Goal: Transaction & Acquisition: Purchase product/service

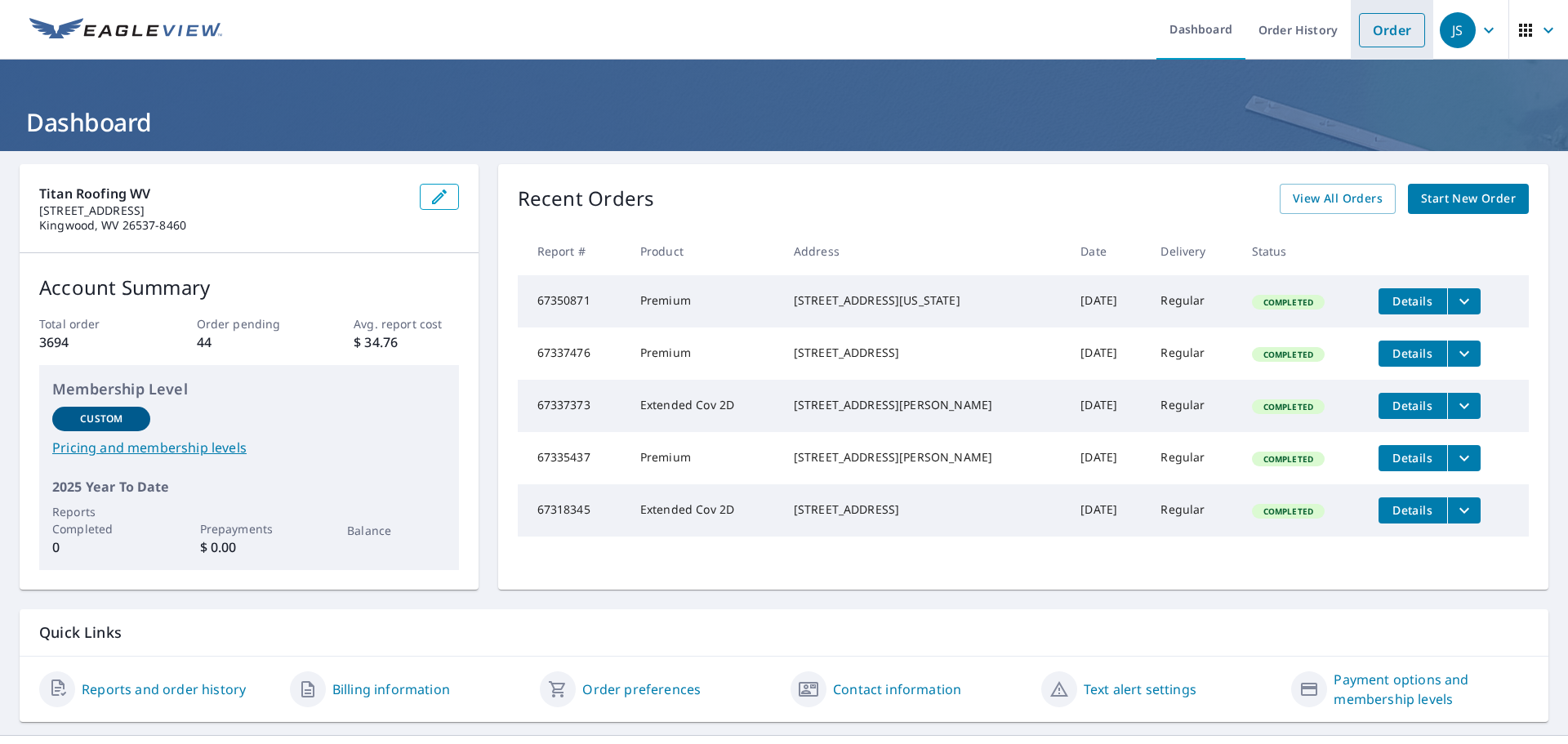
drag, startPoint x: 1388, startPoint y: 31, endPoint x: 1298, endPoint y: 54, distance: 92.9
click at [1388, 31] on link "Order" at bounding box center [1392, 29] width 66 height 34
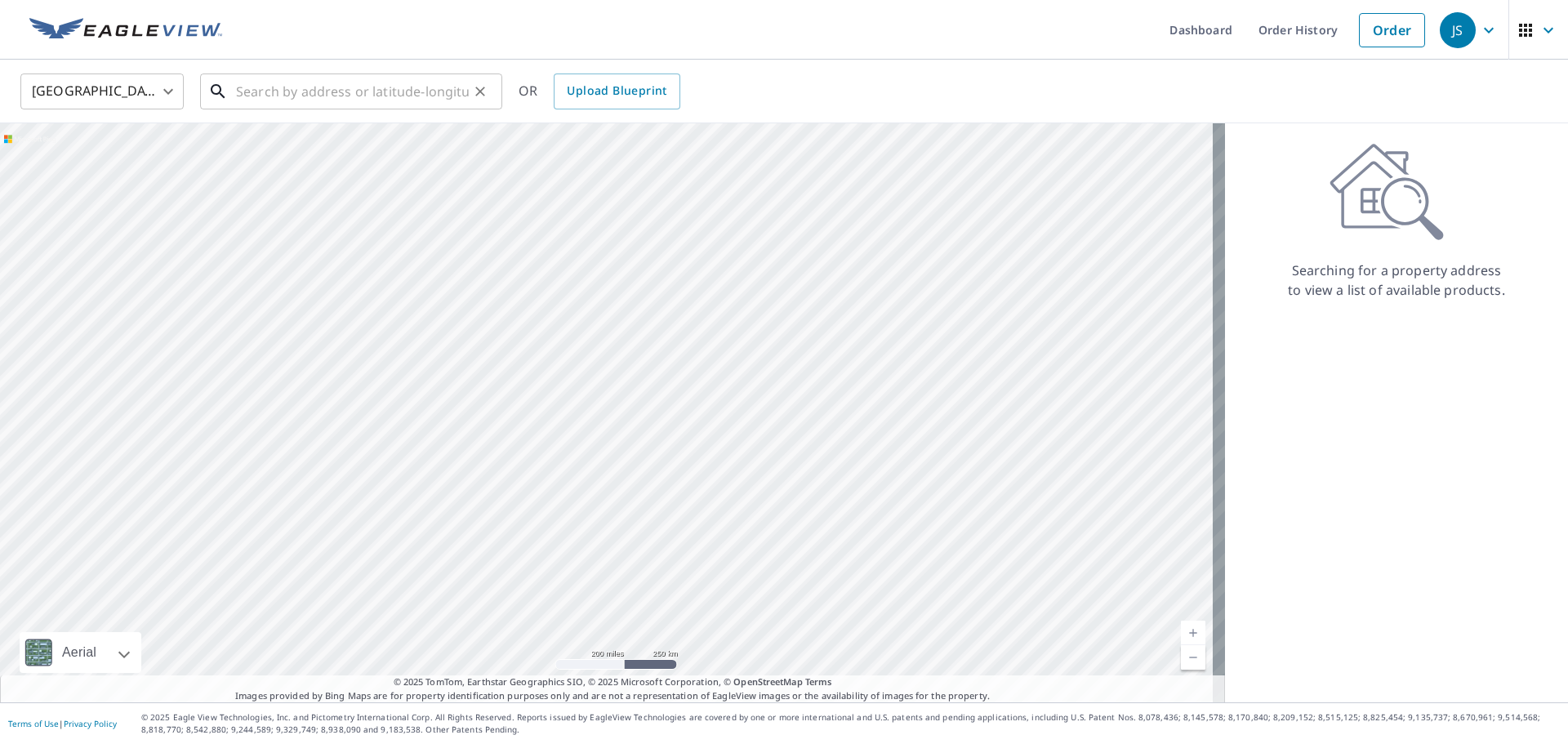
click at [390, 96] on input "text" at bounding box center [353, 91] width 233 height 46
paste input "[STREET_ADDRESS][PERSON_NAME] [GEOGRAPHIC_DATA], [GEOGRAPHIC_DATA], 26542"
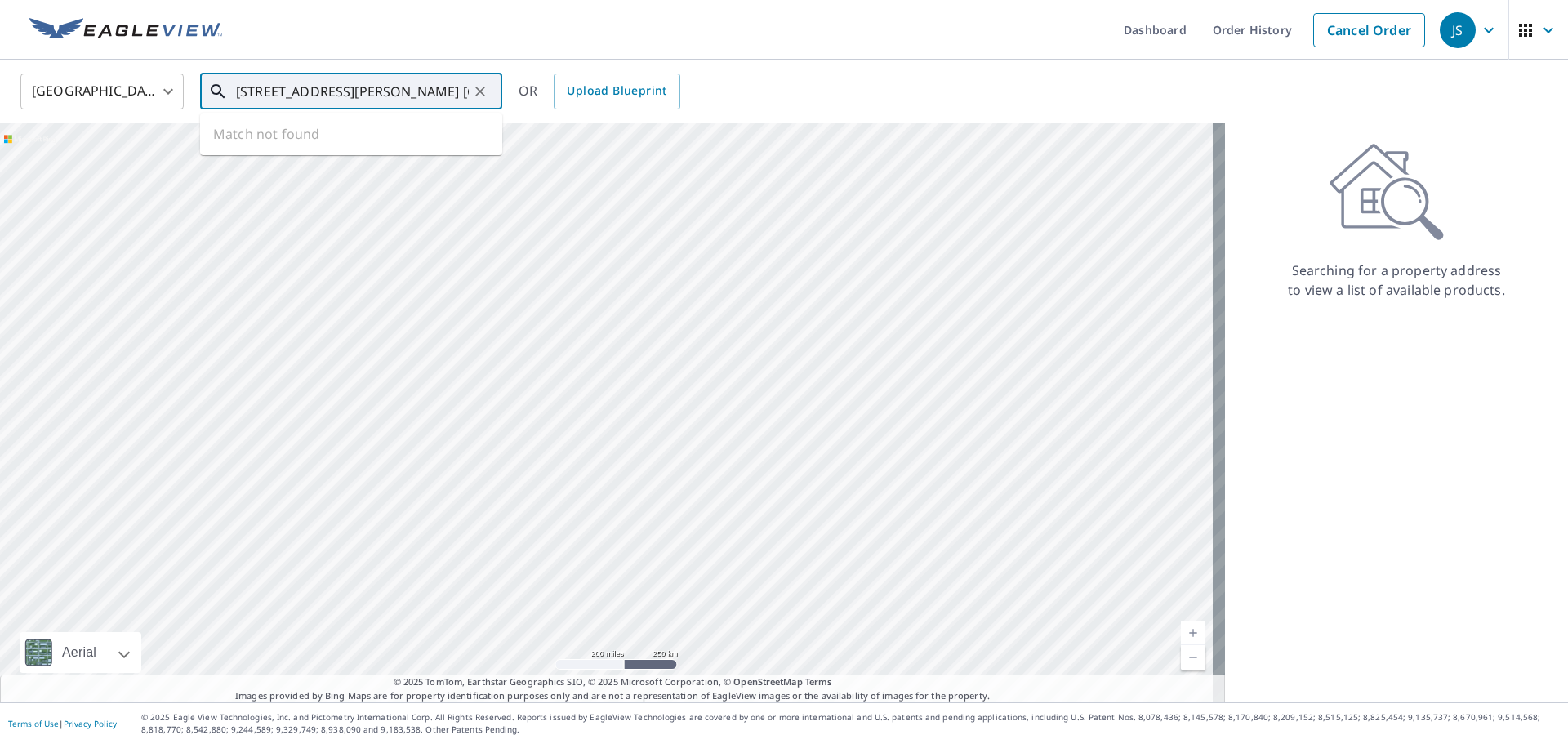
scroll to position [0, 3]
click at [368, 143] on span "[STREET_ADDRESS][PERSON_NAME]" at bounding box center [361, 139] width 257 height 19
type input "[STREET_ADDRESS][PERSON_NAME]"
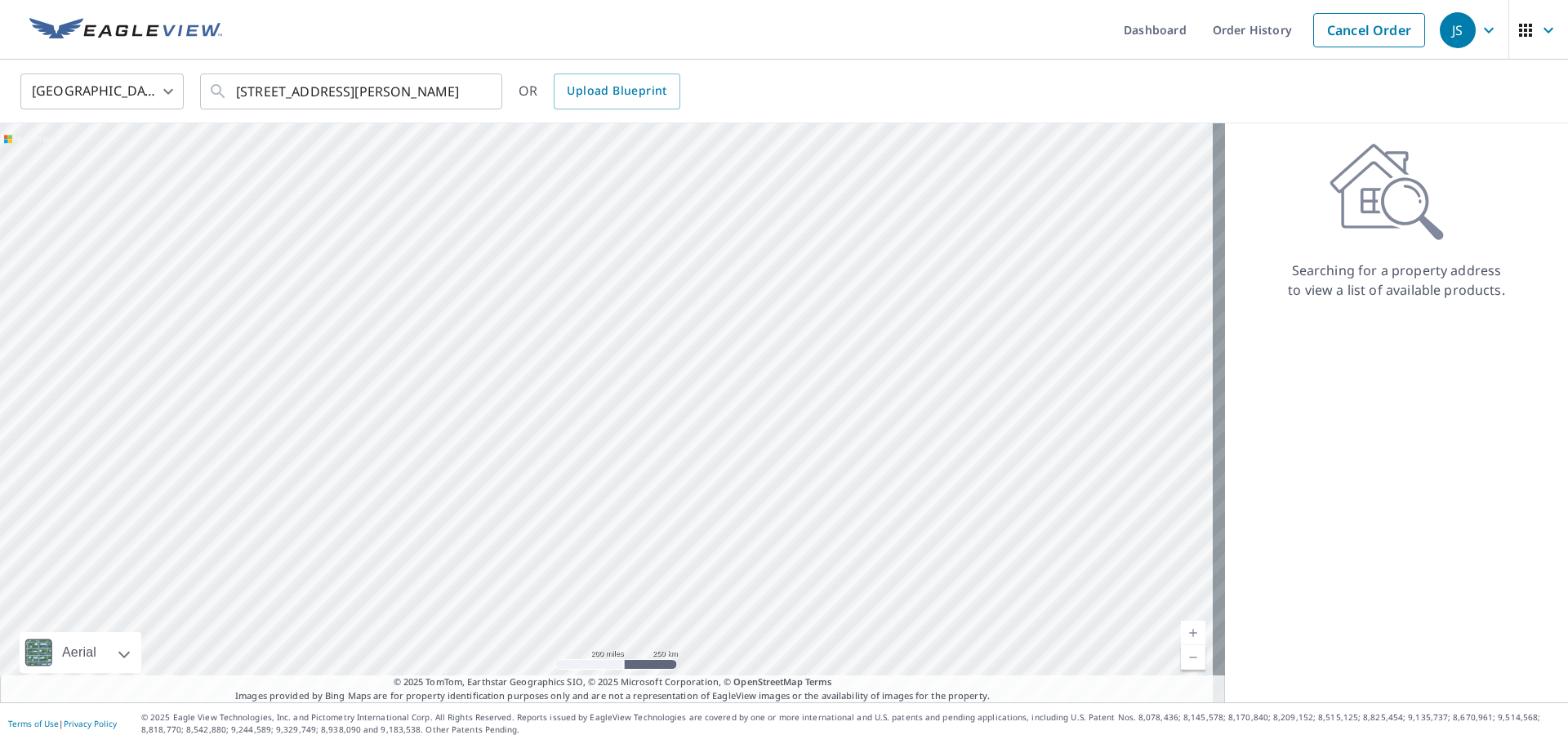
scroll to position [0, 0]
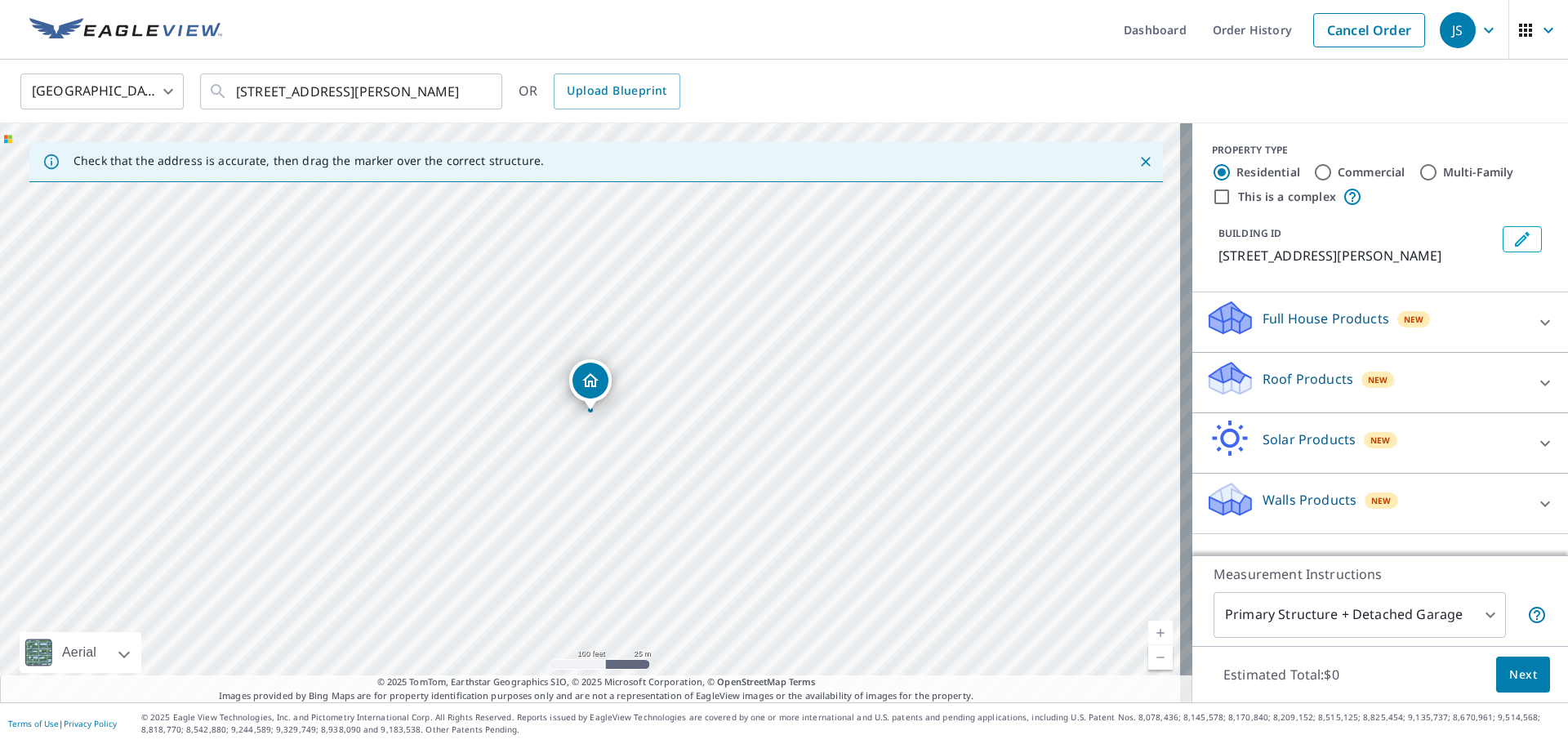
click at [1458, 380] on div "Roof Products New" at bounding box center [1365, 383] width 320 height 46
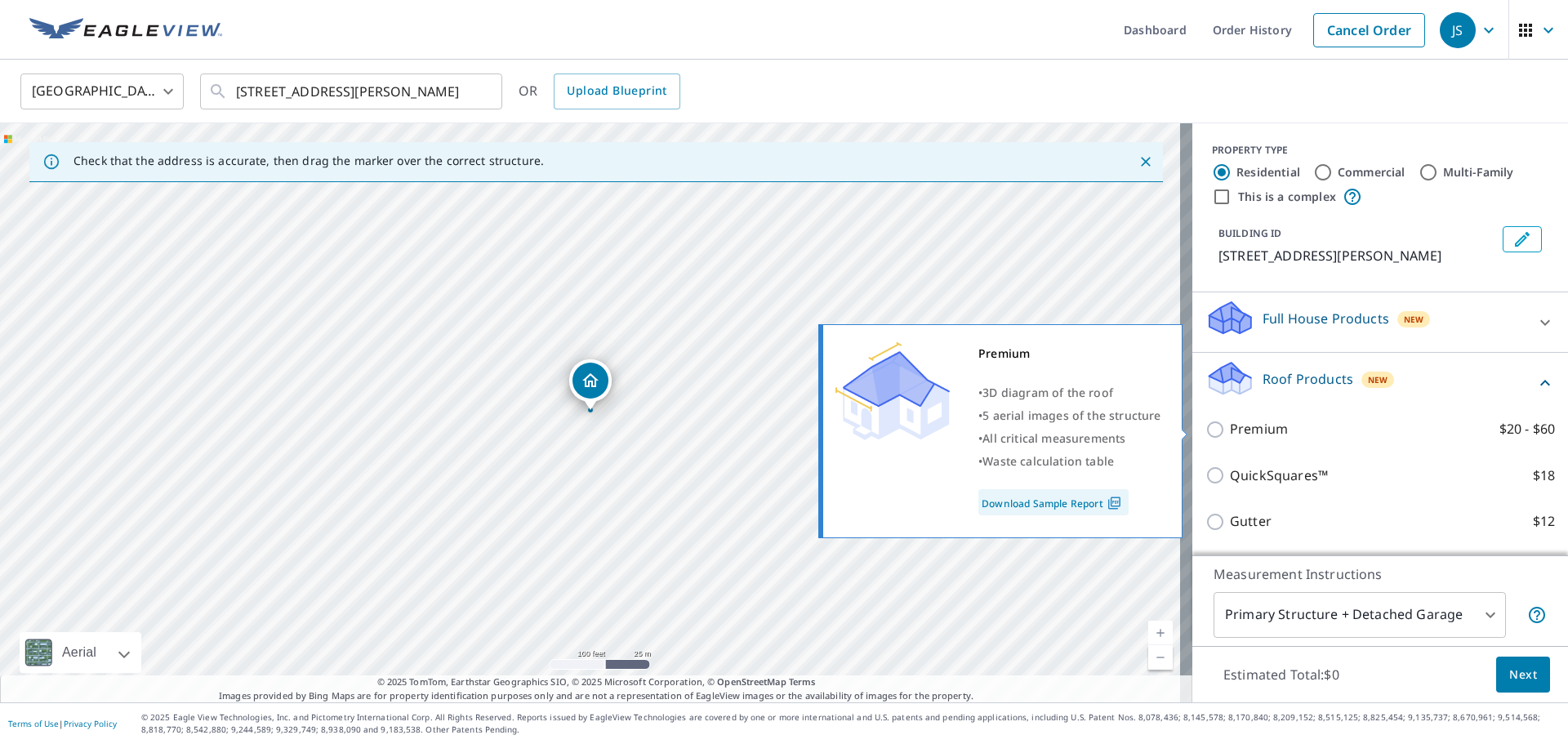
click at [1206, 421] on input "Premium $20 - $60" at bounding box center [1217, 429] width 24 height 19
checkbox input "true"
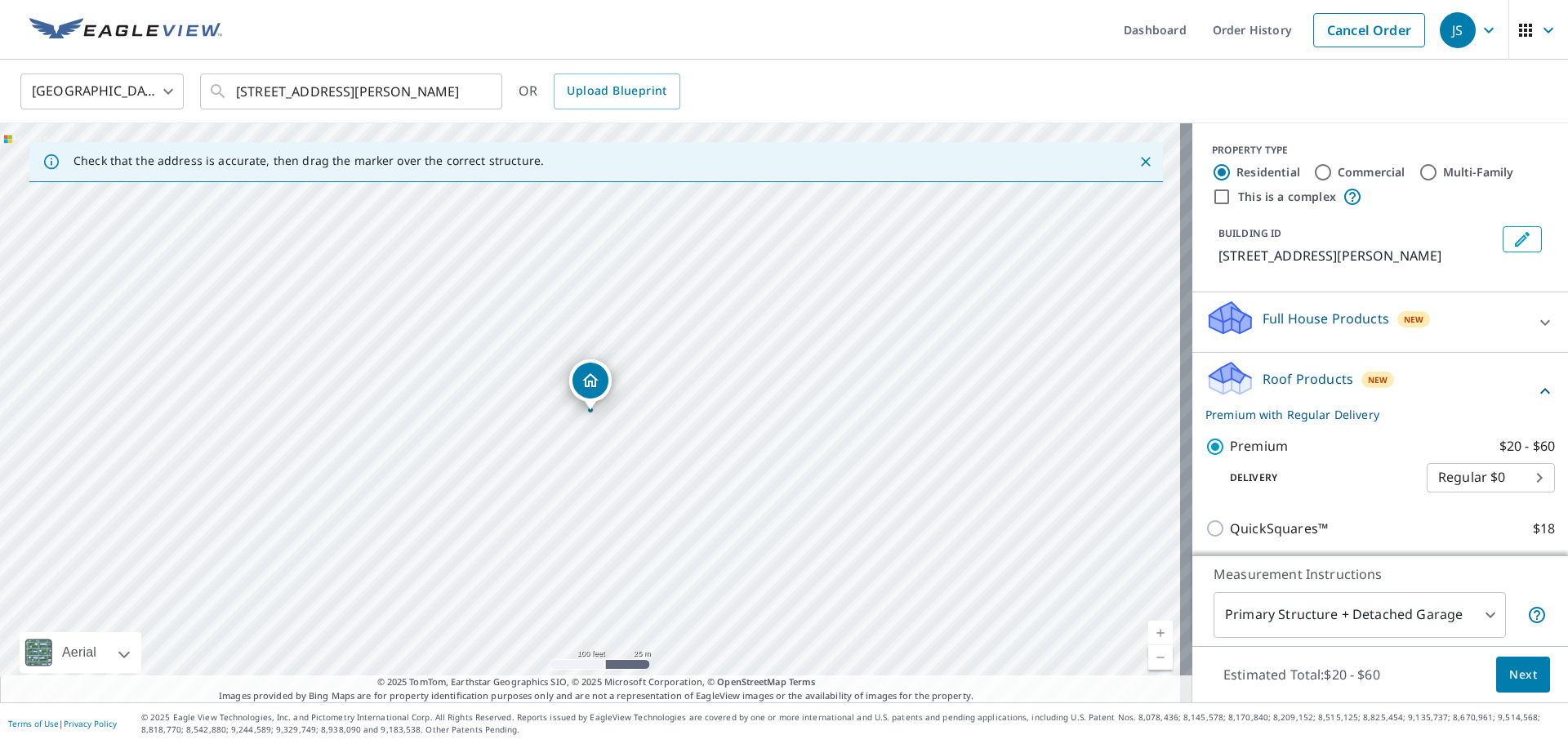
click at [1509, 665] on span "Next" at bounding box center [1522, 674] width 28 height 20
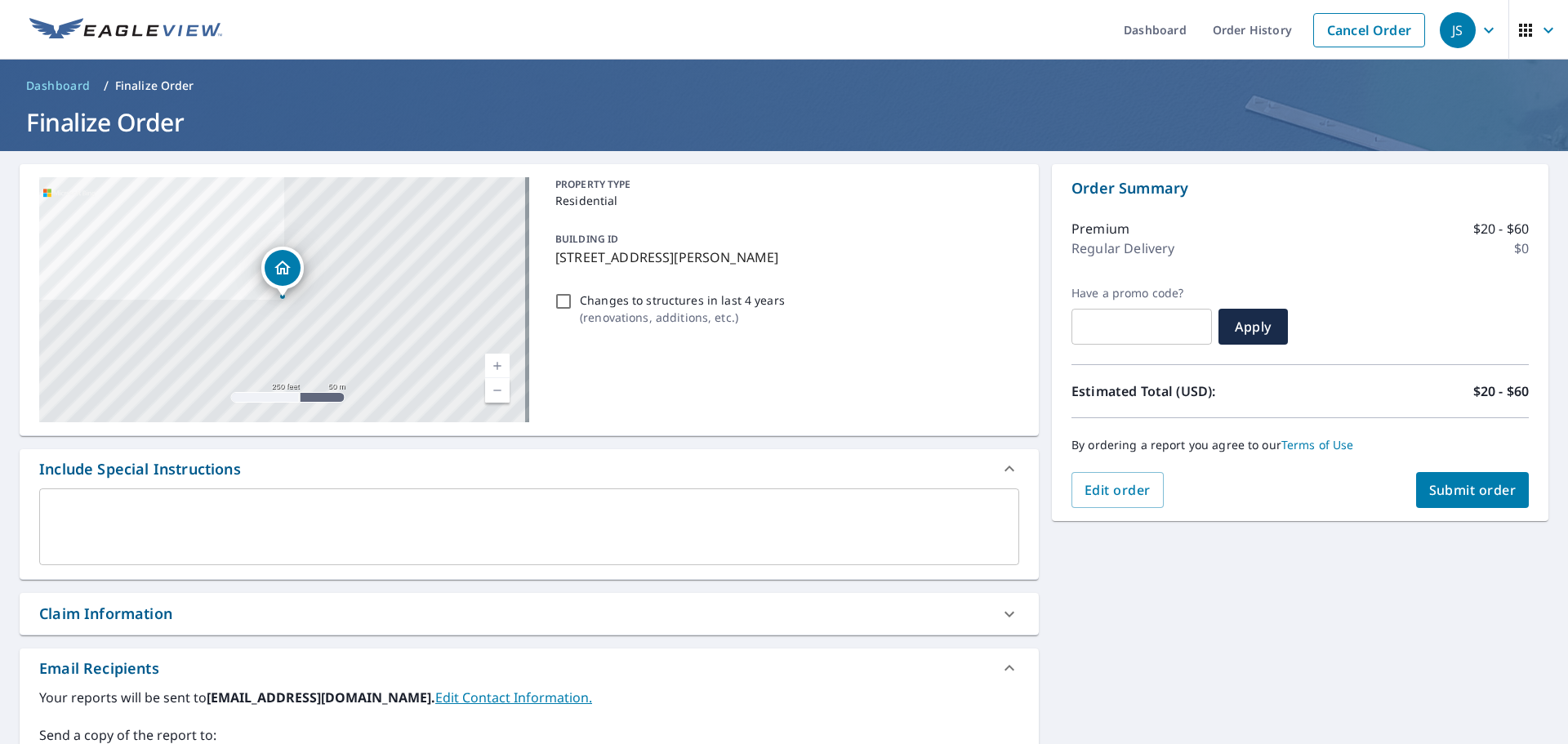
click at [1451, 495] on span "Submit order" at bounding box center [1473, 489] width 87 height 18
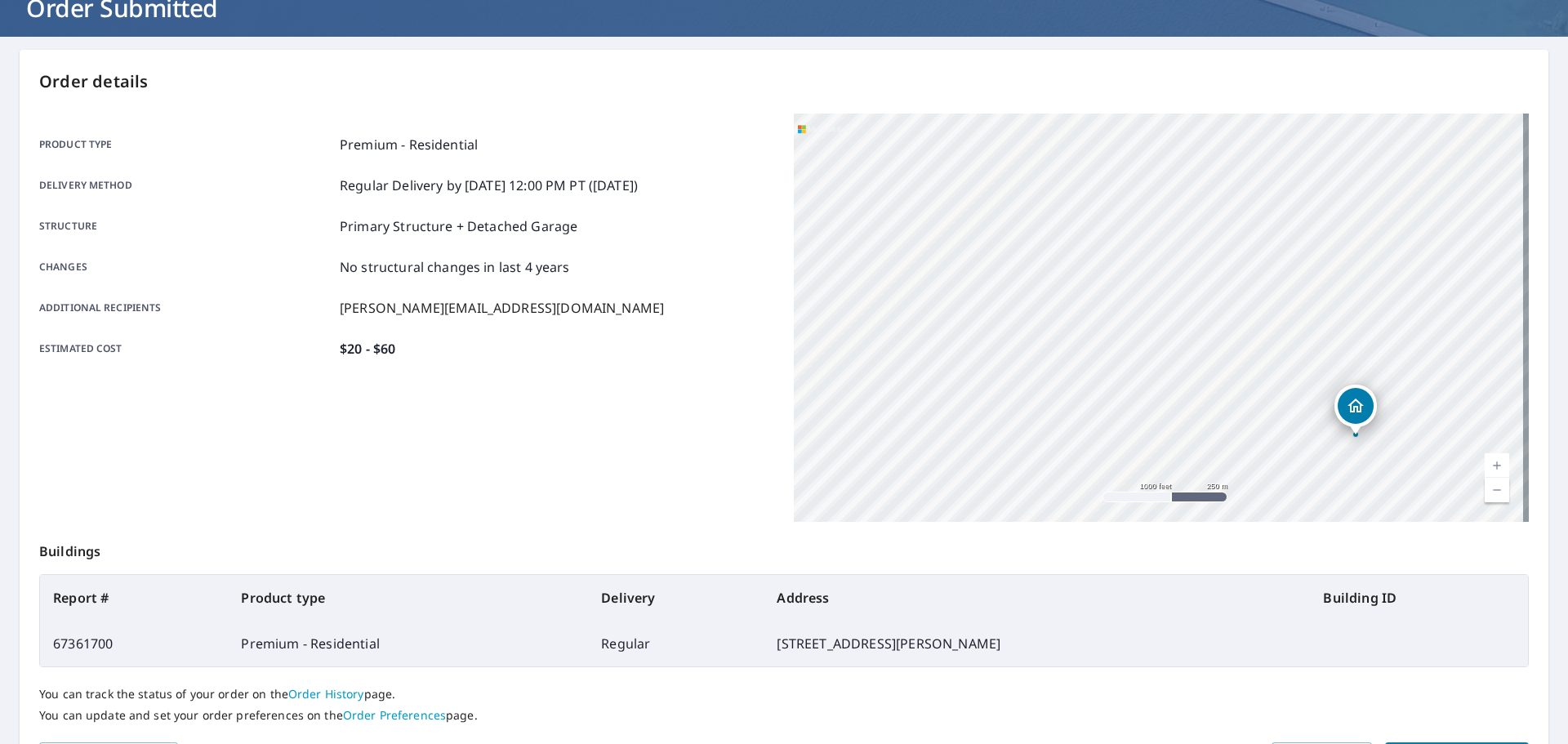
scroll to position [217, 0]
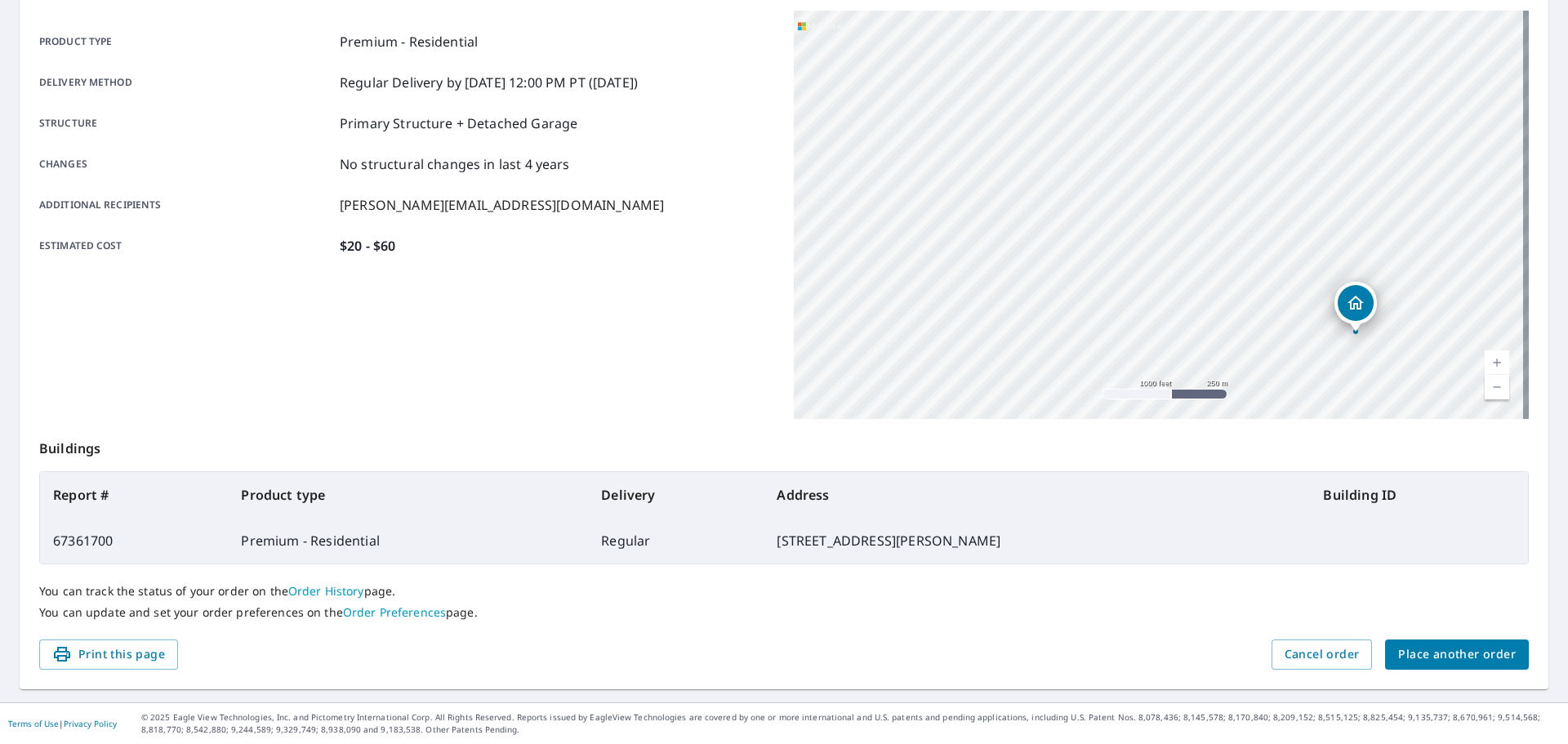
click at [1441, 666] on button "Place another order" at bounding box center [1457, 654] width 143 height 30
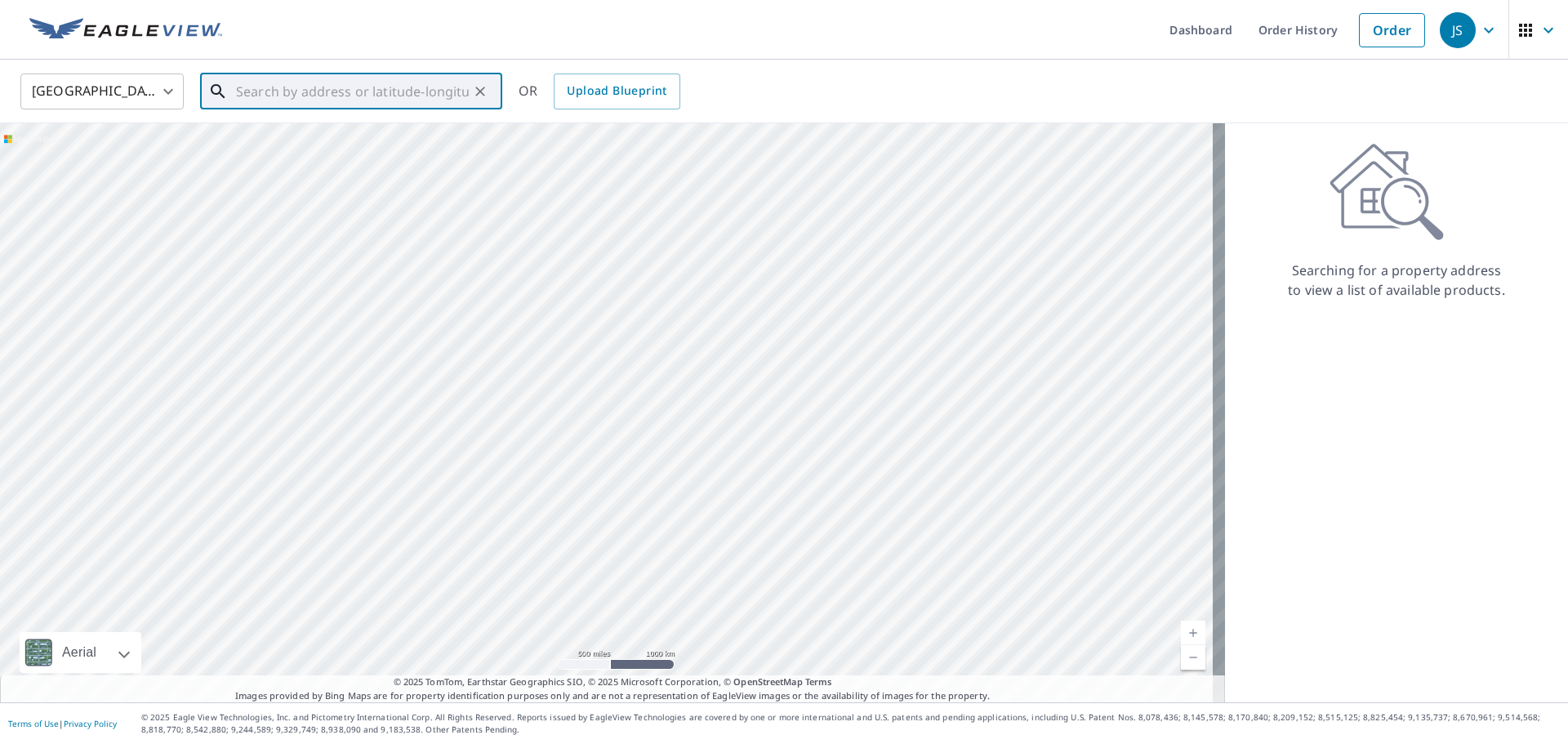
click at [329, 91] on input "text" at bounding box center [353, 91] width 233 height 46
paste input "[STREET_ADDRESS][PERSON_NAME] [GEOGRAPHIC_DATA], [GEOGRAPHIC_DATA], 26542"
click at [362, 148] on p "[GEOGRAPHIC_DATA], WV 26542" at bounding box center [361, 156] width 257 height 16
type input "[STREET_ADDRESS][PERSON_NAME]"
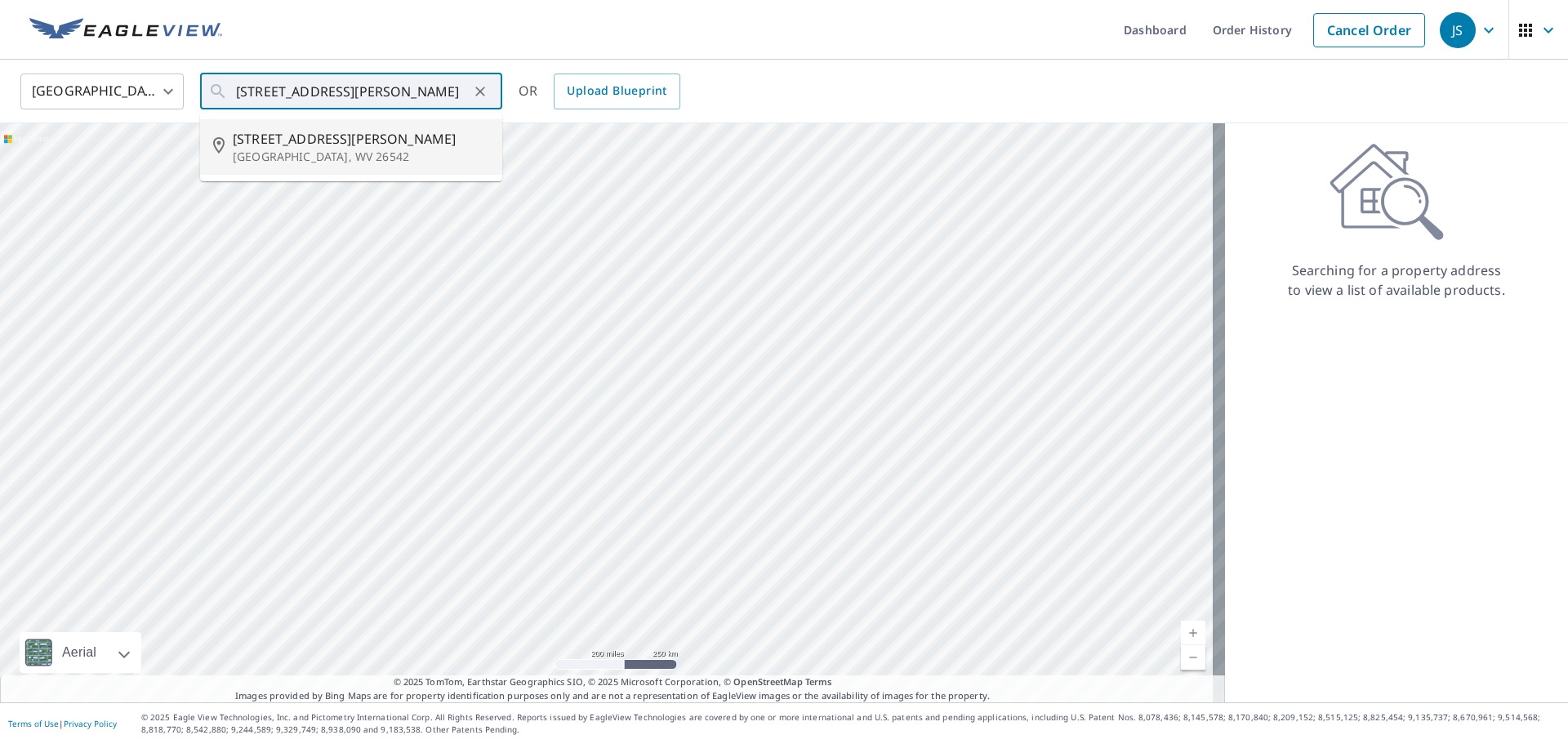
scroll to position [0, 0]
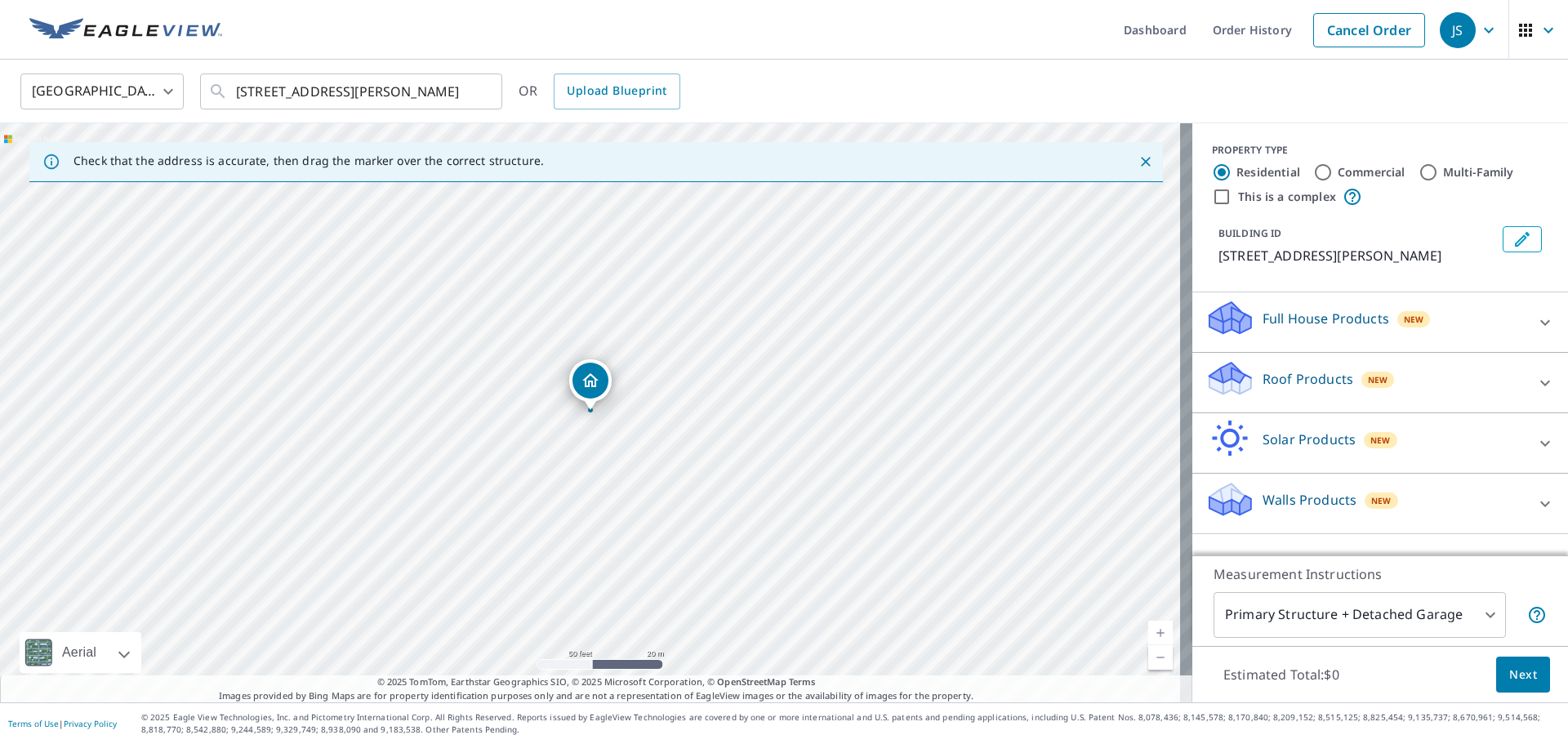
click at [1333, 399] on div "Roof Products New" at bounding box center [1365, 383] width 320 height 46
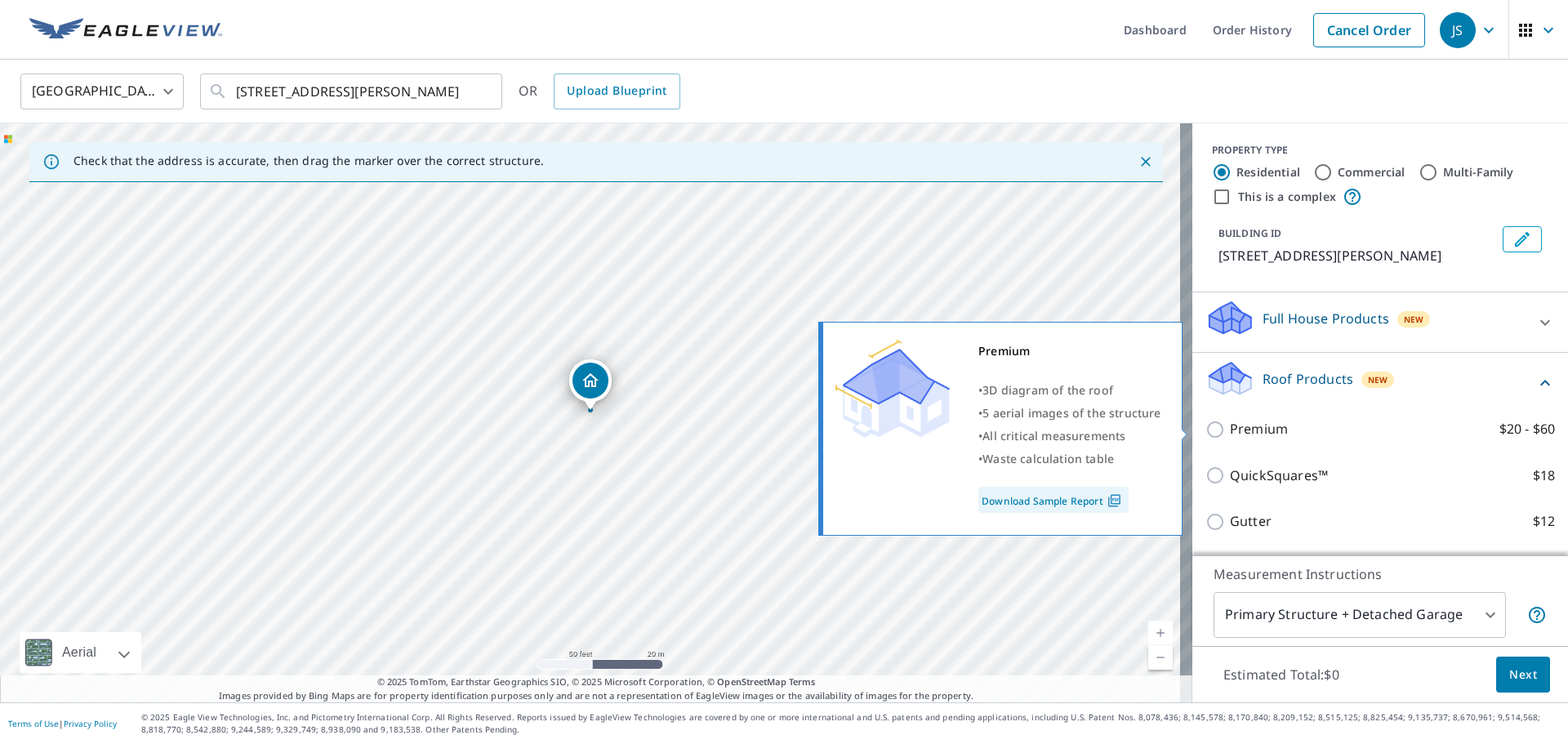
click at [1187, 431] on div "Premium • 3D diagram of the roof • 5 aerial images of the structure • All criti…" at bounding box center [1008, 428] width 374 height 224
click at [1206, 431] on input "Premium $20 - $60" at bounding box center [1217, 429] width 24 height 19
checkbox input "true"
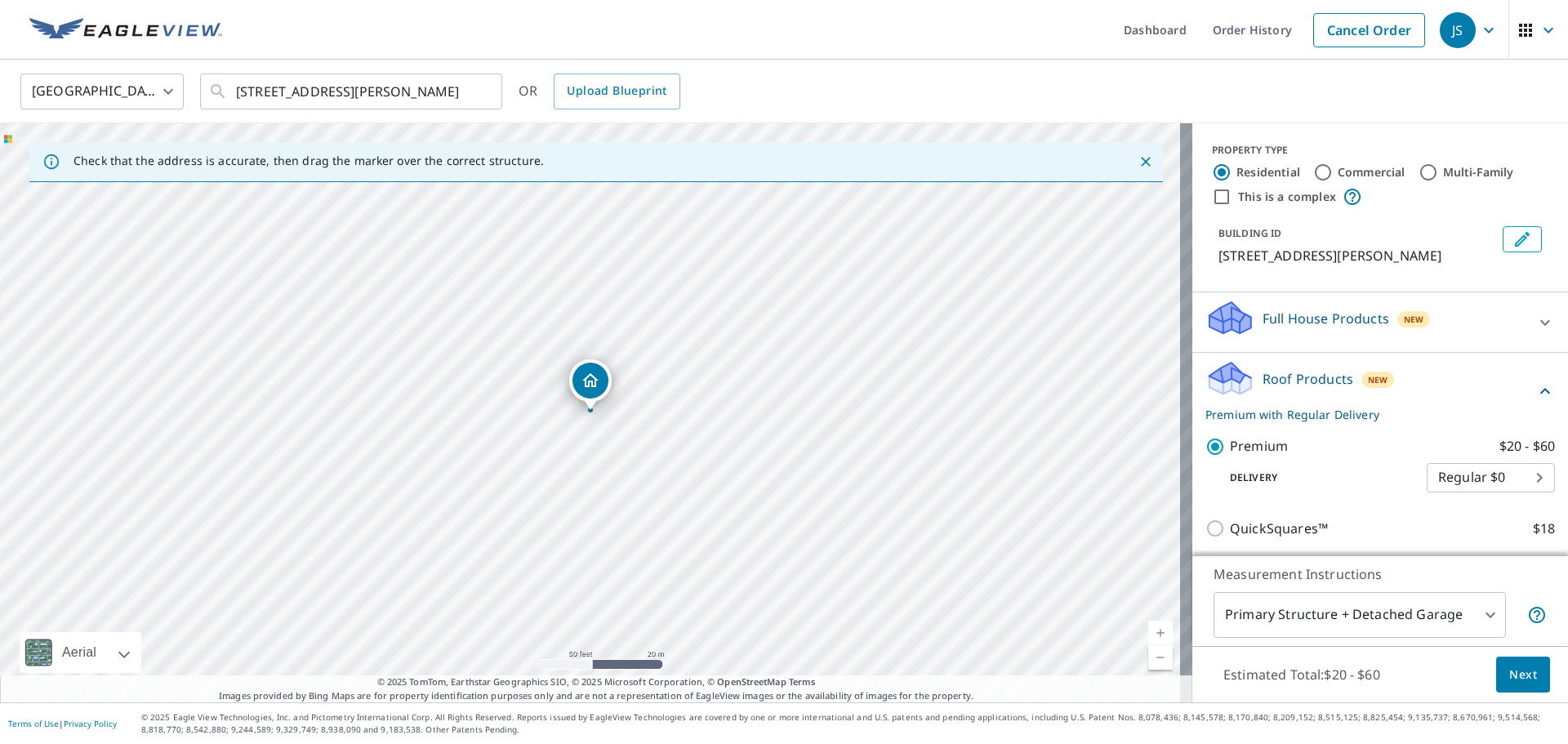
click at [1509, 666] on span "Next" at bounding box center [1522, 674] width 28 height 20
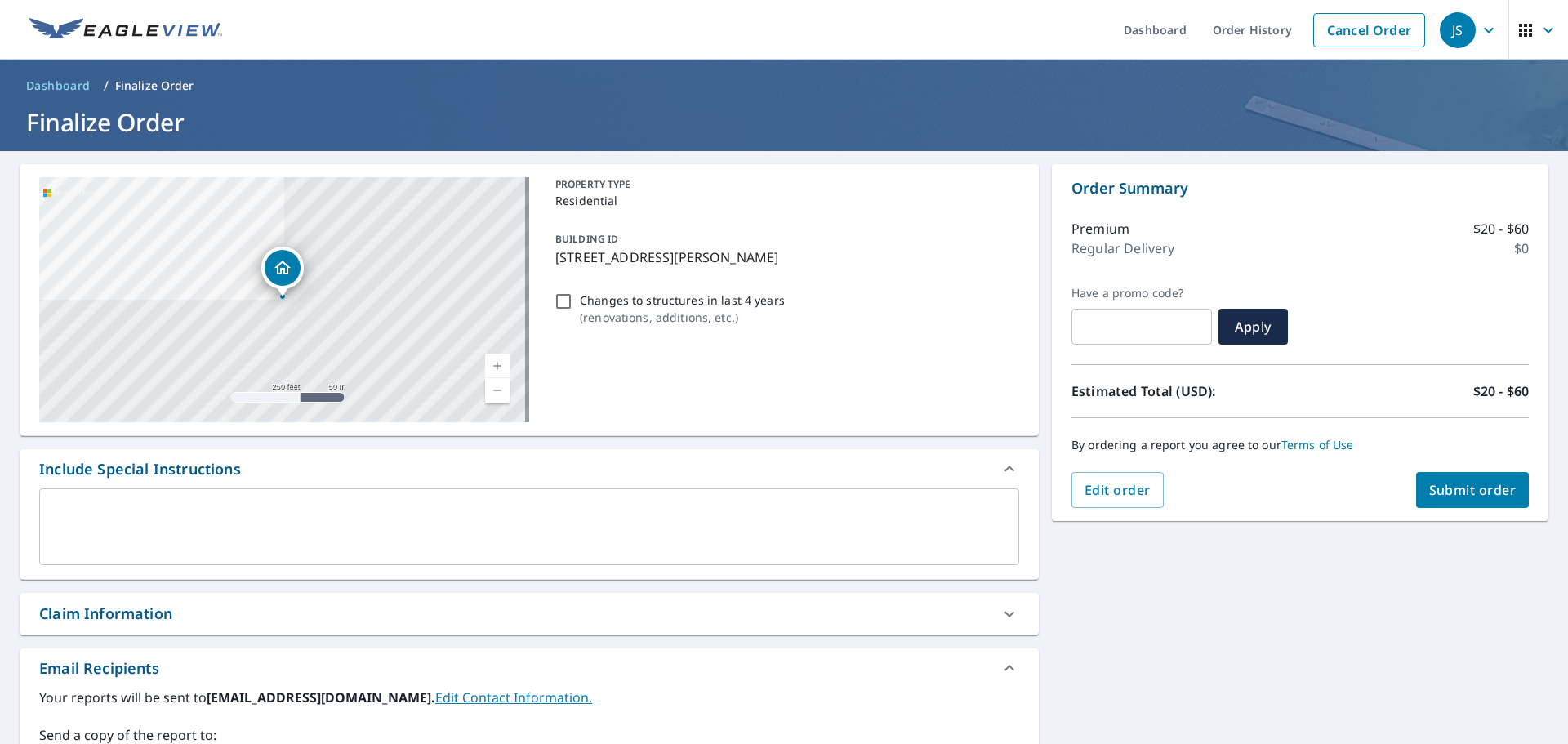
click at [1456, 490] on span "Submit order" at bounding box center [1473, 489] width 87 height 18
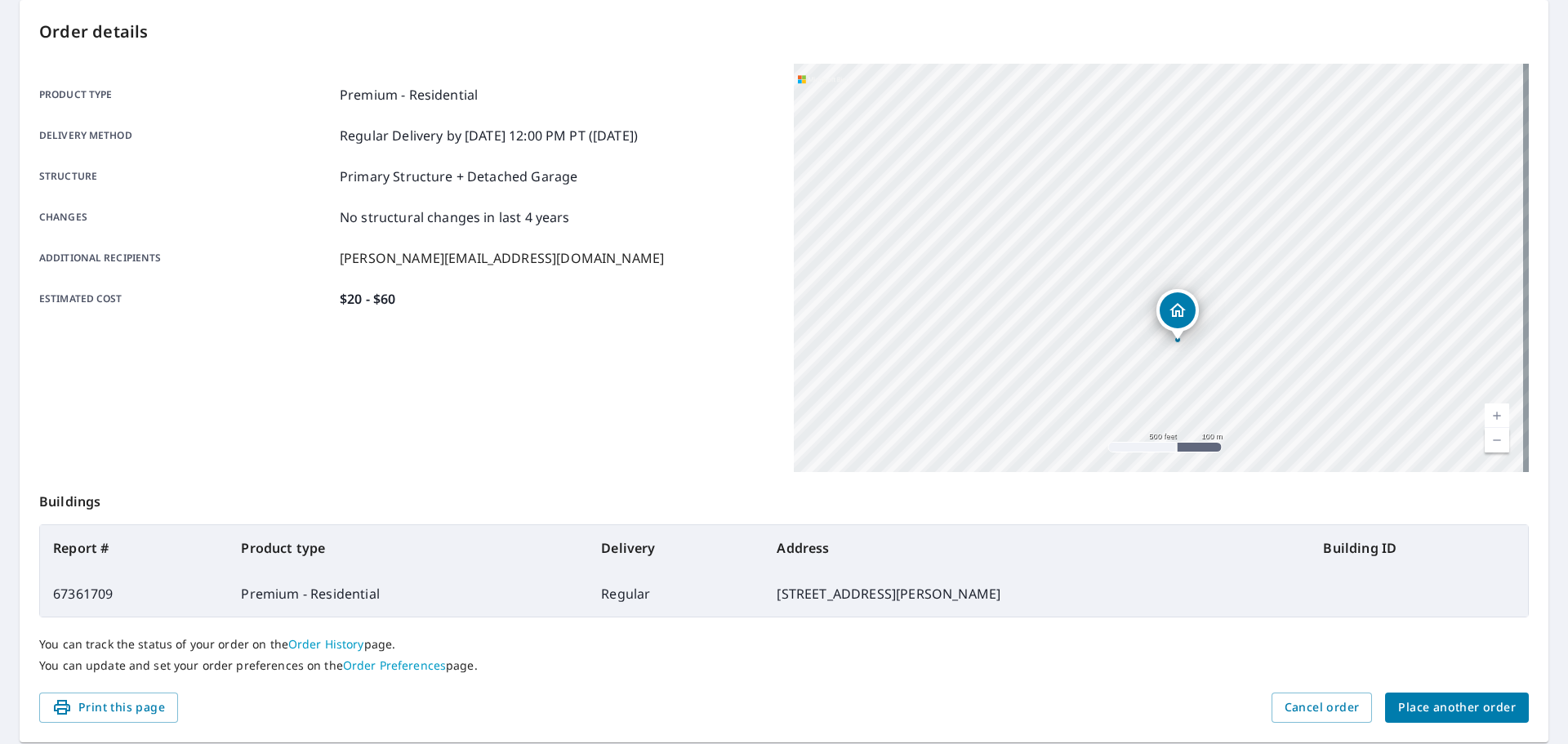
scroll to position [136, 0]
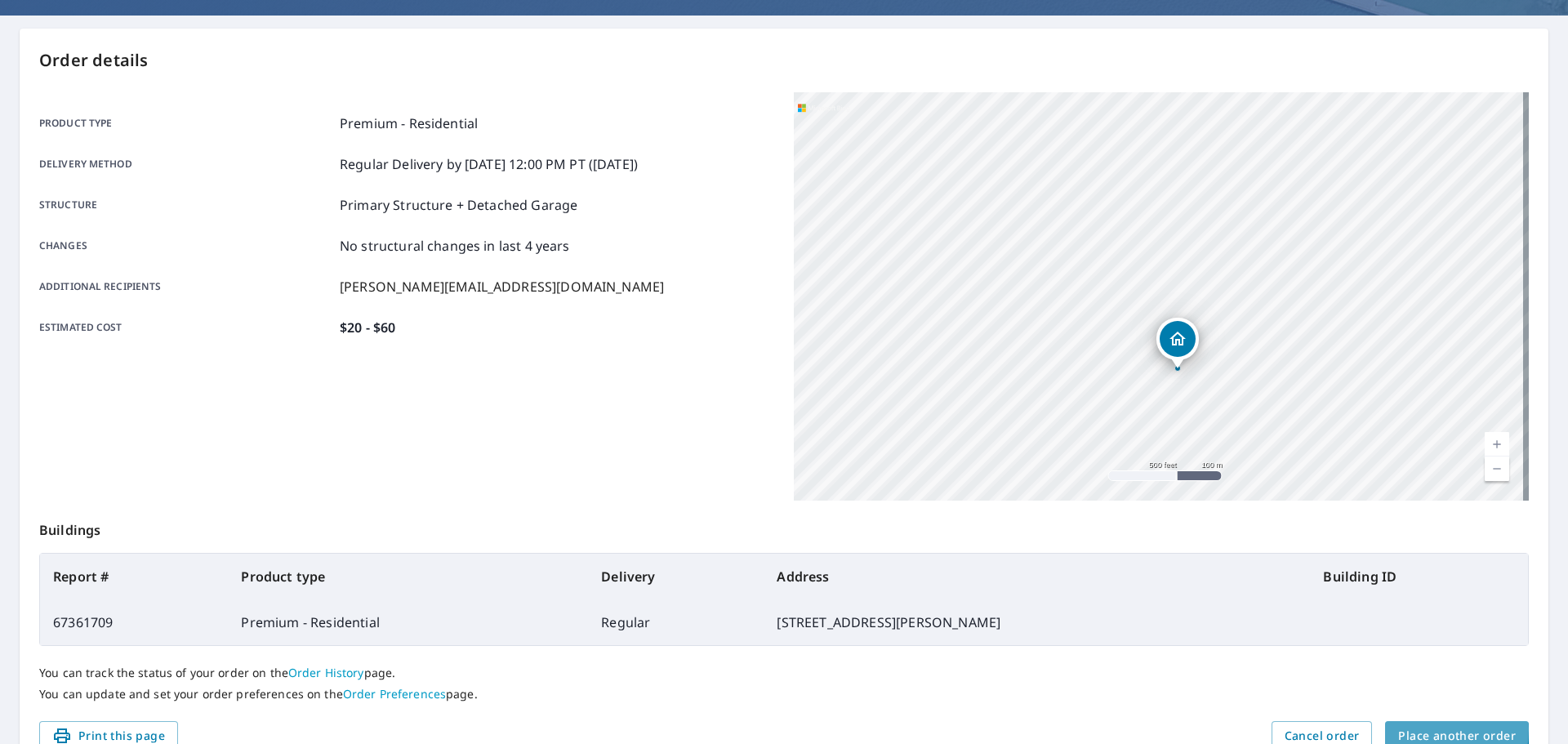
click at [1408, 728] on span "Place another order" at bounding box center [1457, 735] width 117 height 20
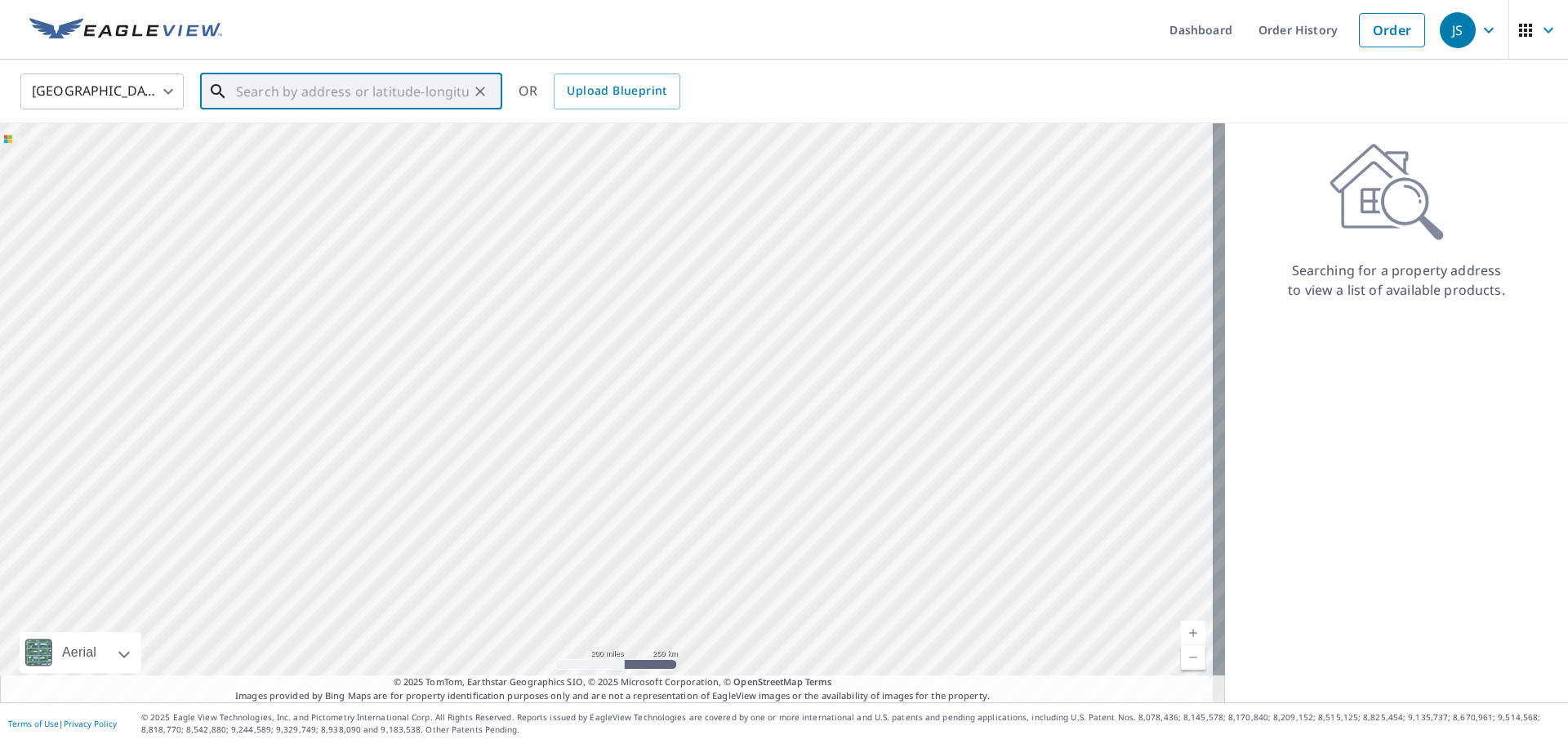
click at [283, 88] on input "text" at bounding box center [353, 91] width 233 height 46
paste input "[STREET_ADDRESS][PERSON_NAME] [PERSON_NAME] [PERSON_NAME], WV, 26378"
click at [297, 165] on li "956 [PERSON_NAME] [PERSON_NAME] [PERSON_NAME], WV 26378" at bounding box center [351, 146] width 302 height 55
type input "956 [PERSON_NAME] [PERSON_NAME] [PERSON_NAME], WV 26378"
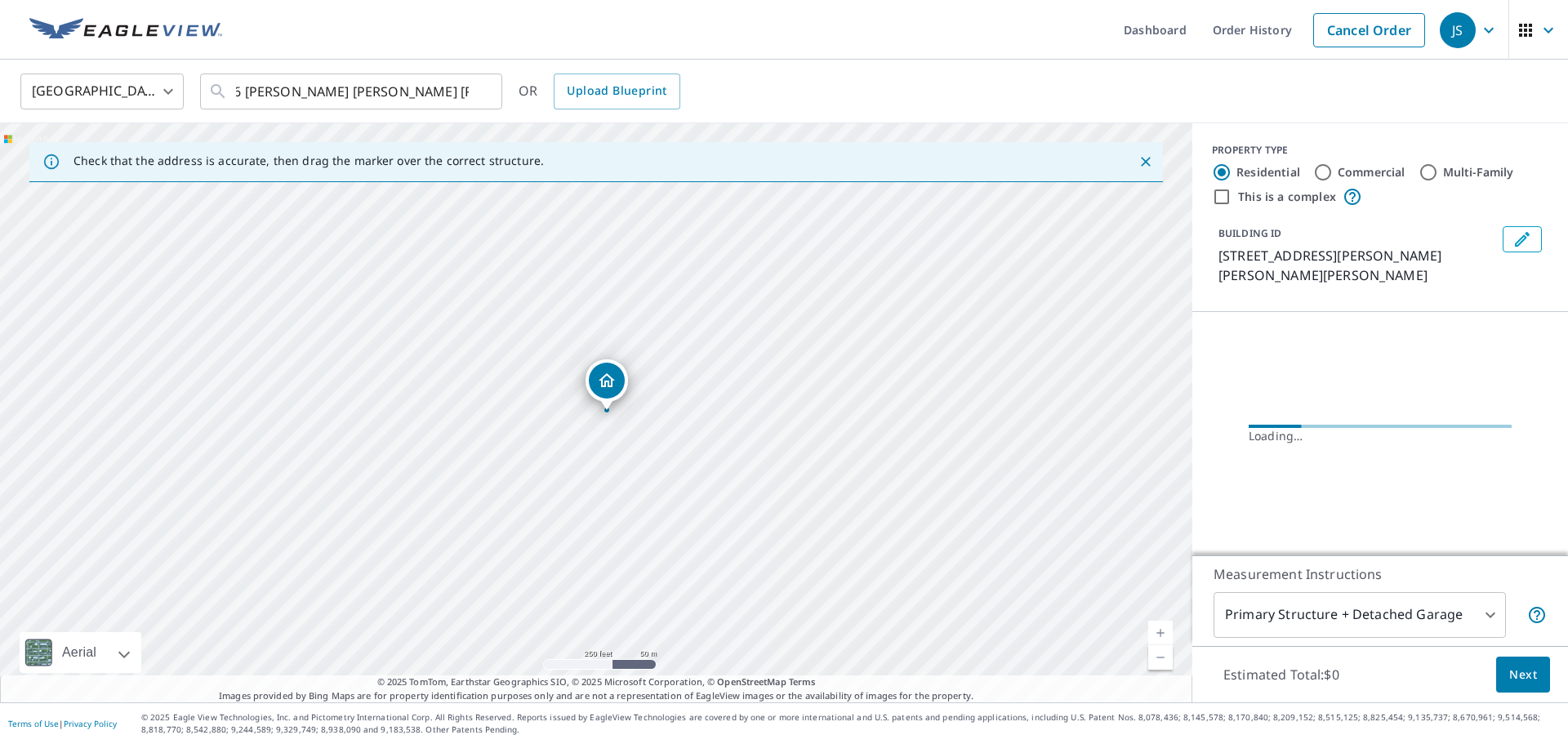
scroll to position [0, 0]
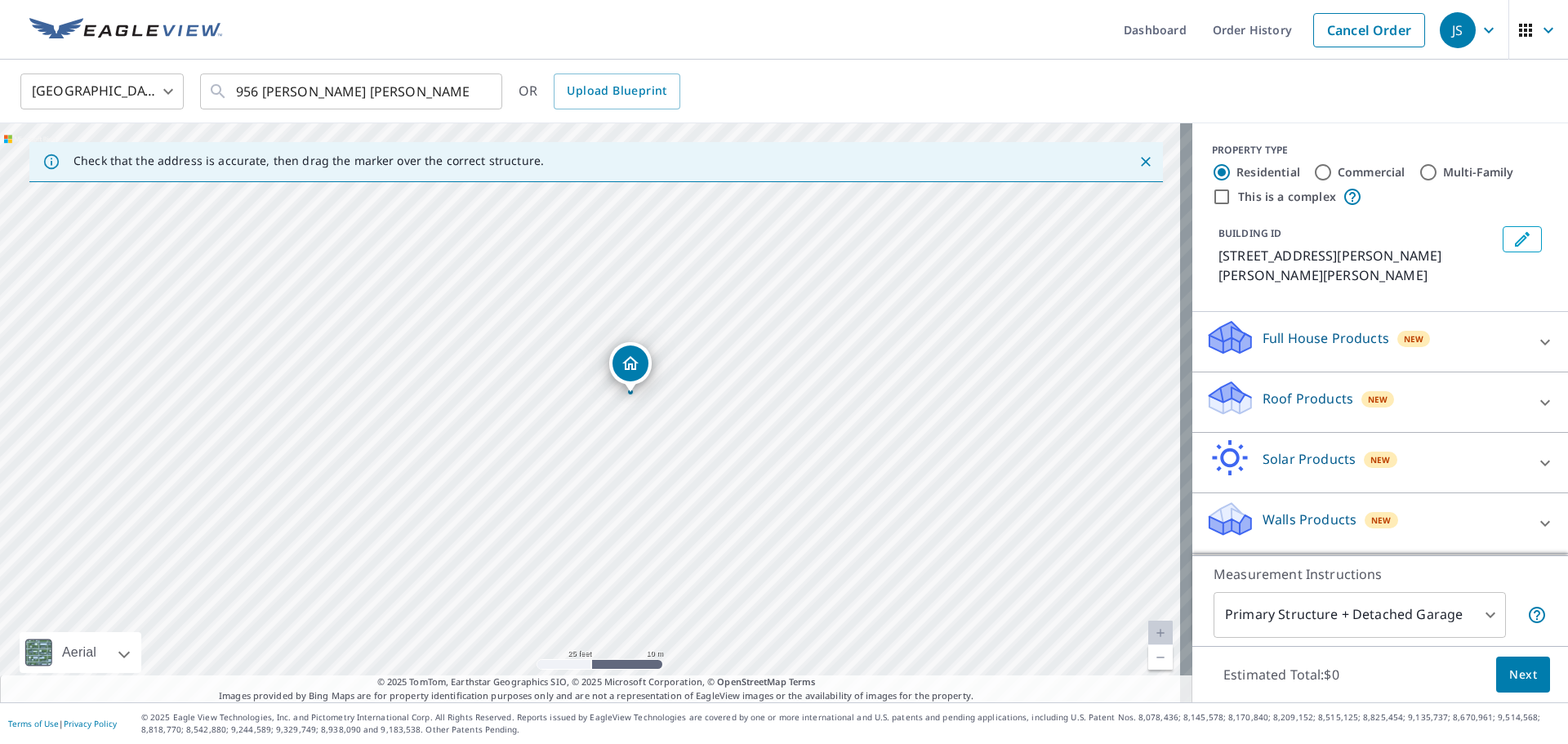
click at [1362, 391] on div "New" at bounding box center [1378, 399] width 34 height 16
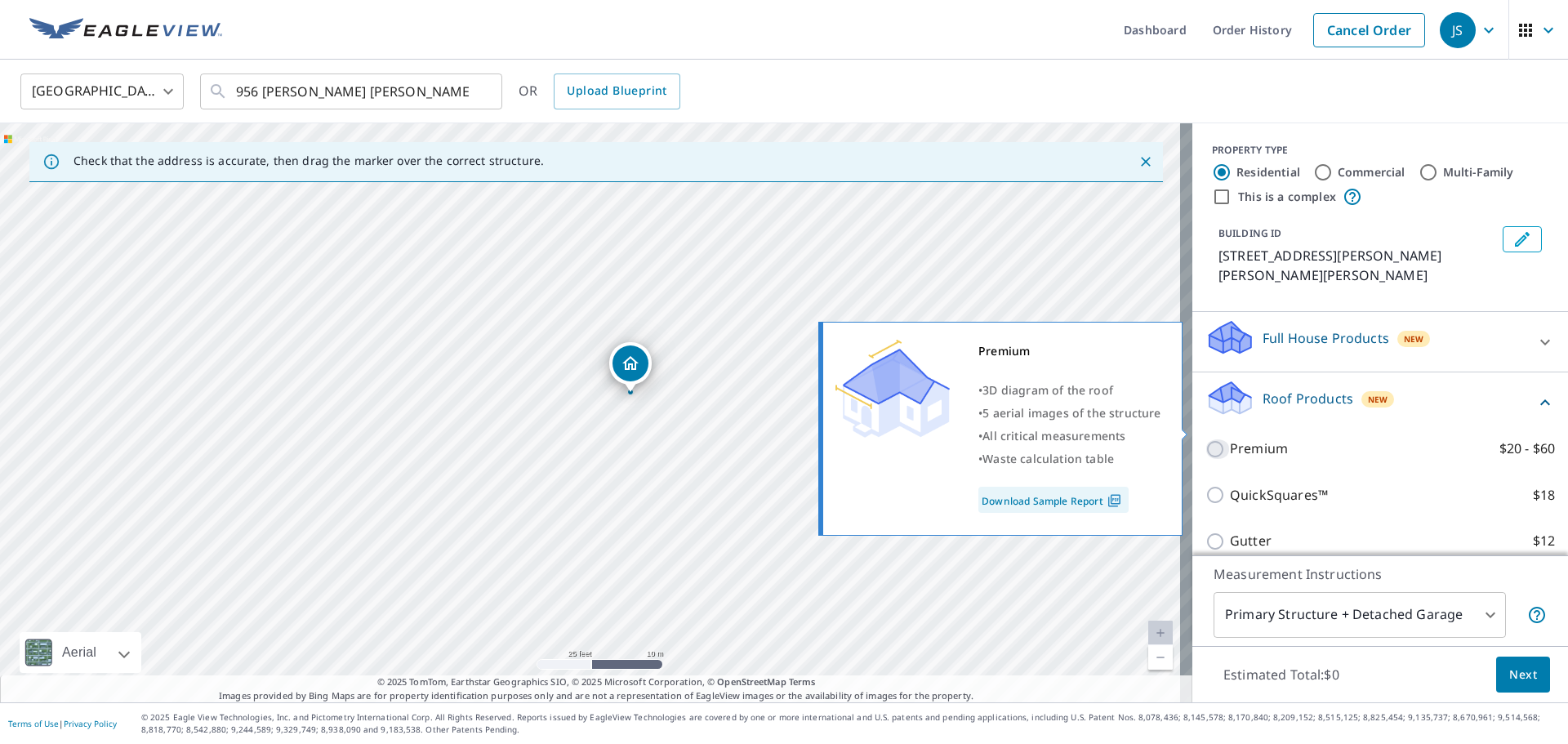
click at [1206, 439] on input "Premium $20 - $60" at bounding box center [1217, 449] width 24 height 19
checkbox input "true"
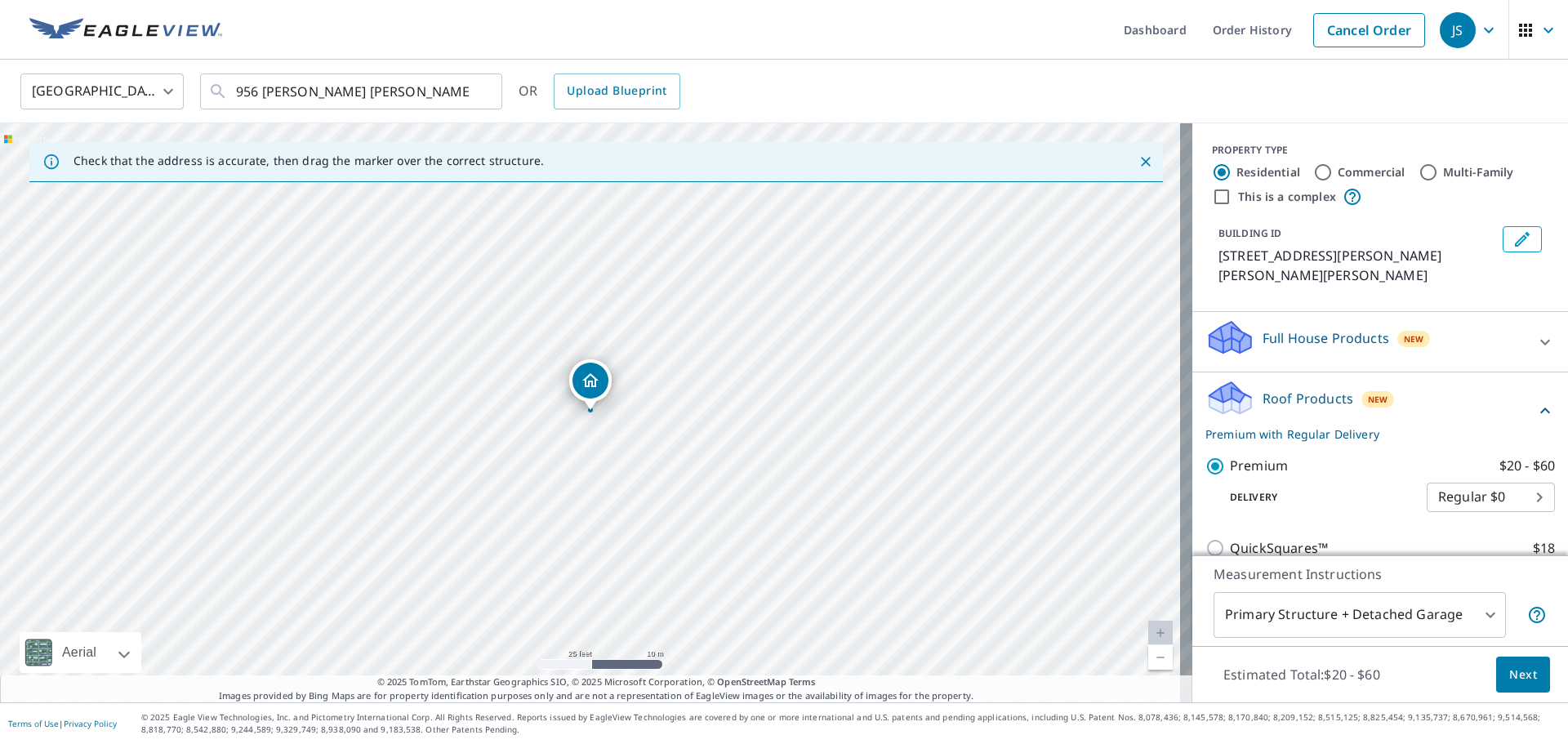
click at [1496, 666] on button "Next" at bounding box center [1523, 674] width 54 height 37
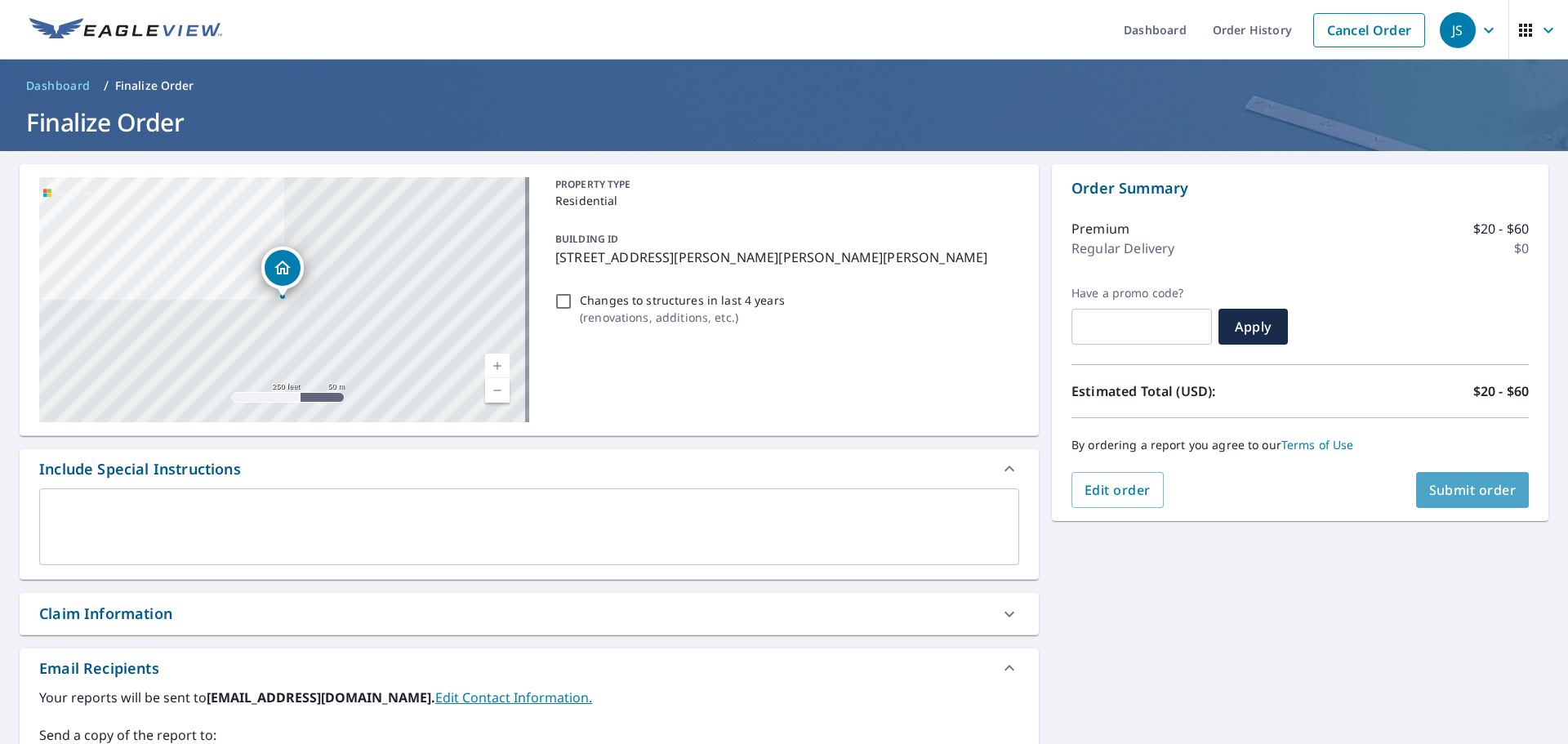
click at [1443, 504] on button "Submit order" at bounding box center [1472, 489] width 113 height 36
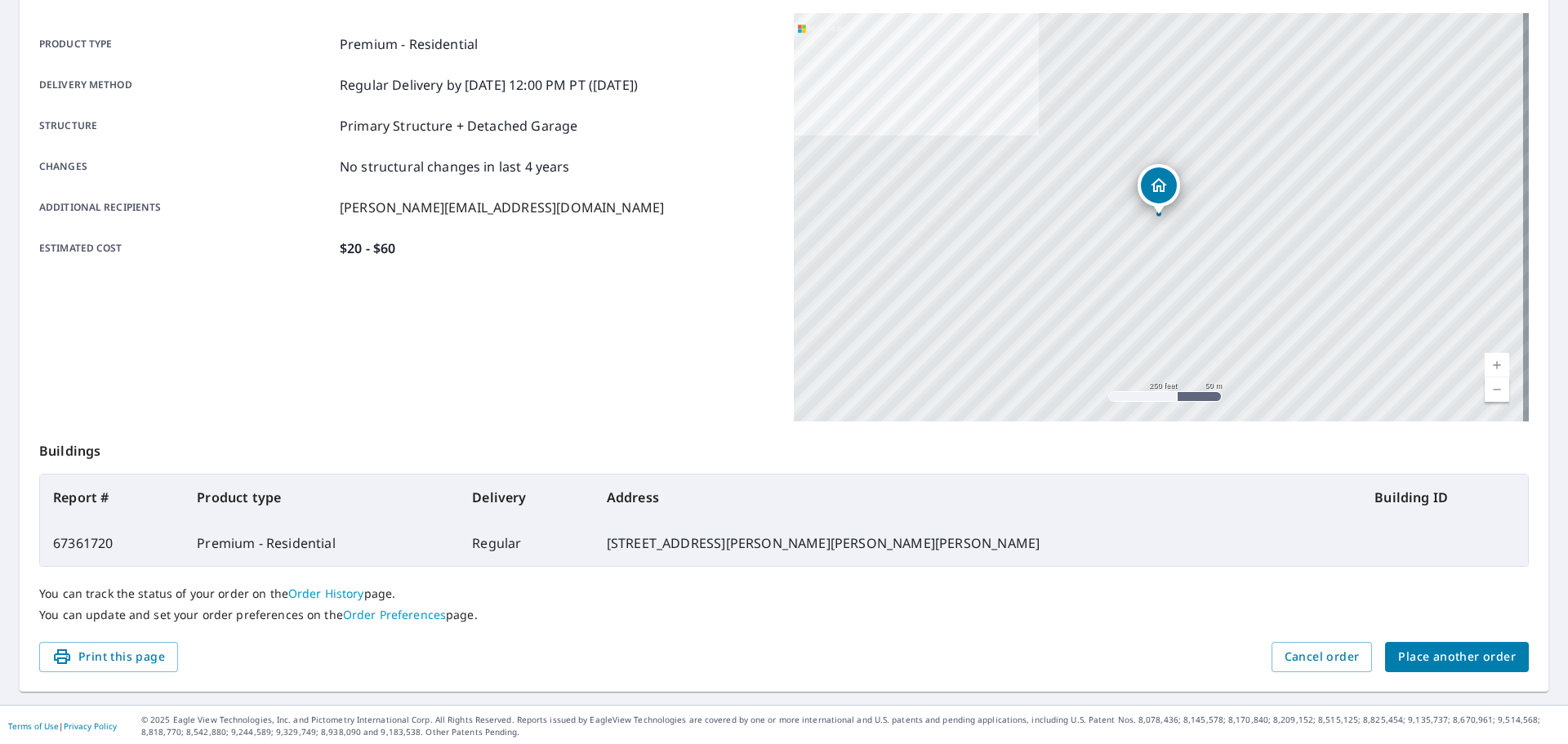
scroll to position [217, 0]
click at [1437, 651] on span "Place another order" at bounding box center [1457, 654] width 117 height 20
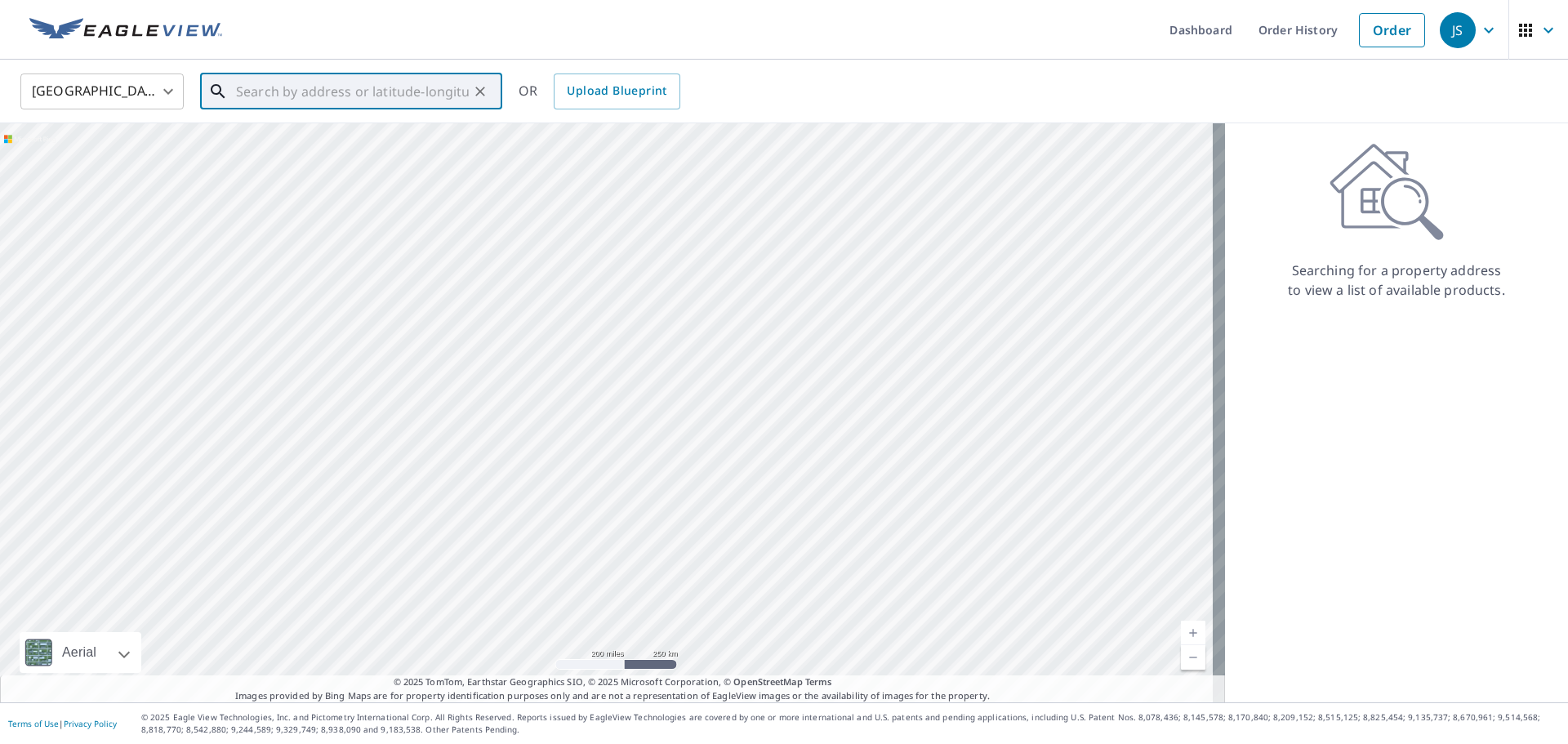
paste input "[STREET_ADDRESS] [GEOGRAPHIC_DATA], [GEOGRAPHIC_DATA], 26335"
click at [357, 140] on span "[STREET_ADDRESS]" at bounding box center [361, 139] width 257 height 19
type input "[STREET_ADDRESS]"
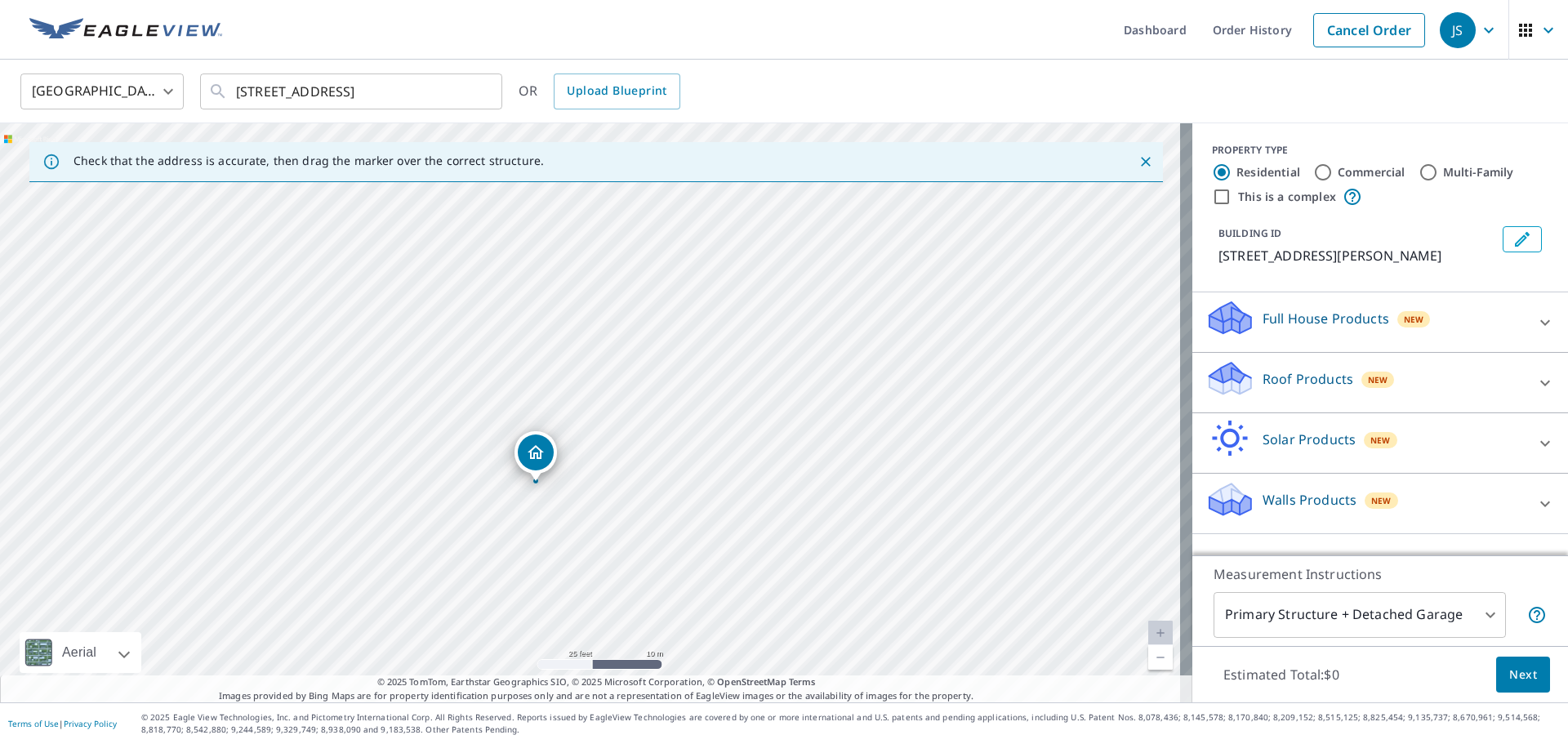
click at [1403, 383] on div "Roof Products New" at bounding box center [1365, 383] width 320 height 46
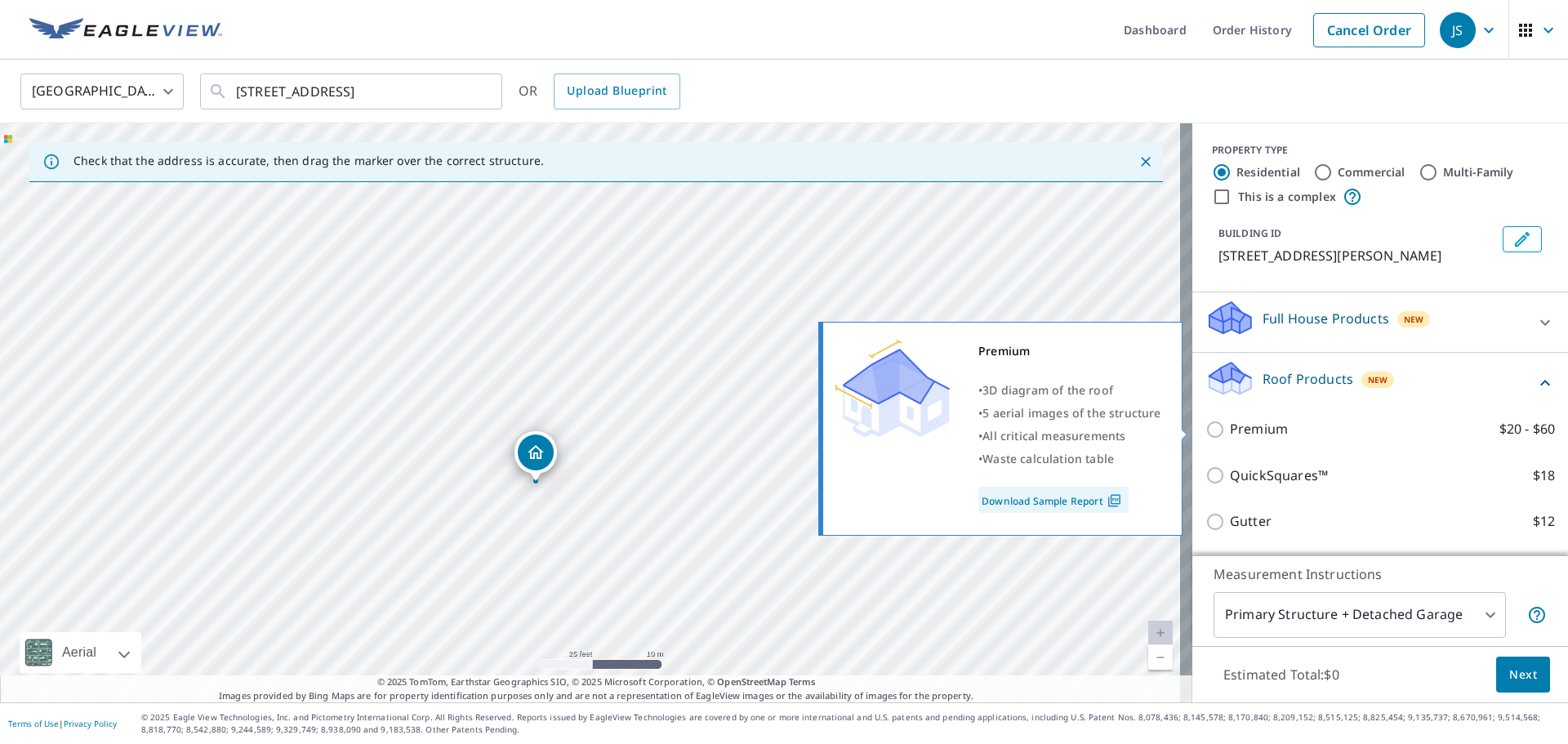
click at [1207, 430] on input "Premium $20 - $60" at bounding box center [1217, 429] width 24 height 19
checkbox input "true"
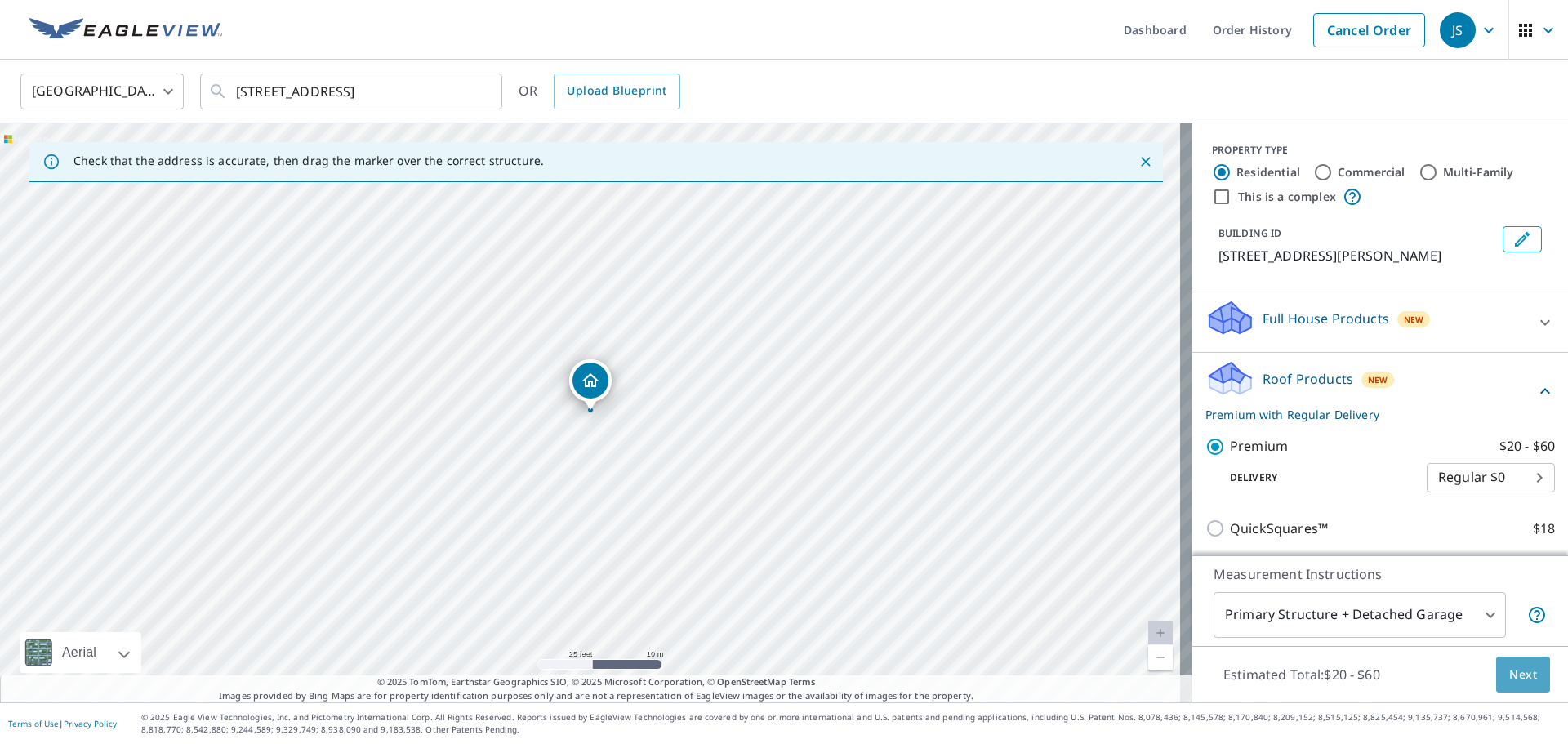
click at [1496, 672] on button "Next" at bounding box center [1523, 674] width 54 height 37
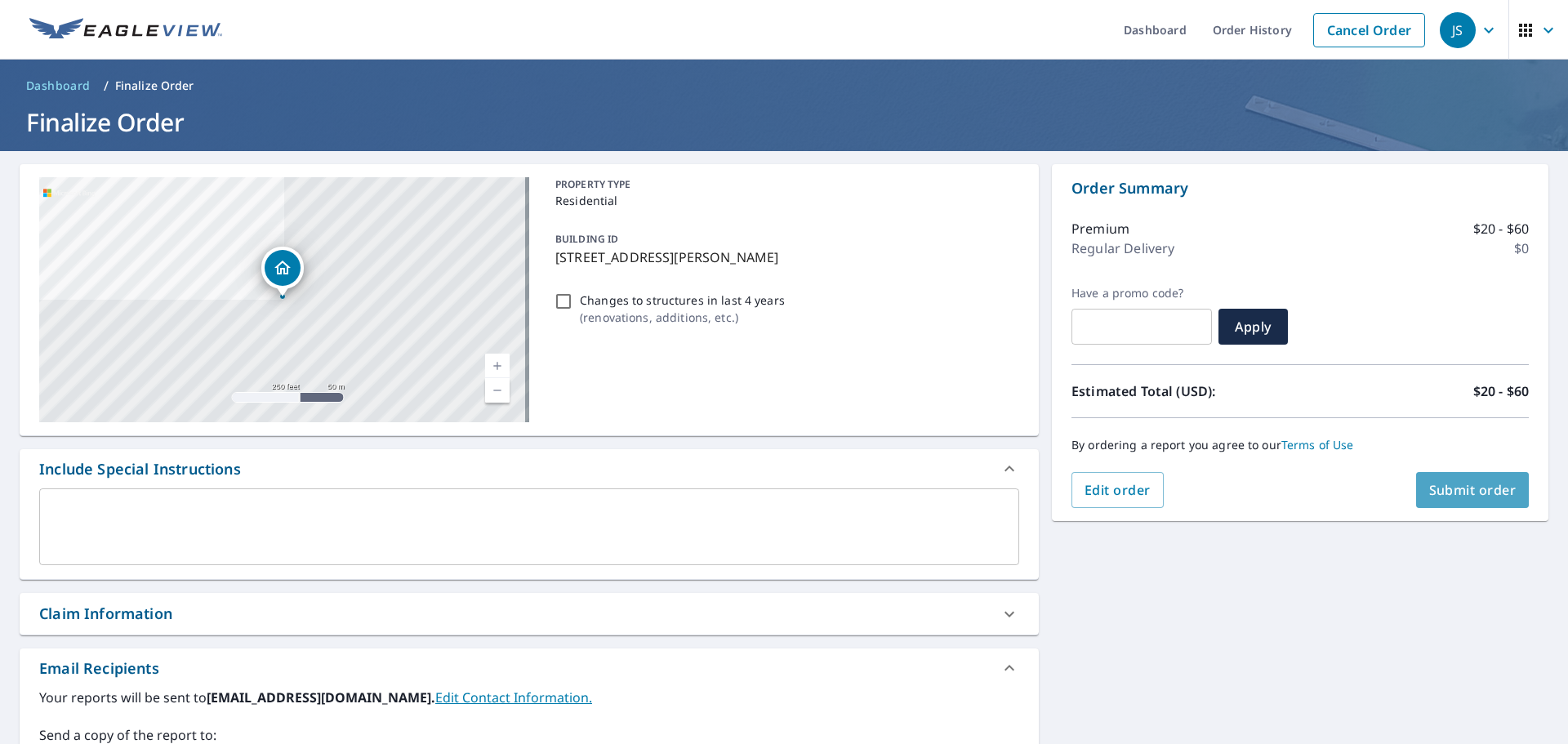
click at [1453, 484] on span "Submit order" at bounding box center [1473, 489] width 87 height 18
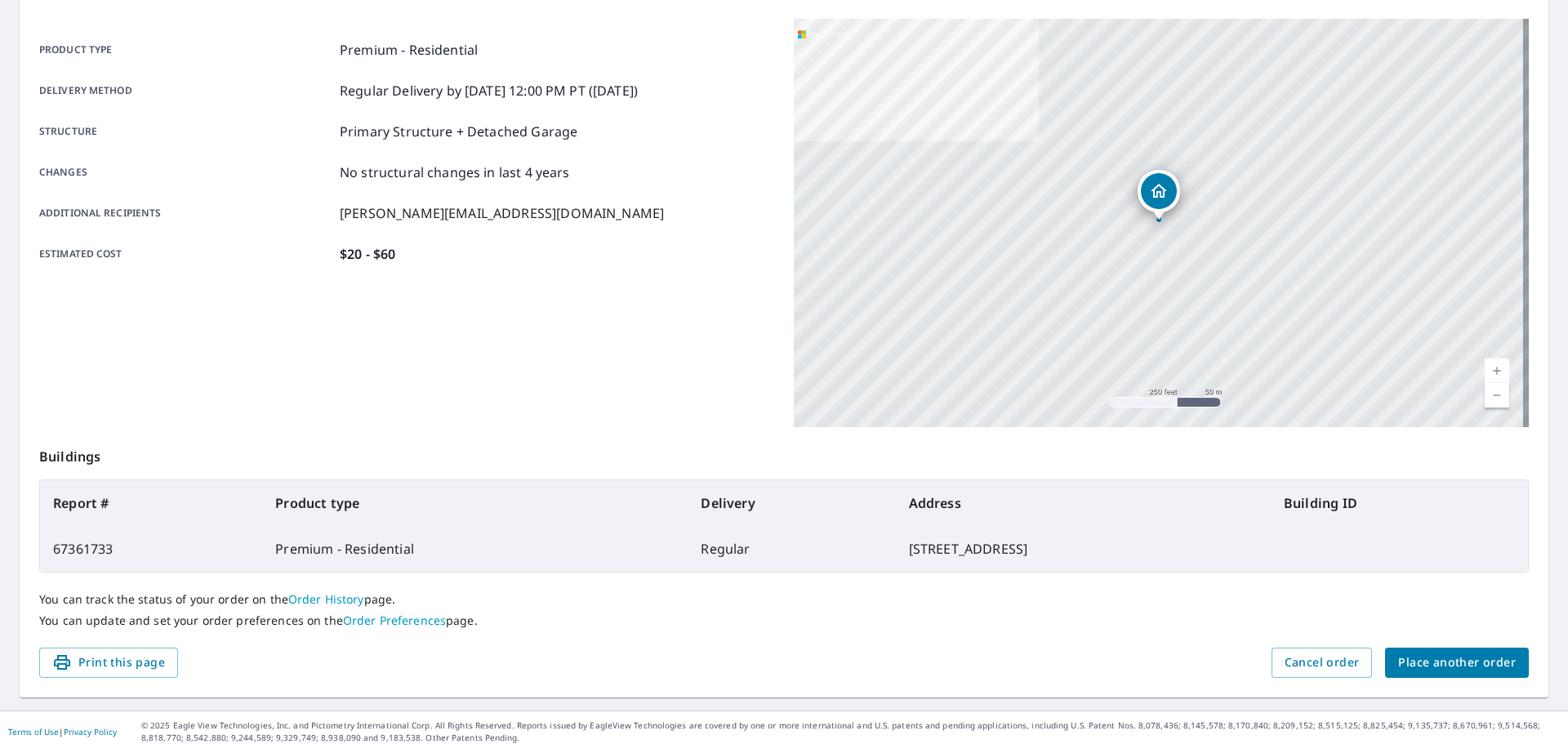
scroll to position [217, 0]
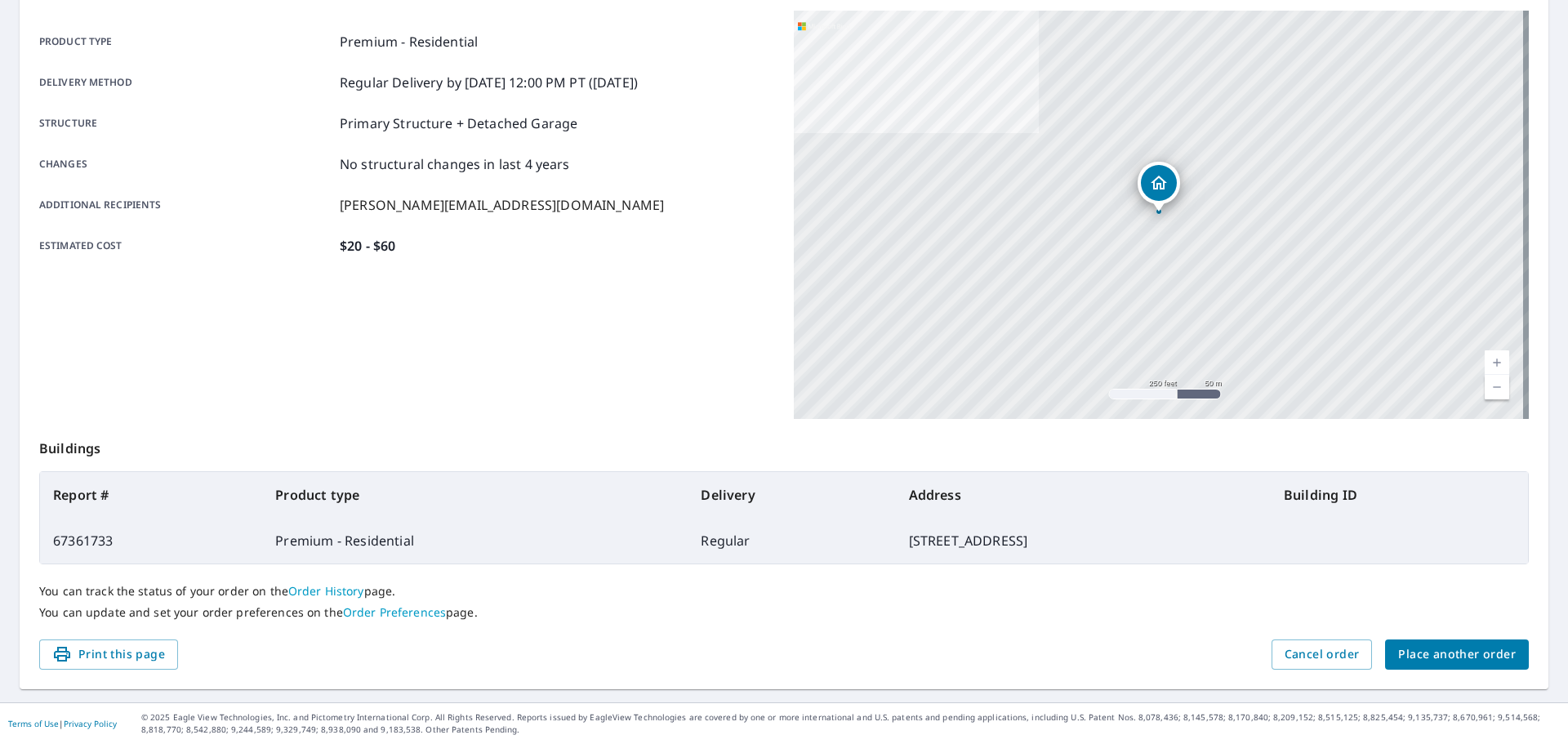
click at [1483, 671] on div "Order details Product type Premium - Residential Delivery method Regular Delive…" at bounding box center [783, 318] width 1528 height 742
click at [1482, 646] on span "Place another order" at bounding box center [1457, 654] width 117 height 20
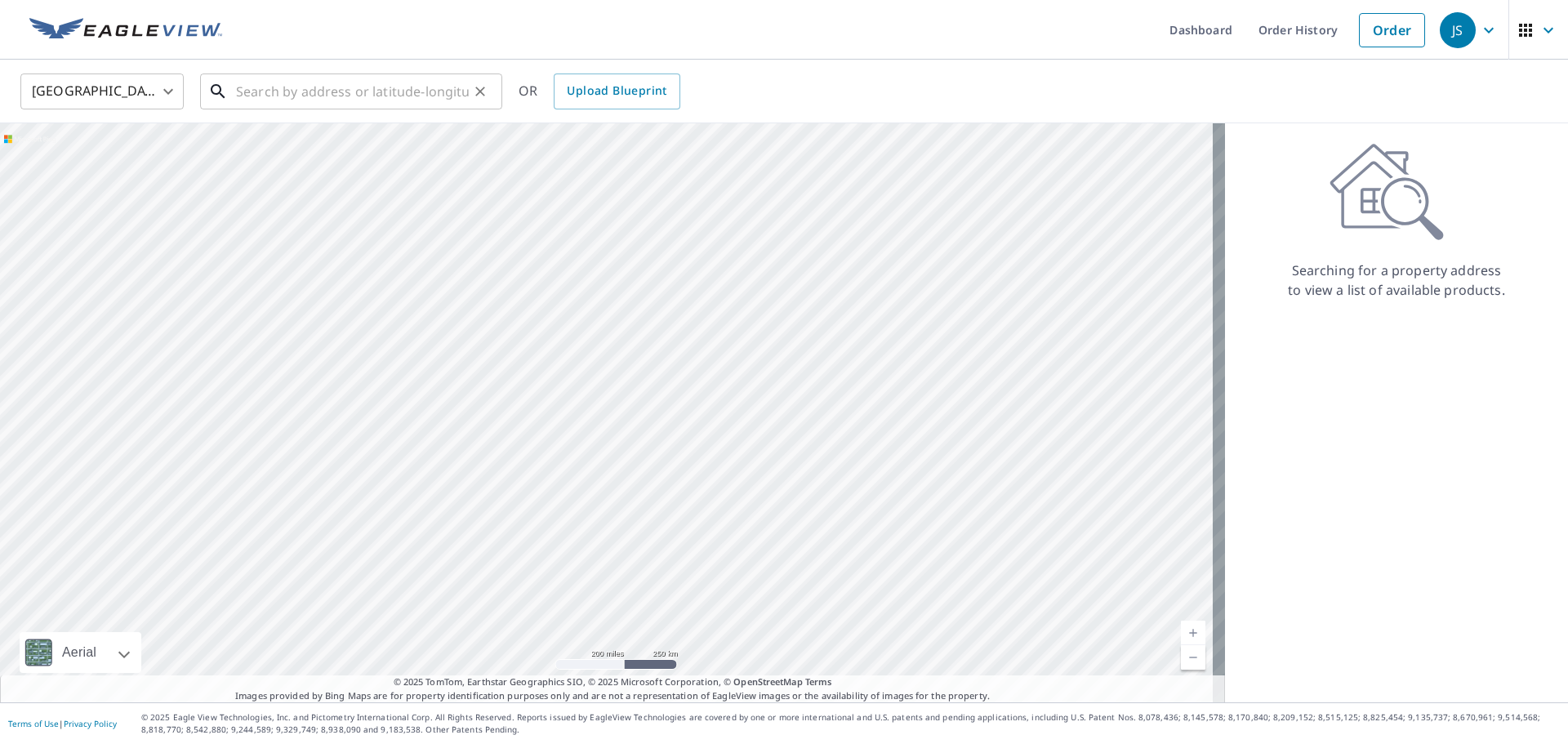
click at [329, 84] on input "text" at bounding box center [353, 91] width 233 height 46
paste input "[STREET_ADDRESS]"
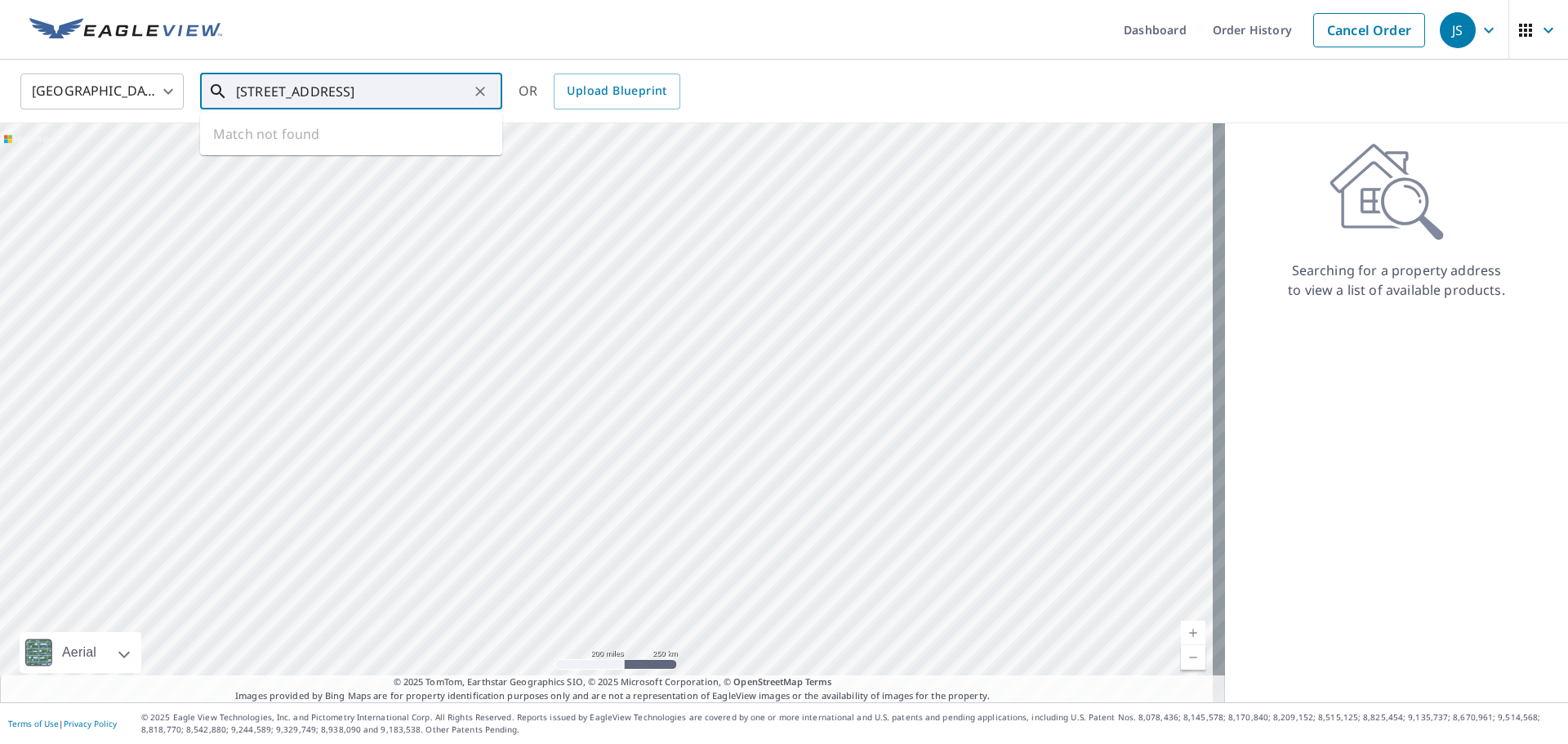
scroll to position [0, 14]
click at [357, 164] on p "[GEOGRAPHIC_DATA], [GEOGRAPHIC_DATA] 26385" at bounding box center [361, 165] width 257 height 33
type input "[STREET_ADDRESS]"
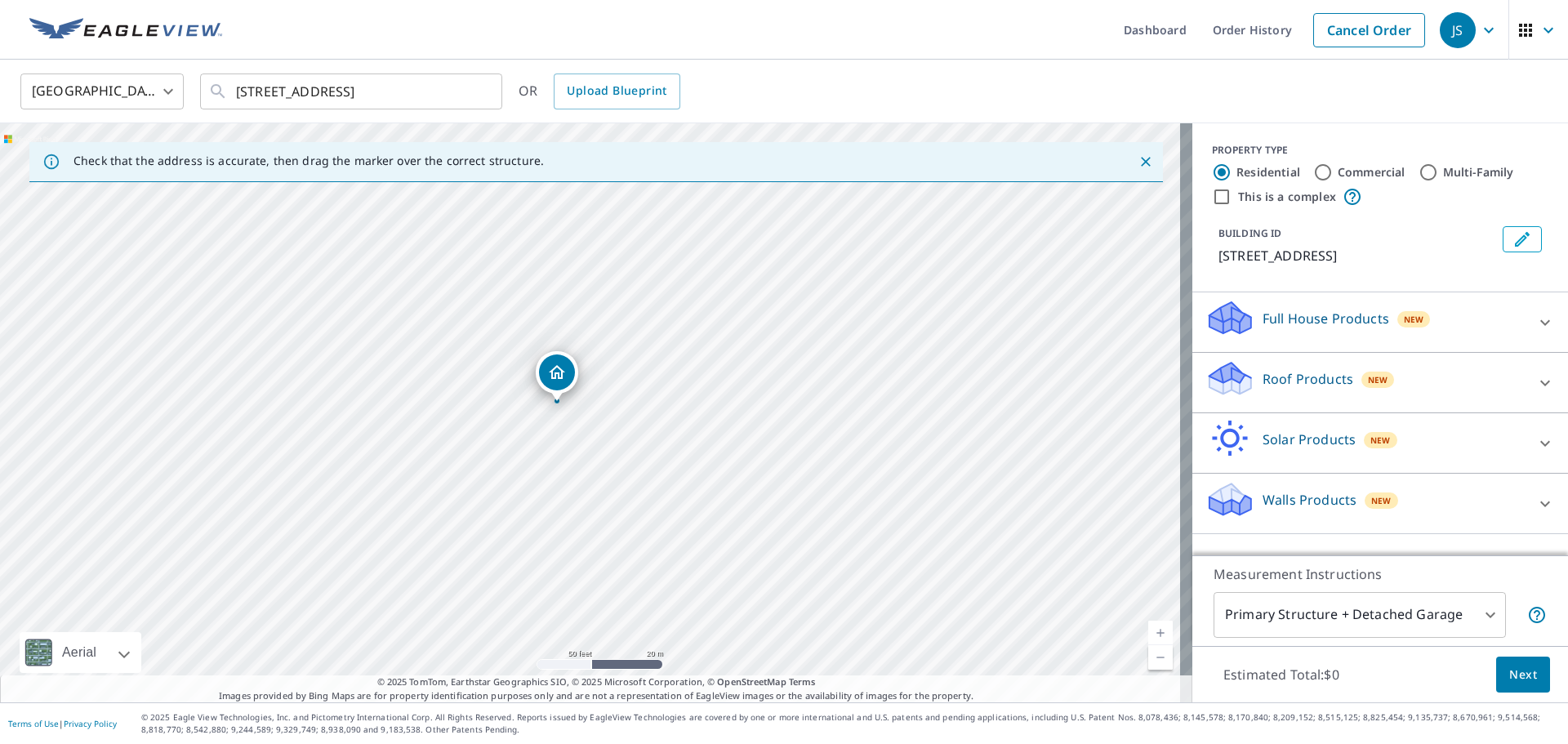
click at [1367, 374] on span "New" at bounding box center [1377, 379] width 20 height 13
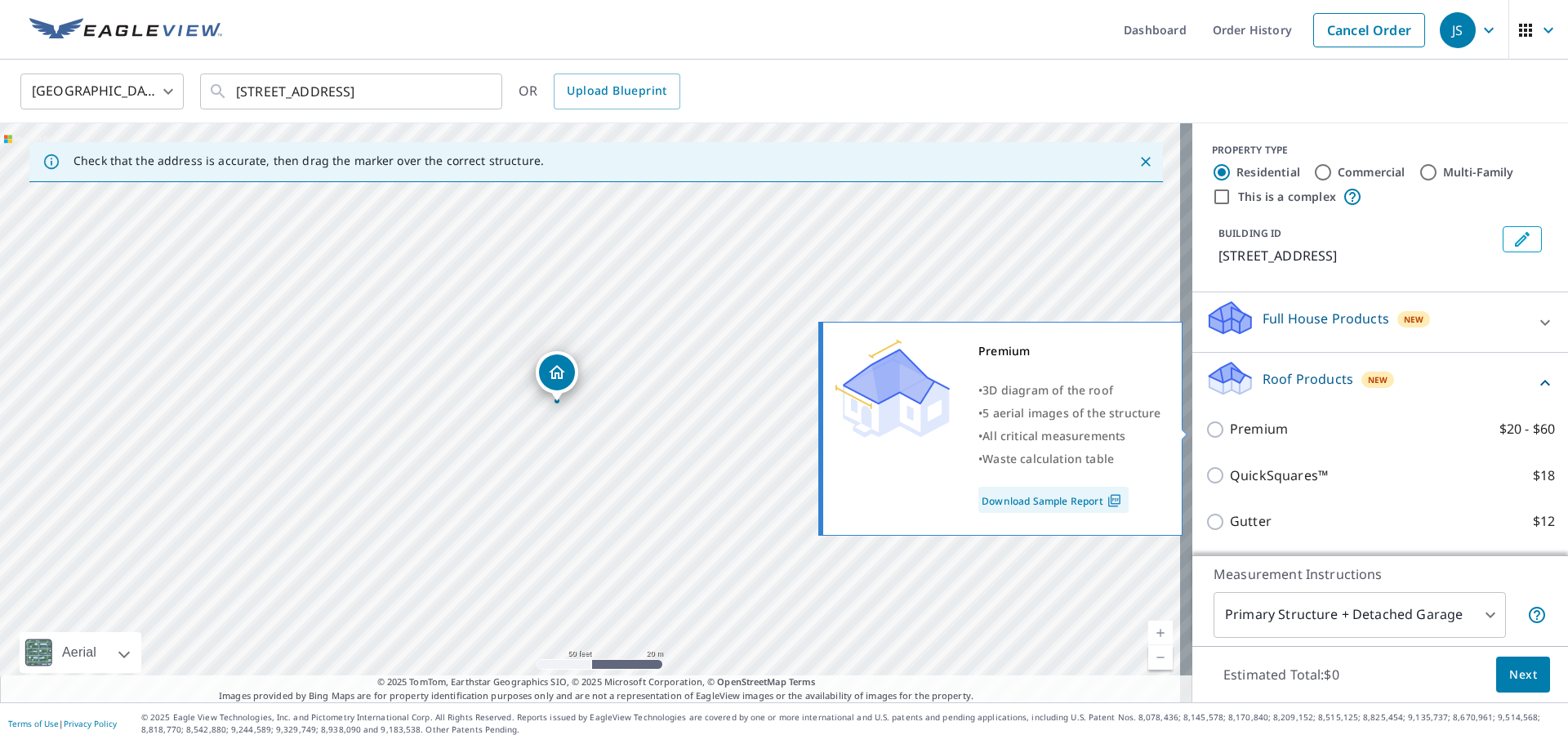
click at [1208, 433] on input "Premium $20 - $60" at bounding box center [1217, 429] width 24 height 19
checkbox input "true"
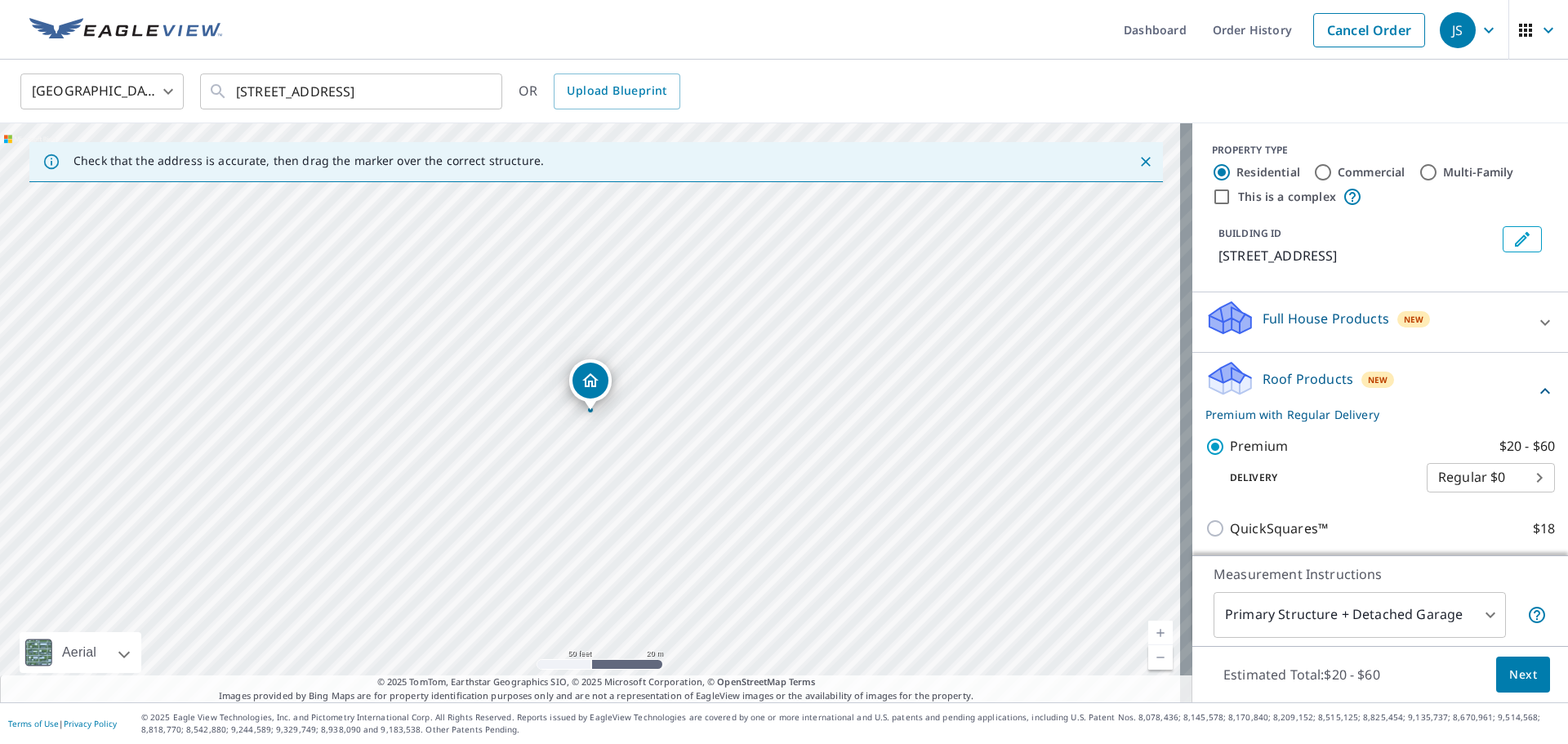
click at [1509, 675] on span "Next" at bounding box center [1522, 674] width 28 height 20
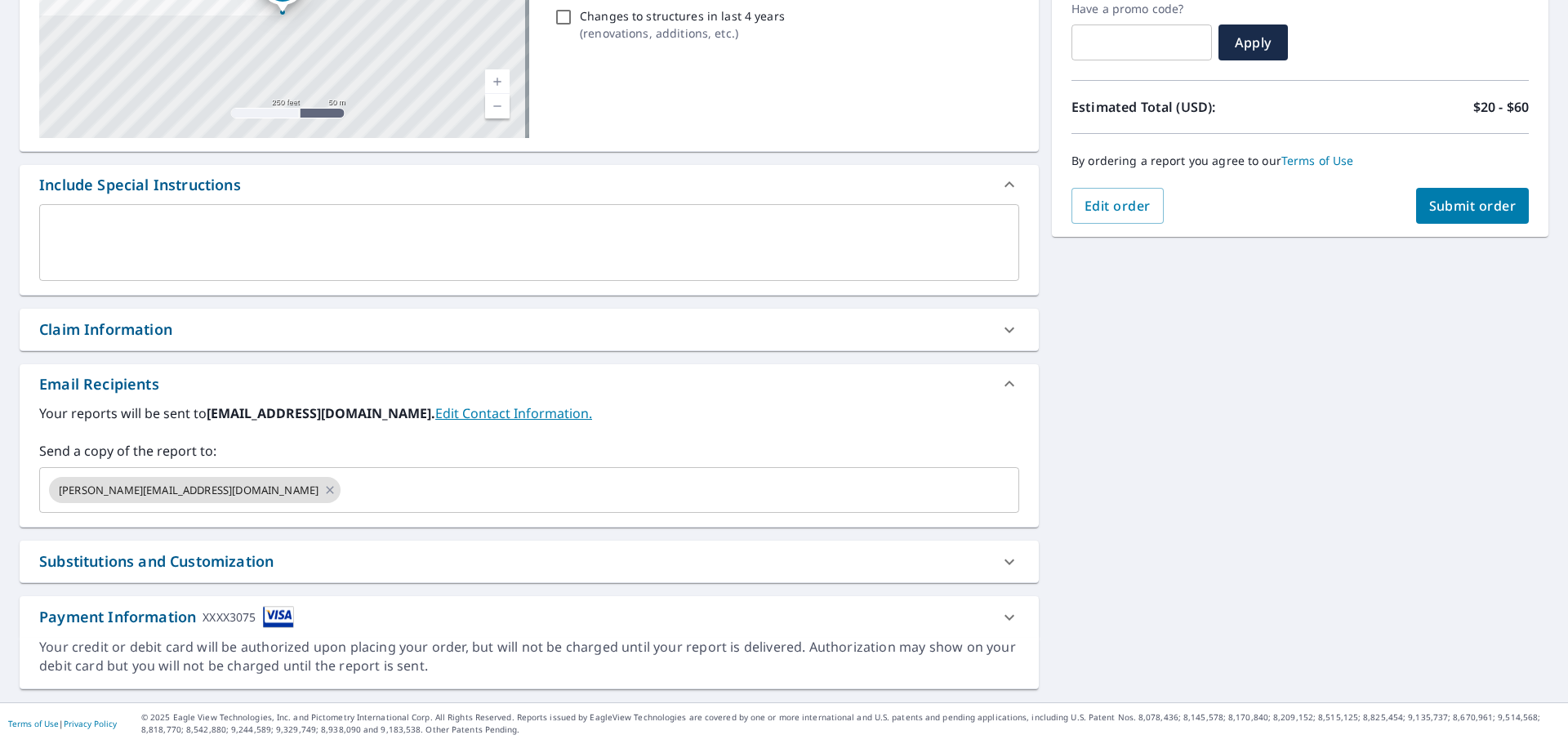
click at [1429, 212] on span "Submit order" at bounding box center [1473, 205] width 87 height 18
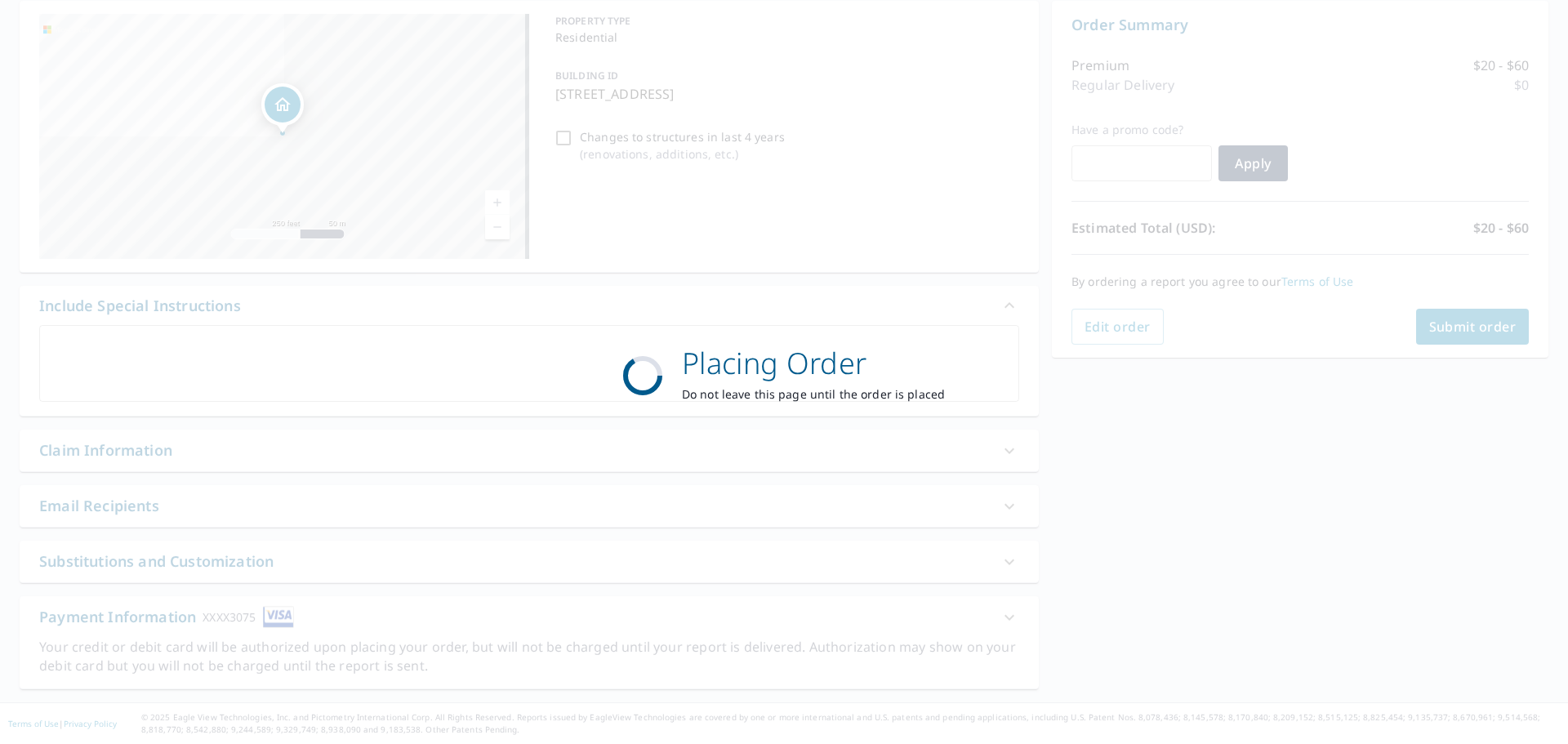
scroll to position [164, 0]
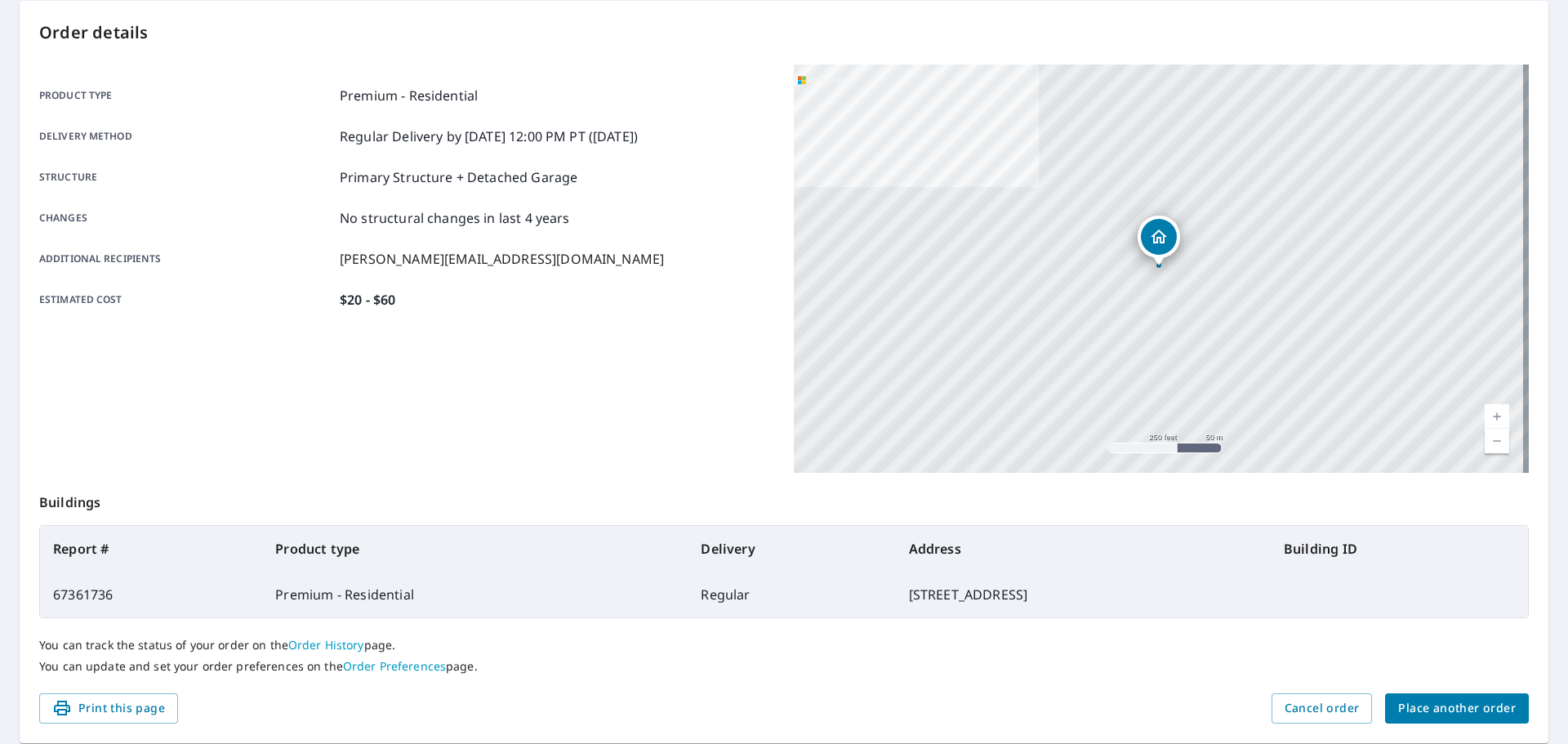
click at [1414, 702] on span "Place another order" at bounding box center [1457, 707] width 117 height 20
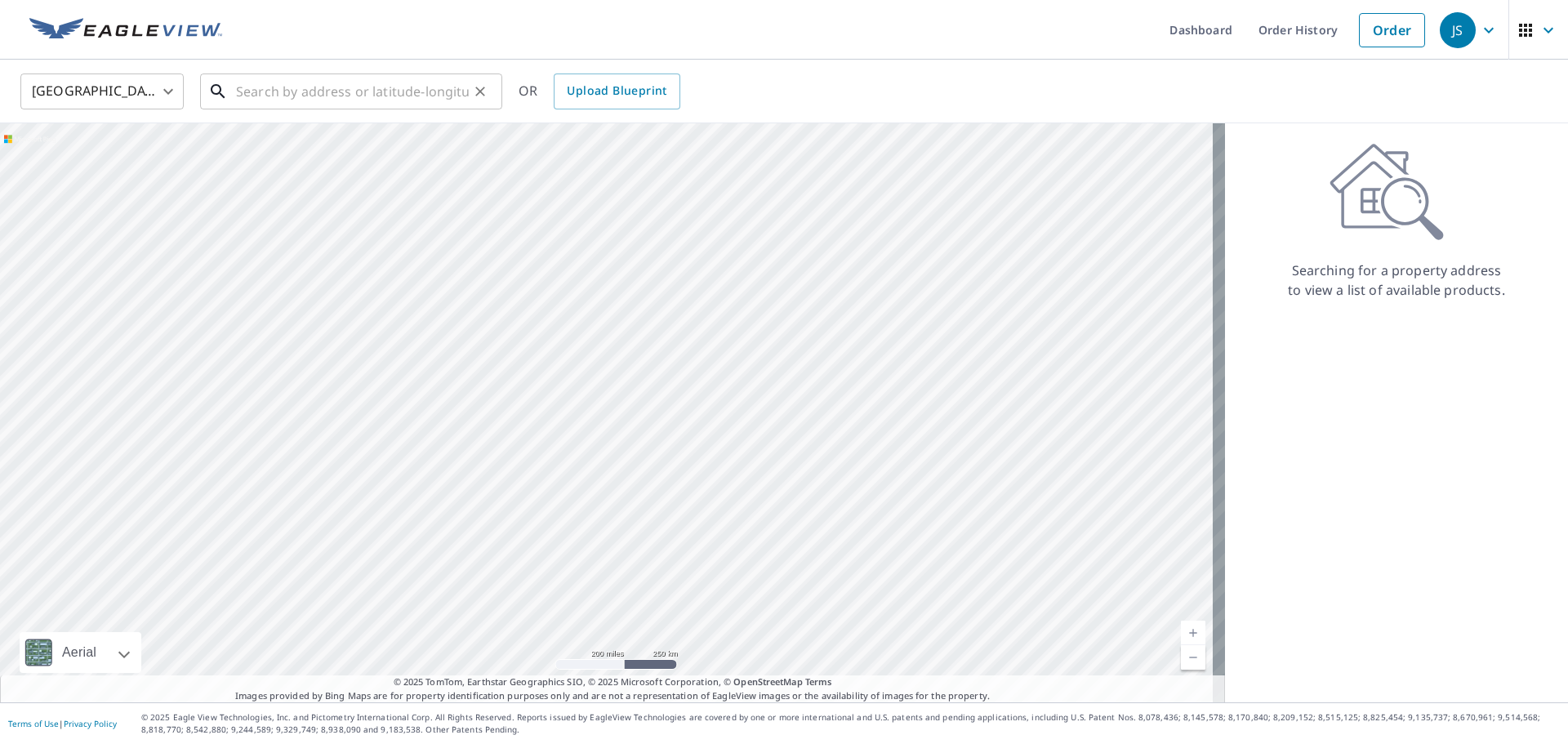
click at [326, 105] on input "text" at bounding box center [353, 91] width 233 height 46
paste input "[STREET_ADDRESS]"
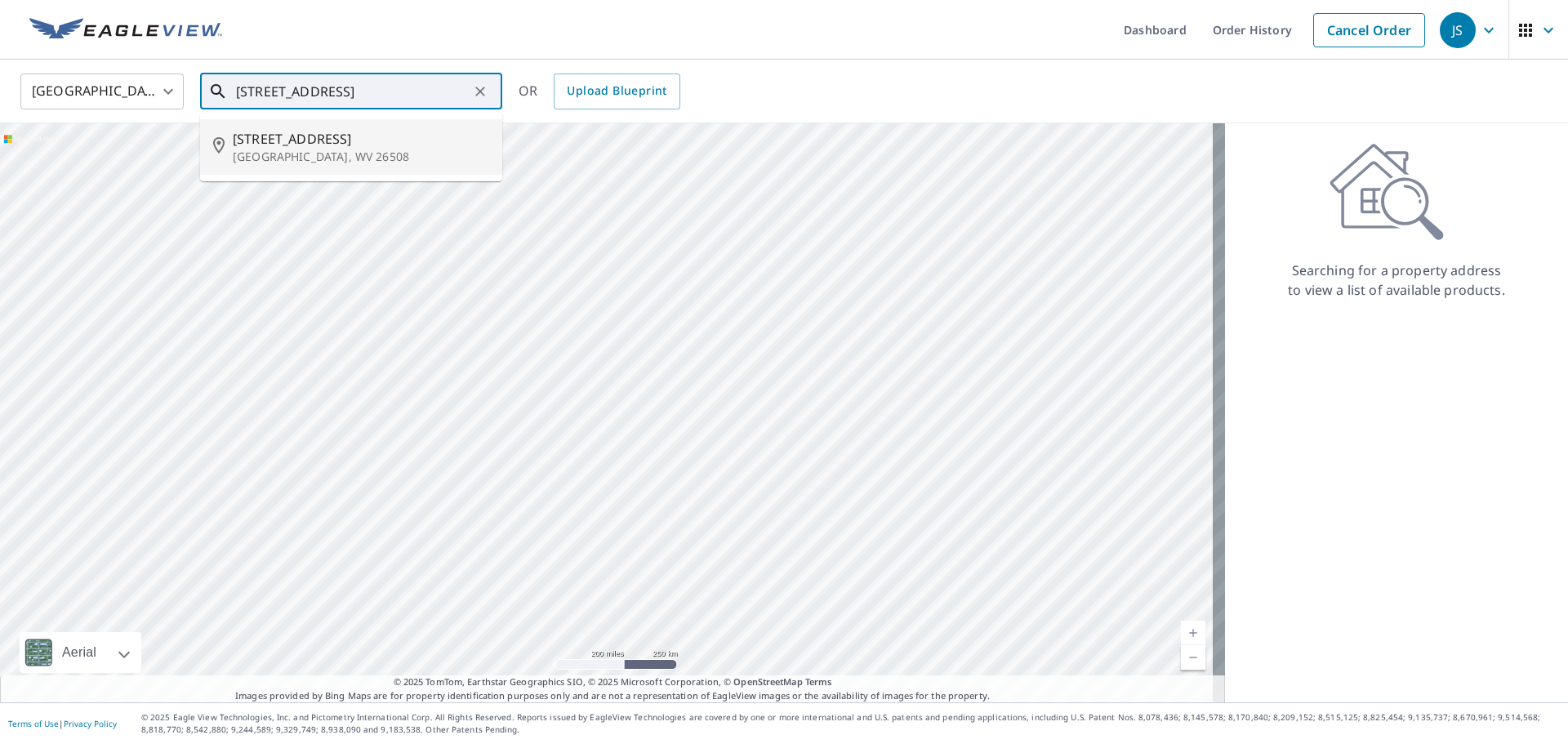
click at [326, 153] on p "[GEOGRAPHIC_DATA], WV 26508" at bounding box center [361, 156] width 257 height 16
type input "[STREET_ADDRESS]"
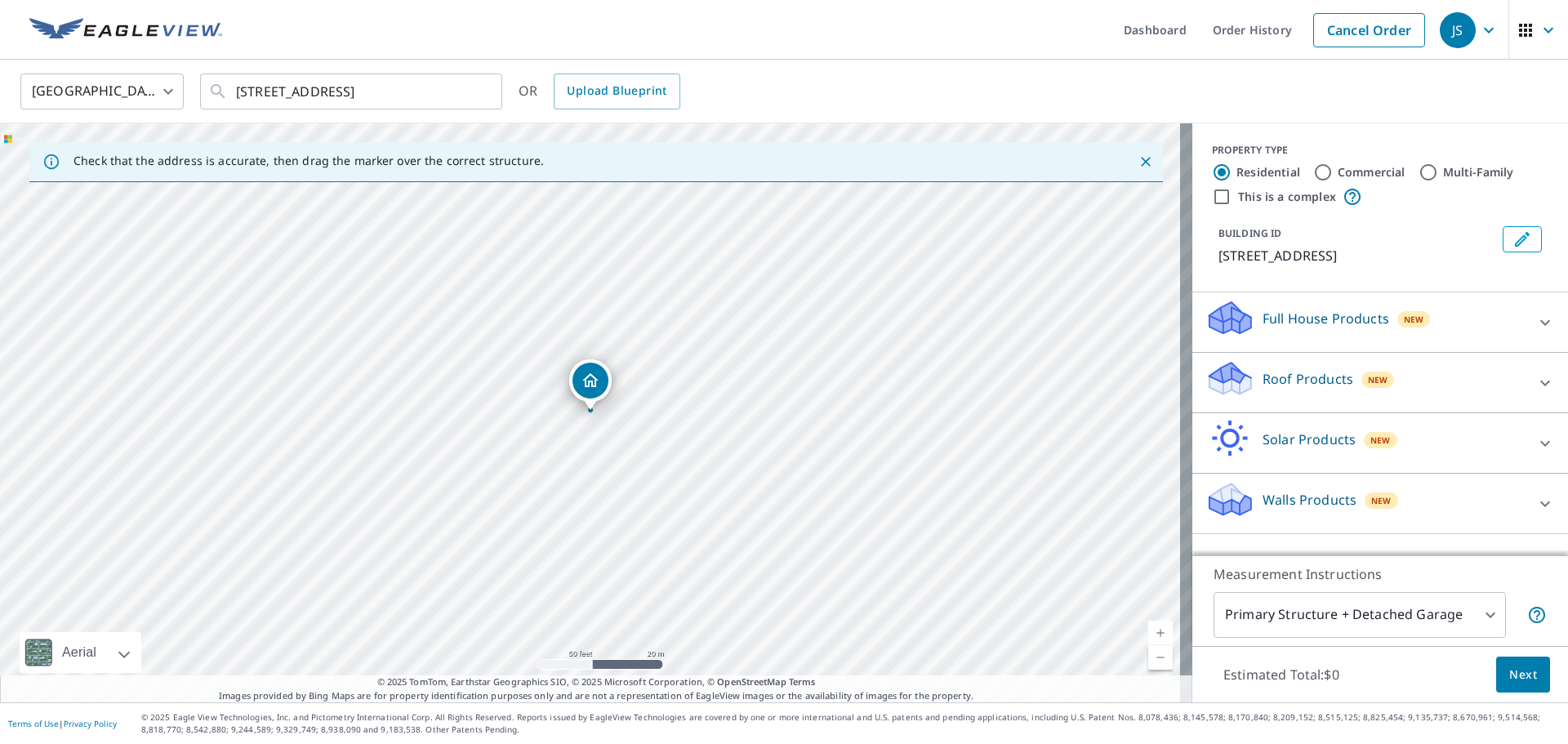
click at [1388, 405] on div "Roof Products New" at bounding box center [1365, 383] width 320 height 46
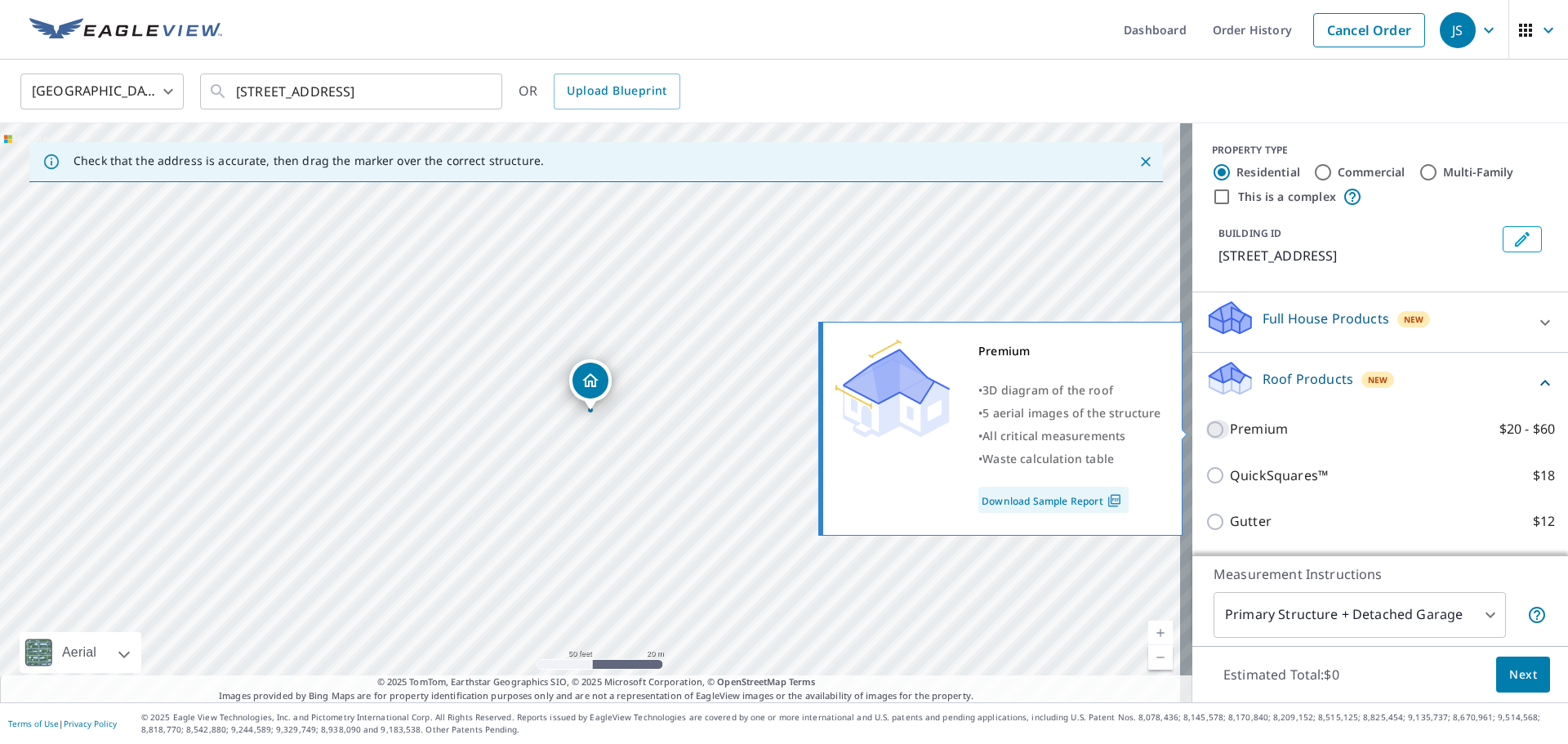
click at [1206, 430] on input "Premium $20 - $60" at bounding box center [1217, 429] width 24 height 19
checkbox input "true"
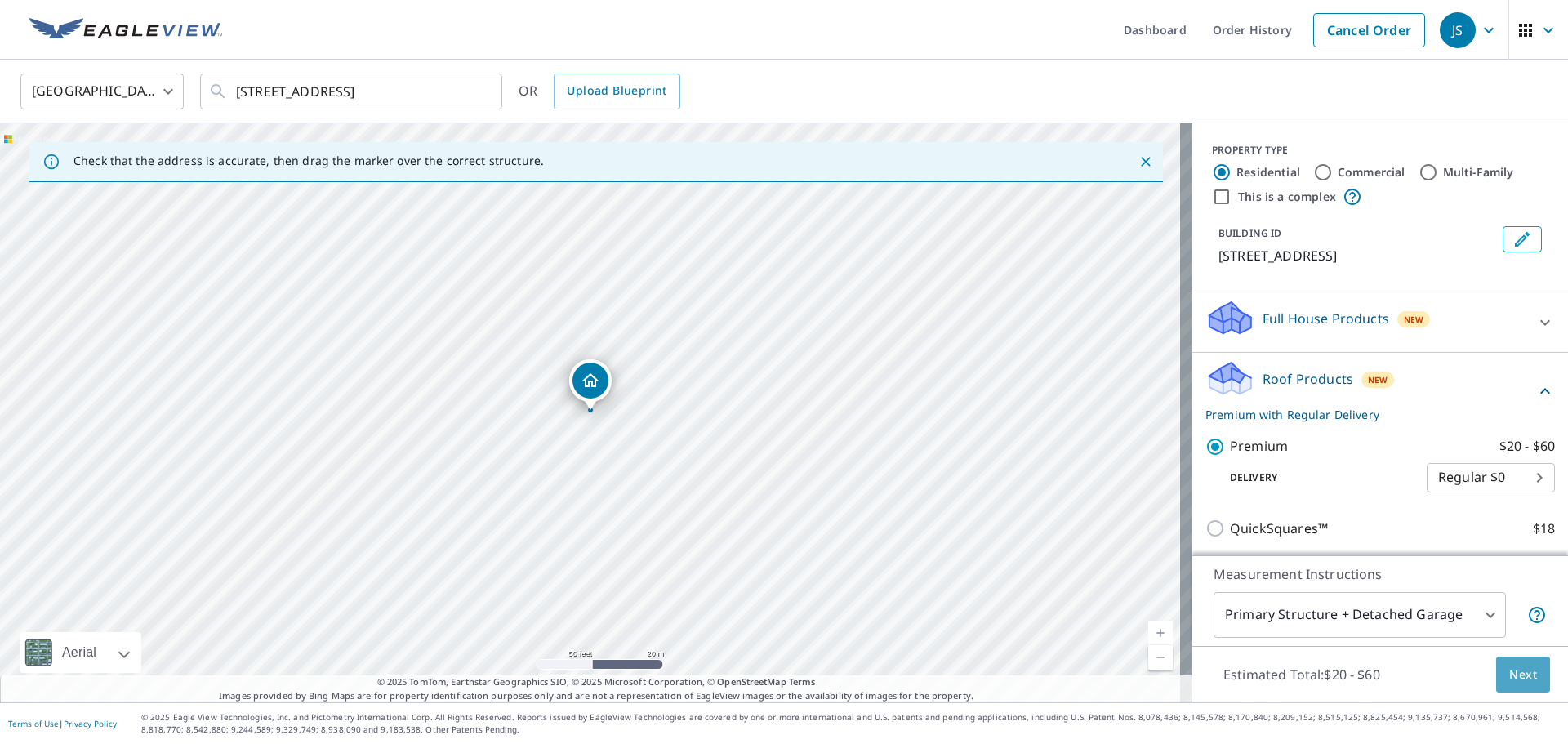
click at [1509, 672] on span "Next" at bounding box center [1522, 674] width 28 height 20
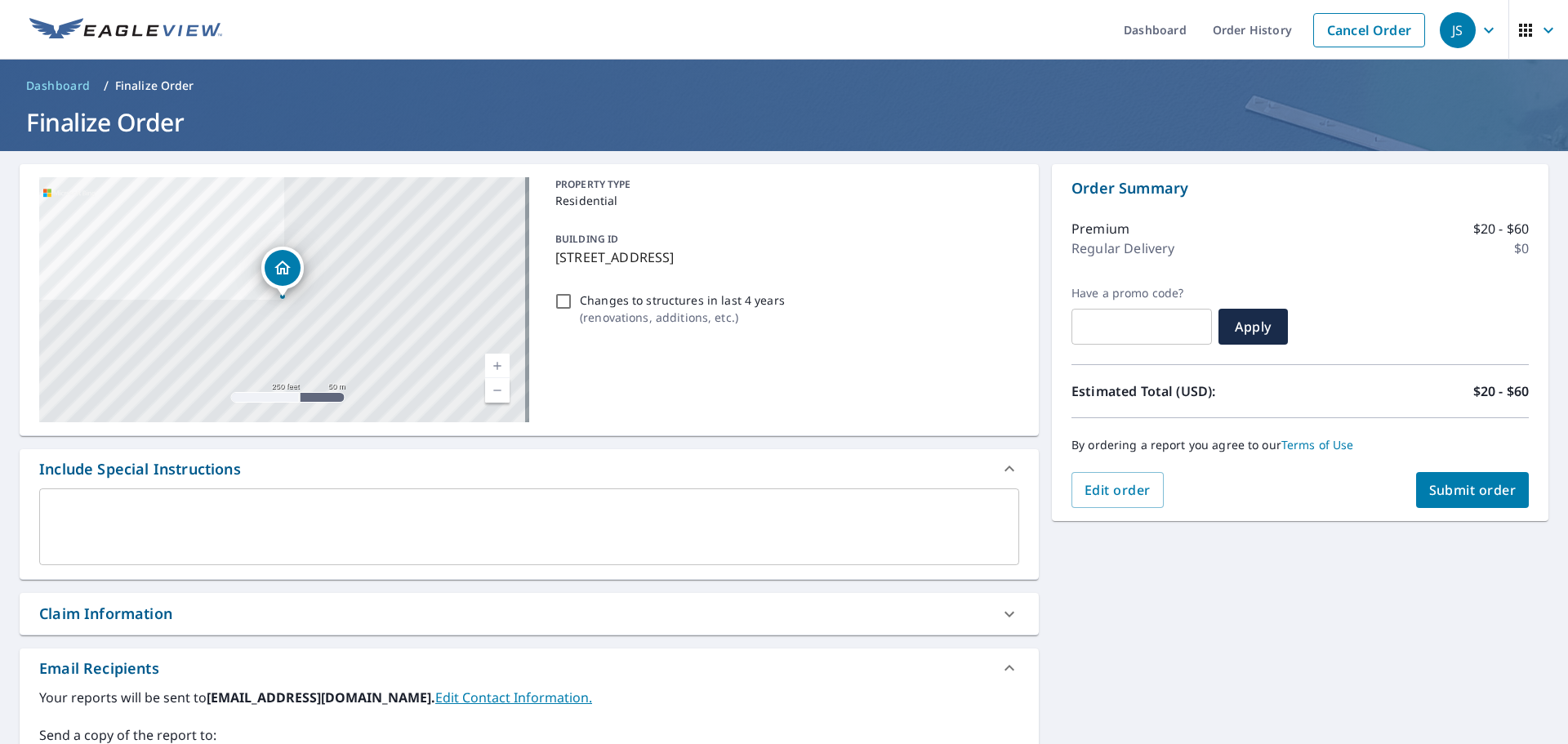
click at [1469, 509] on div "Order Summary Premium $20 - $60 Regular Delivery $0 Have a promo code? ​ Apply …" at bounding box center [1300, 342] width 496 height 356
click at [1471, 495] on span "Submit order" at bounding box center [1473, 489] width 87 height 18
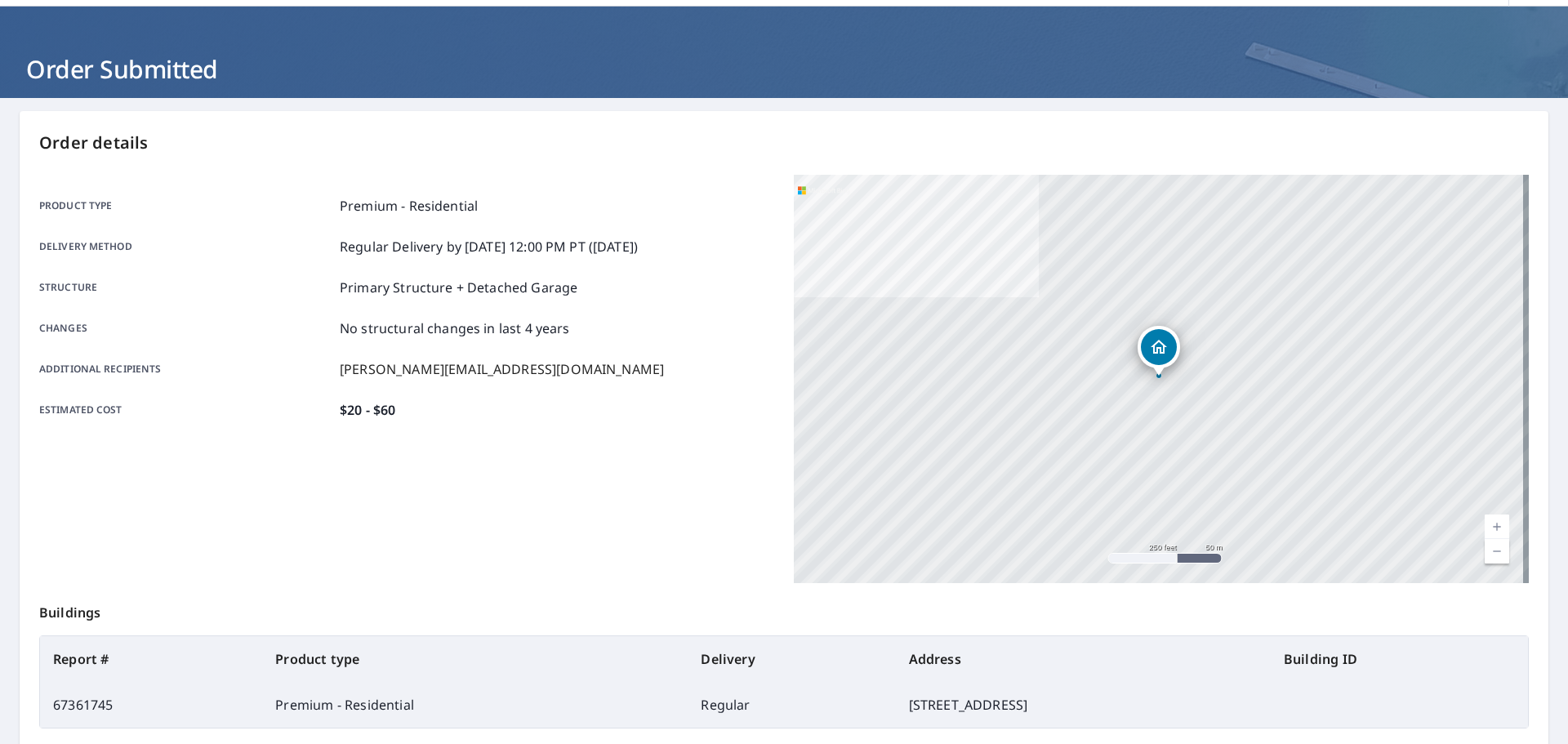
scroll to position [217, 0]
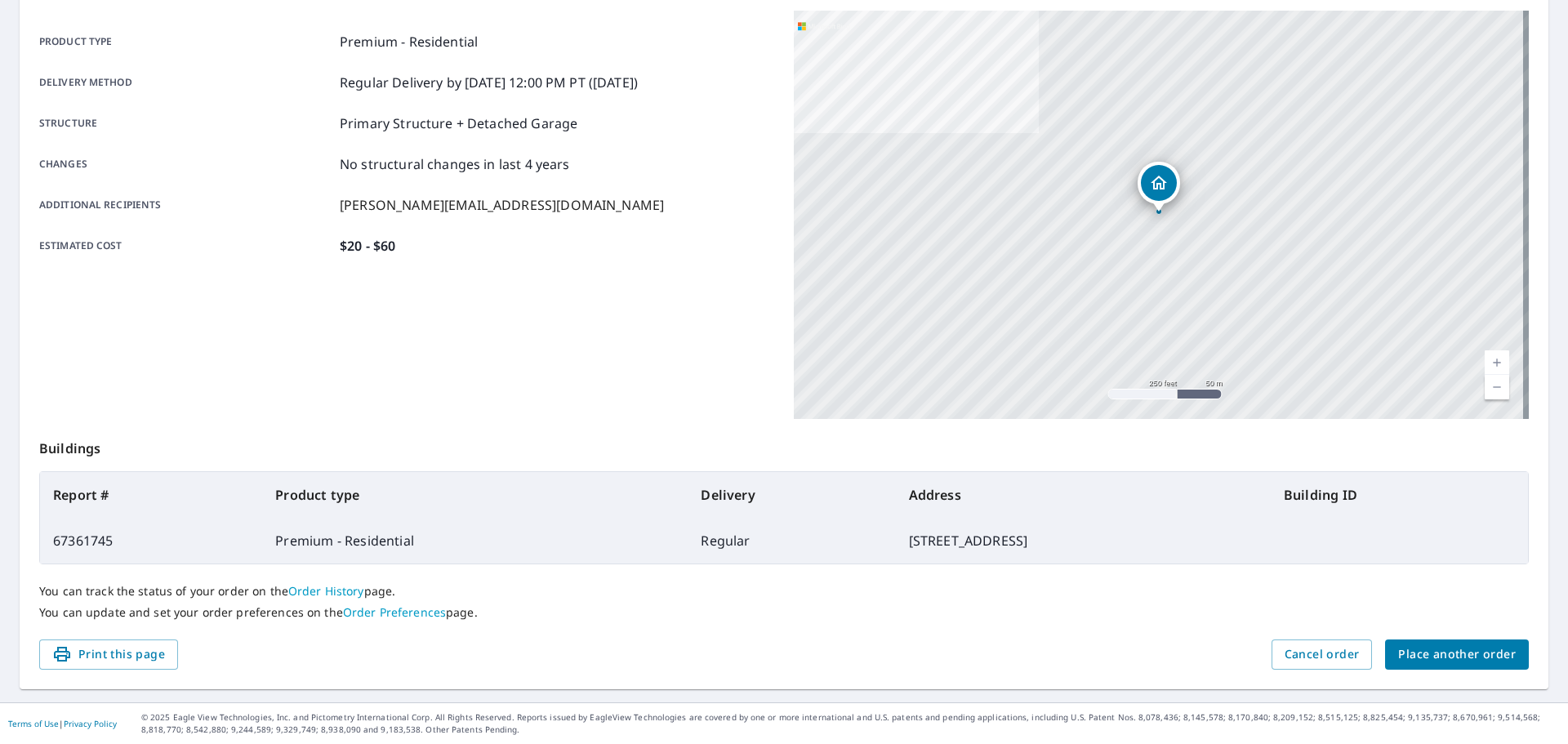
click at [1425, 656] on span "Place another order" at bounding box center [1457, 654] width 117 height 20
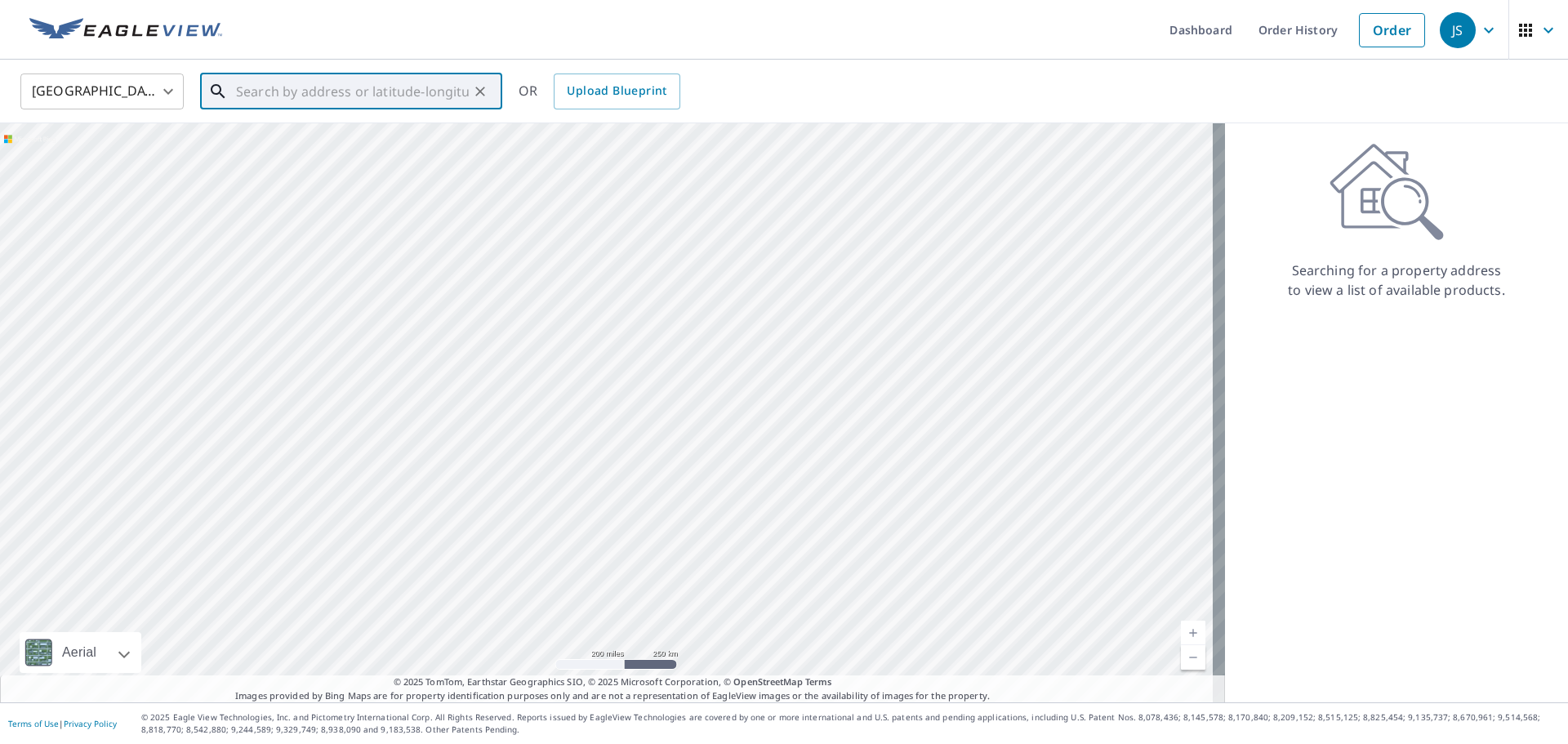
click at [285, 104] on input "text" at bounding box center [353, 91] width 233 height 46
paste input "[STREET_ADDRESS][PERSON_NAME] [GEOGRAPHIC_DATA], MD, 21550"
click at [298, 141] on span "[STREET_ADDRESS][PERSON_NAME]" at bounding box center [361, 139] width 257 height 19
type input "[STREET_ADDRESS][PERSON_NAME]"
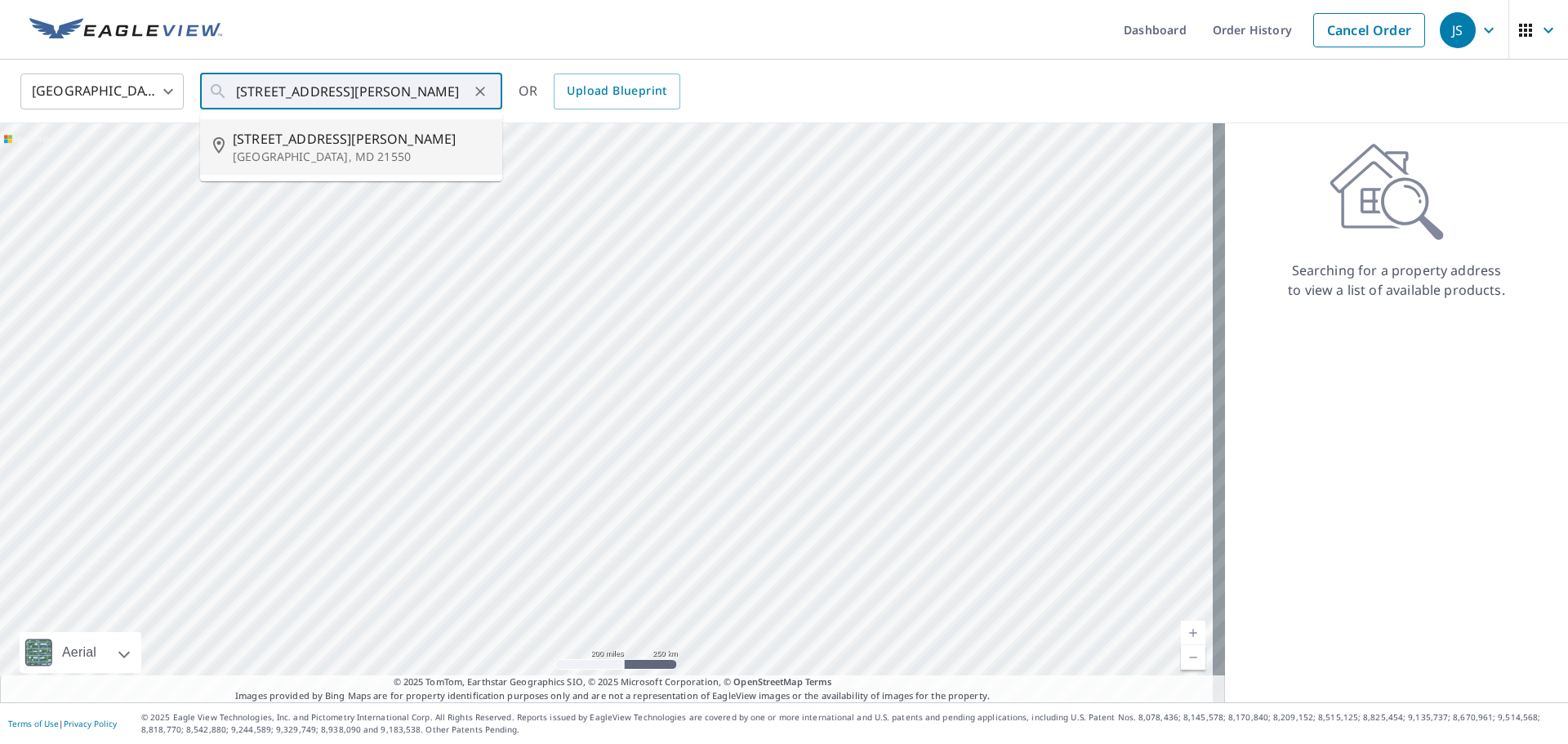
scroll to position [0, 0]
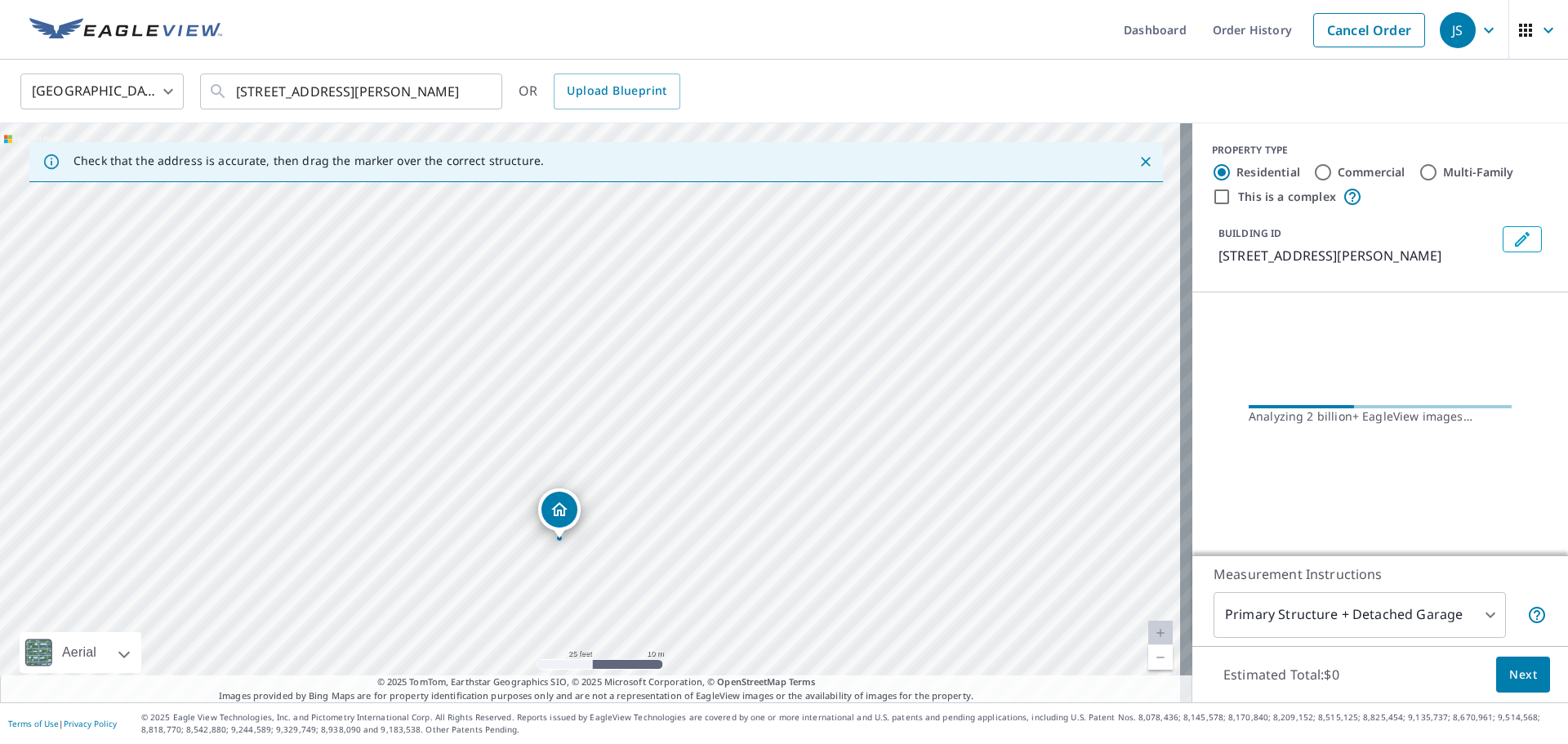
drag, startPoint x: 560, startPoint y: 512, endPoint x: 550, endPoint y: 508, distance: 10.8
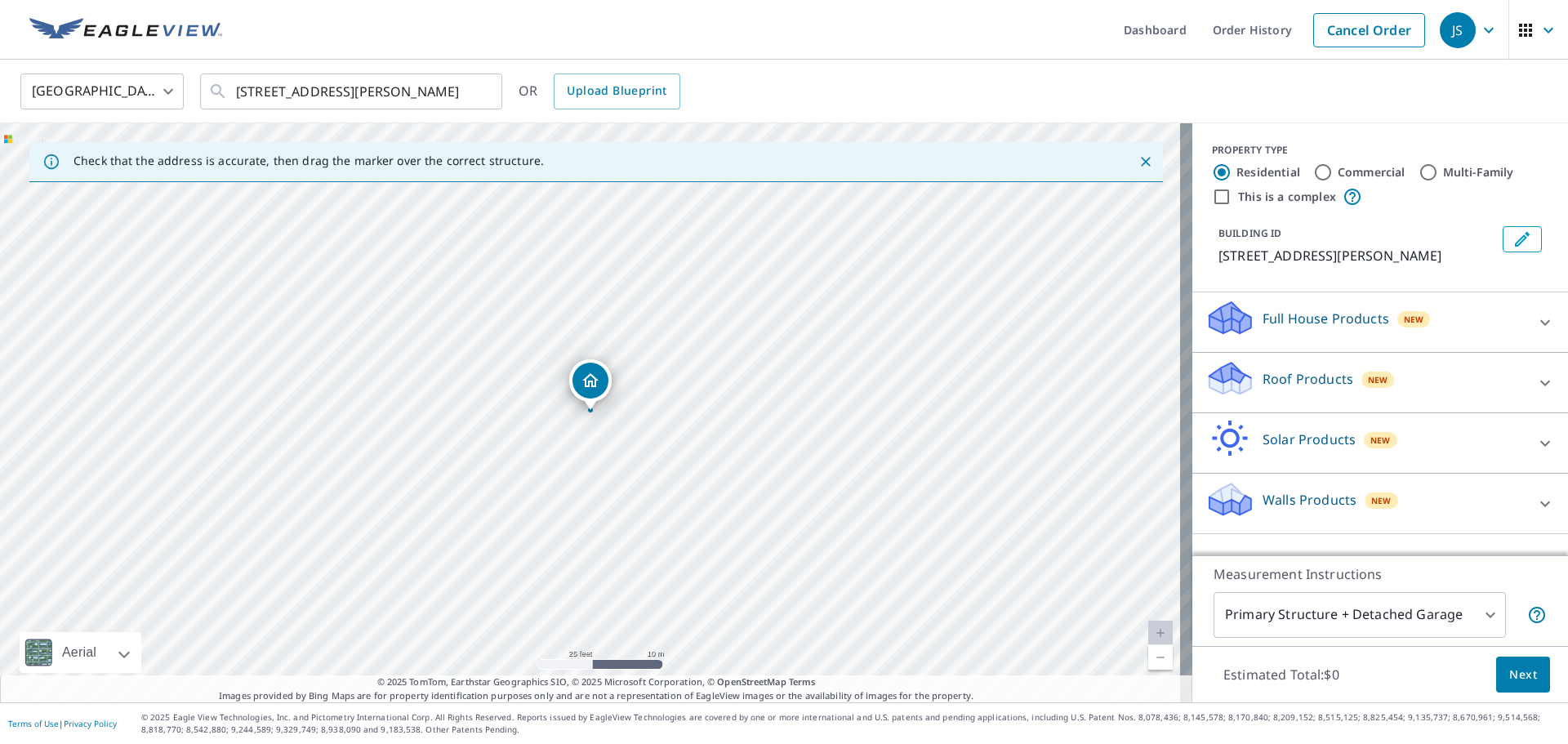
click at [1306, 325] on p "Full House Products" at bounding box center [1326, 319] width 127 height 19
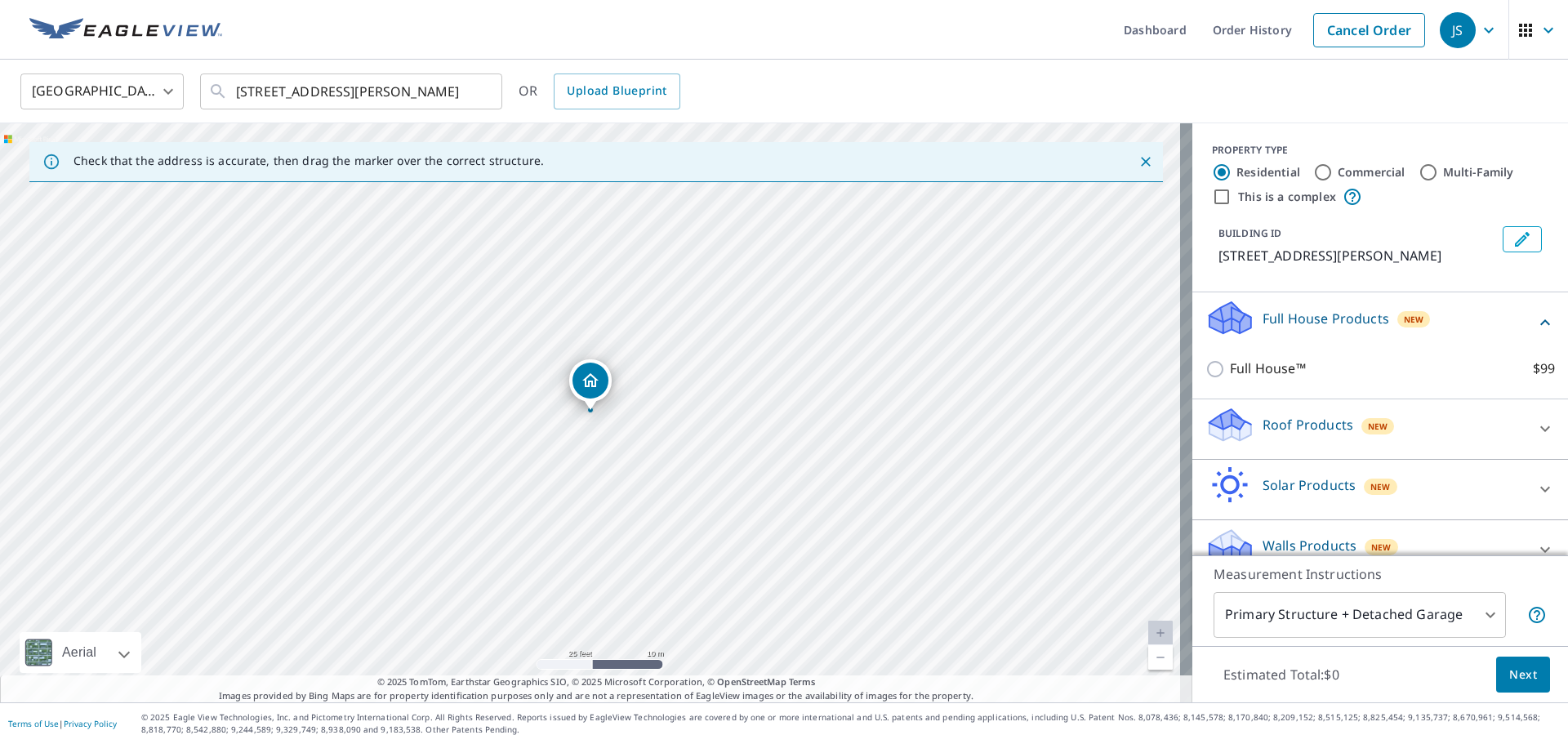
click at [1233, 433] on icon at bounding box center [1230, 431] width 42 height 19
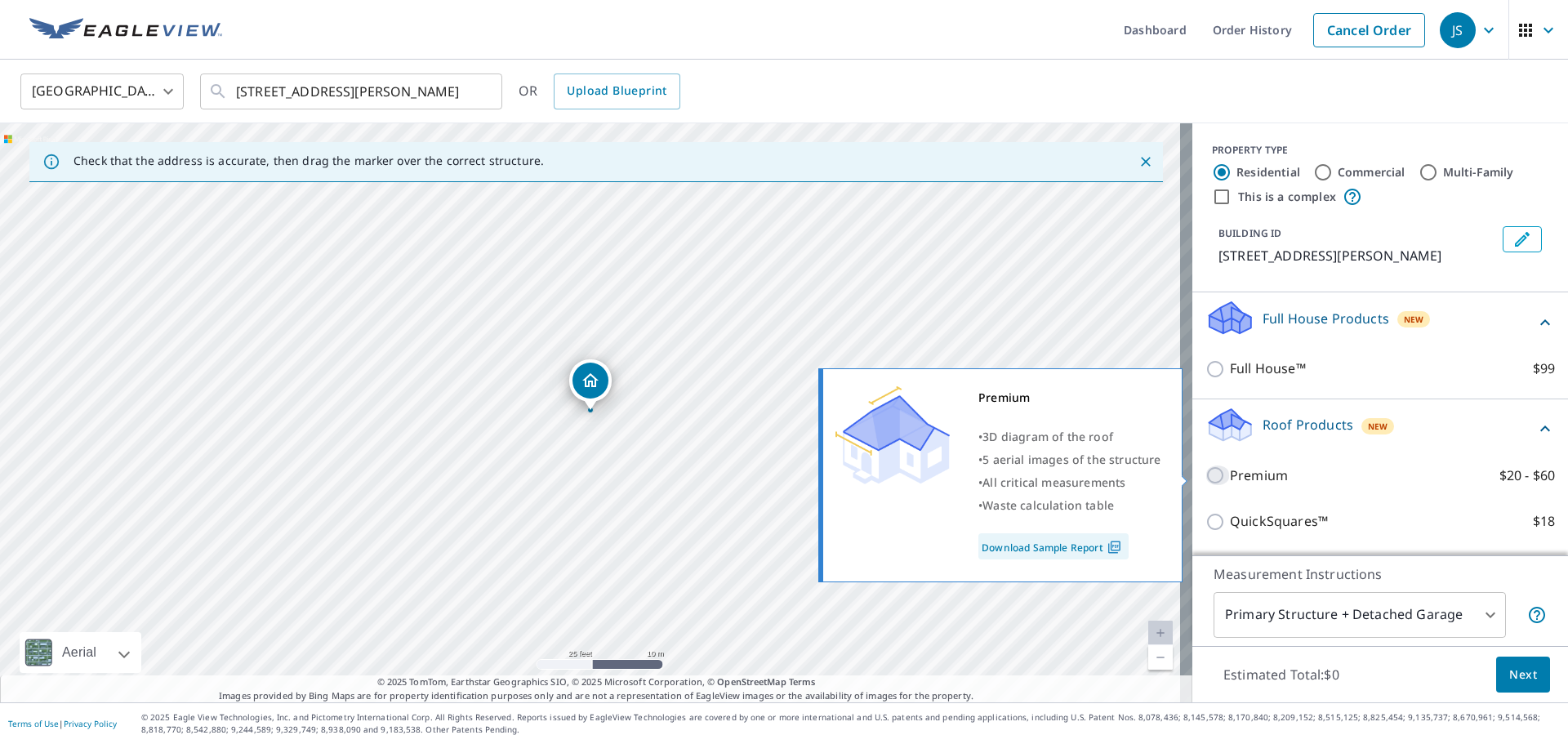
click at [1206, 476] on input "Premium $20 - $60" at bounding box center [1217, 475] width 24 height 19
checkbox input "true"
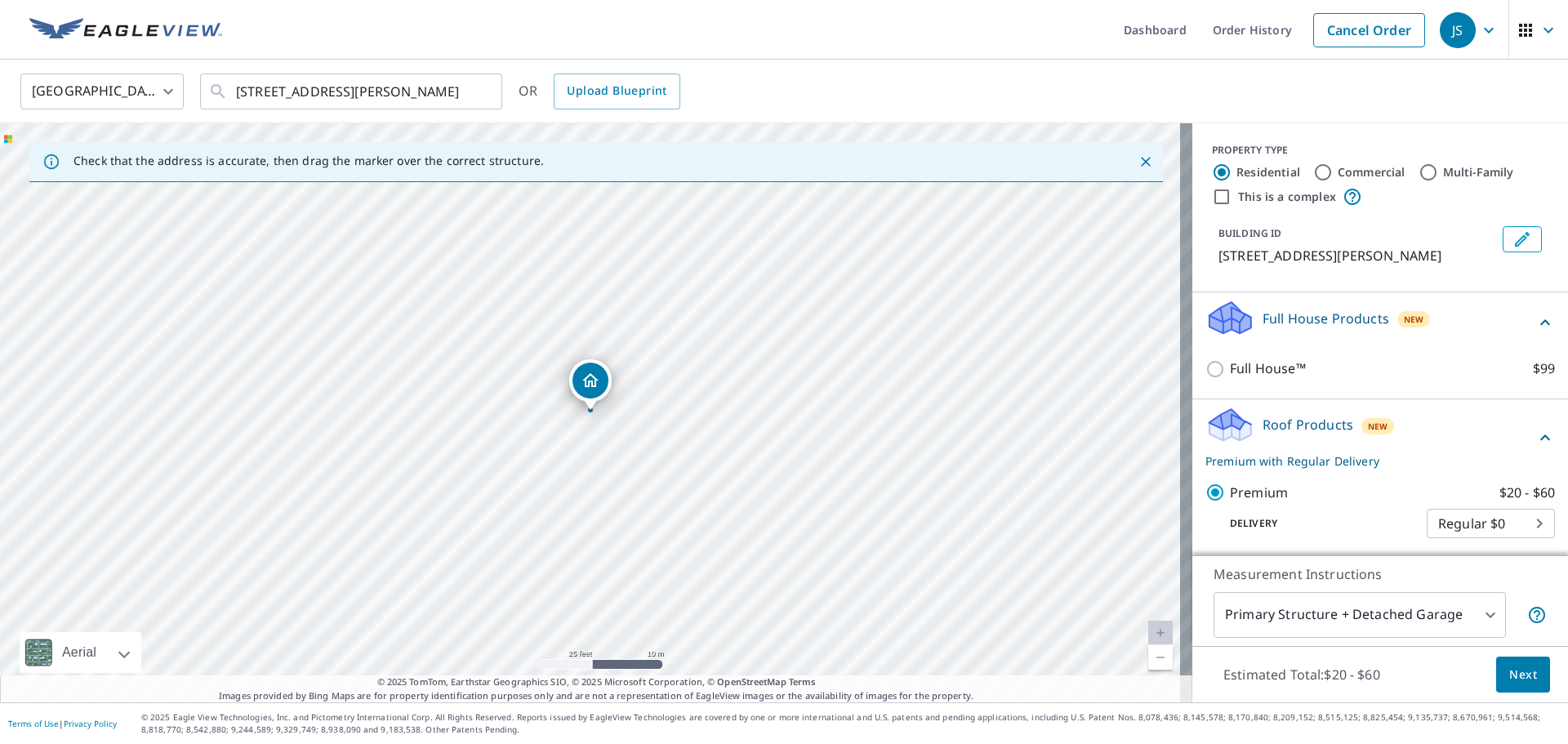
click at [1496, 671] on button "Next" at bounding box center [1523, 674] width 54 height 37
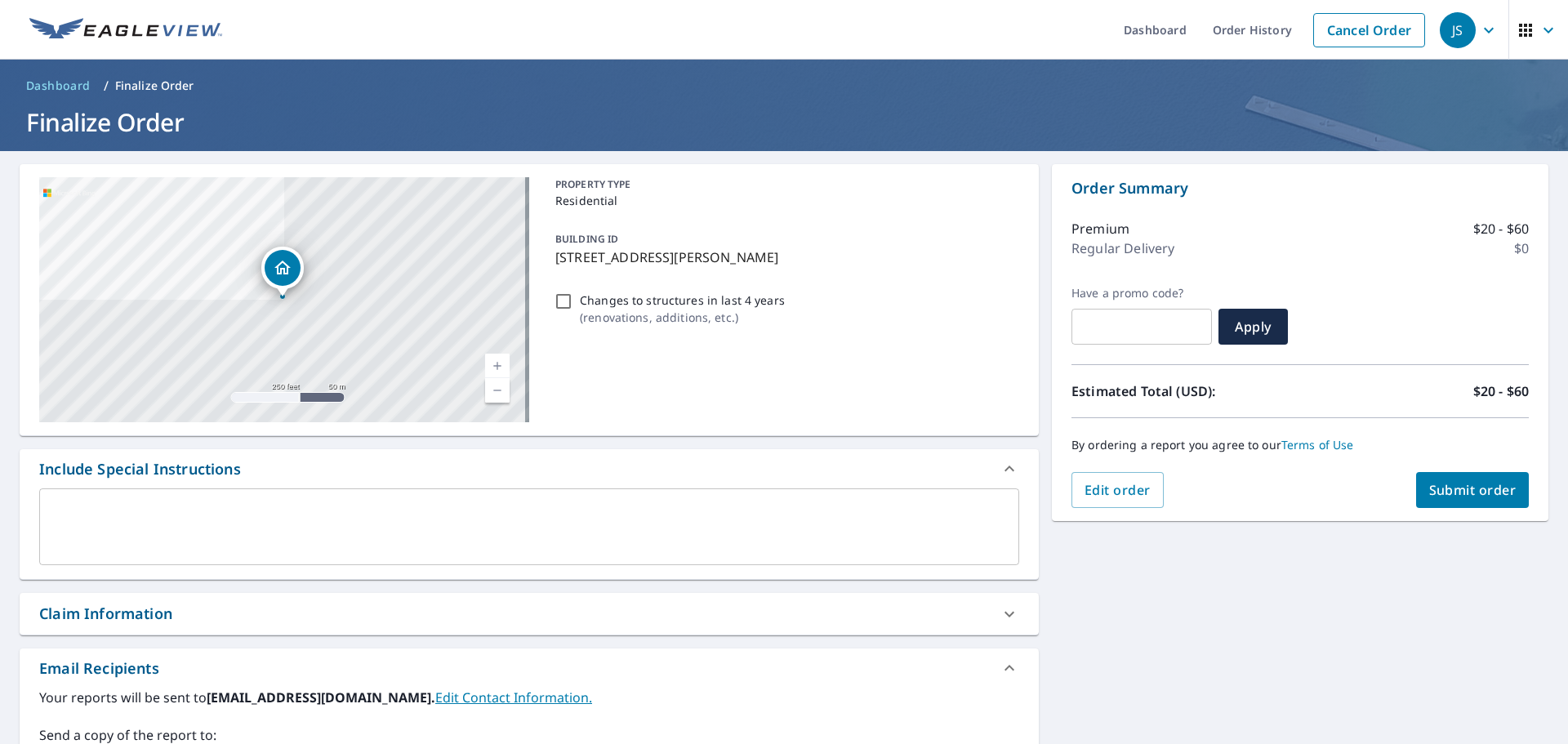
click at [1453, 496] on span "Submit order" at bounding box center [1473, 489] width 87 height 18
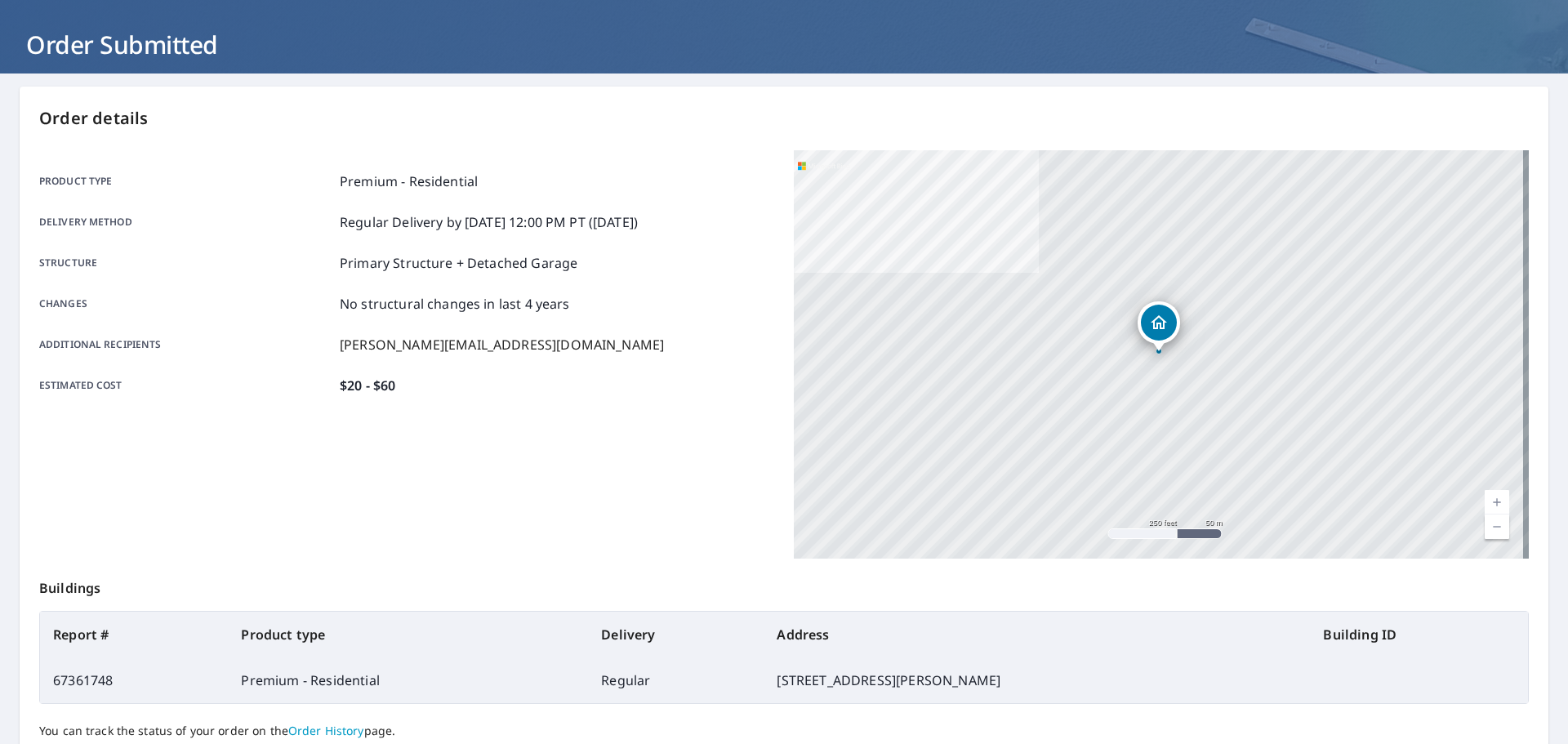
scroll to position [217, 0]
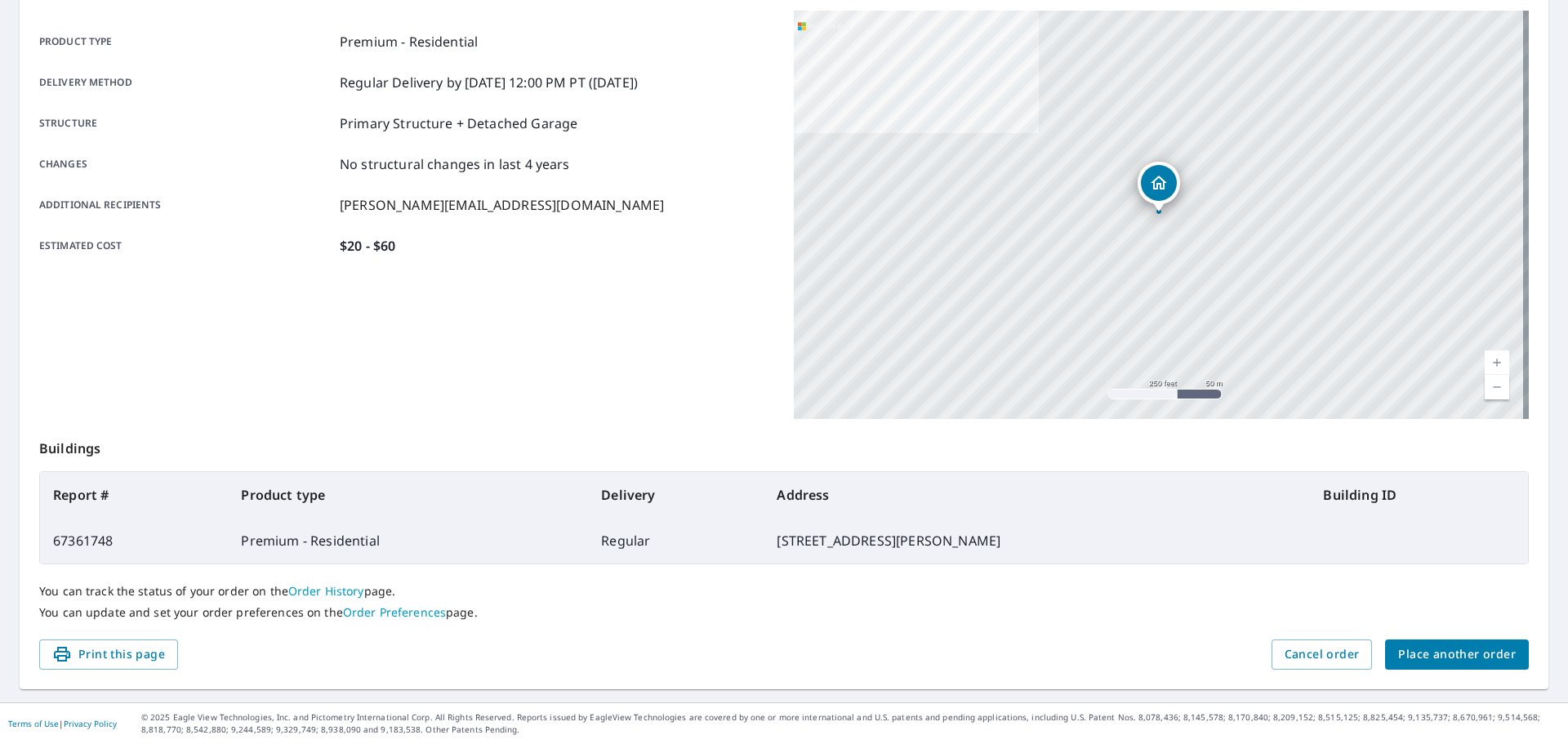
click at [1420, 649] on span "Place another order" at bounding box center [1457, 654] width 117 height 20
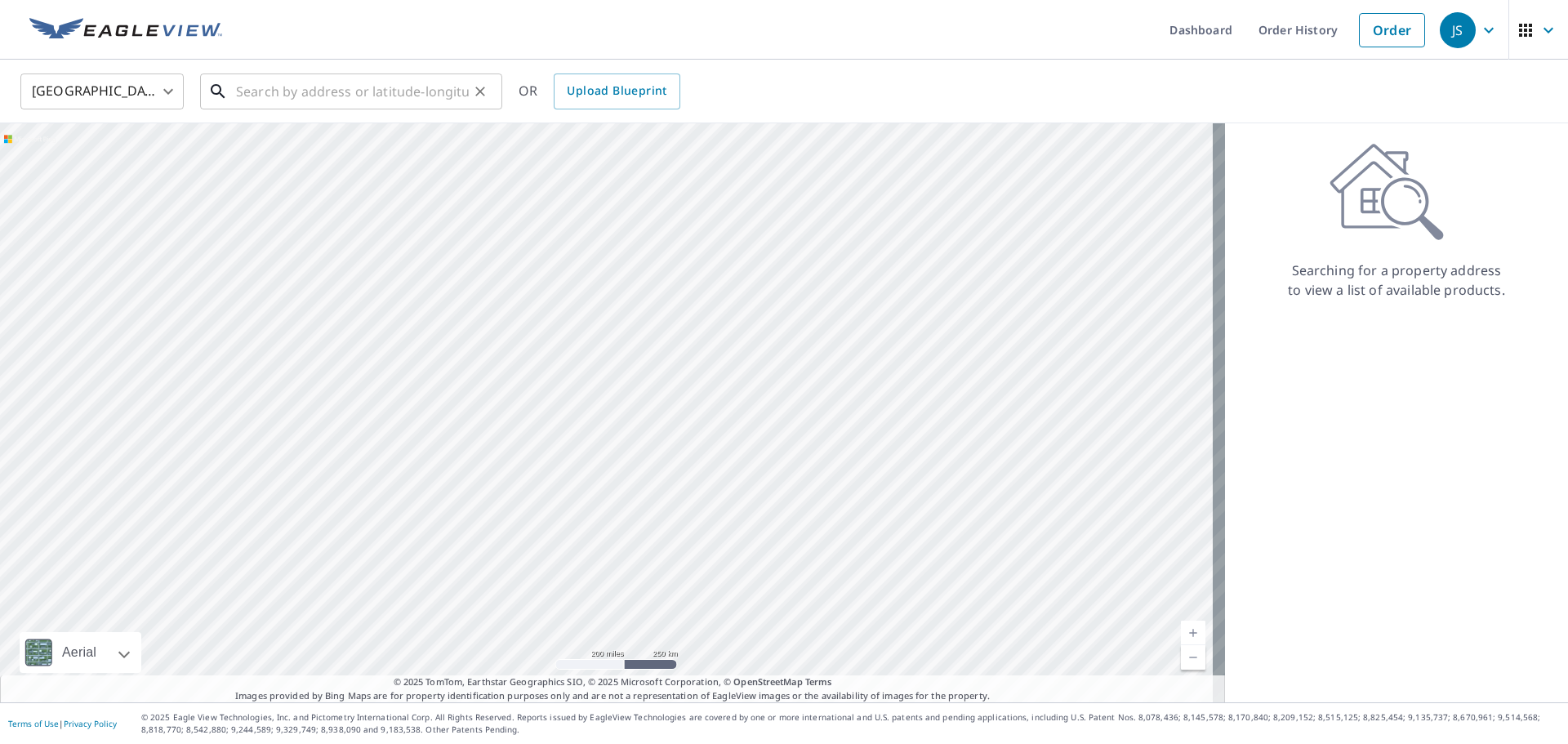
click at [301, 103] on input "text" at bounding box center [353, 91] width 233 height 46
paste input "[STREET_ADDRESS][PERSON_NAME] [GEOGRAPHIC_DATA], [GEOGRAPHIC_DATA], 26505"
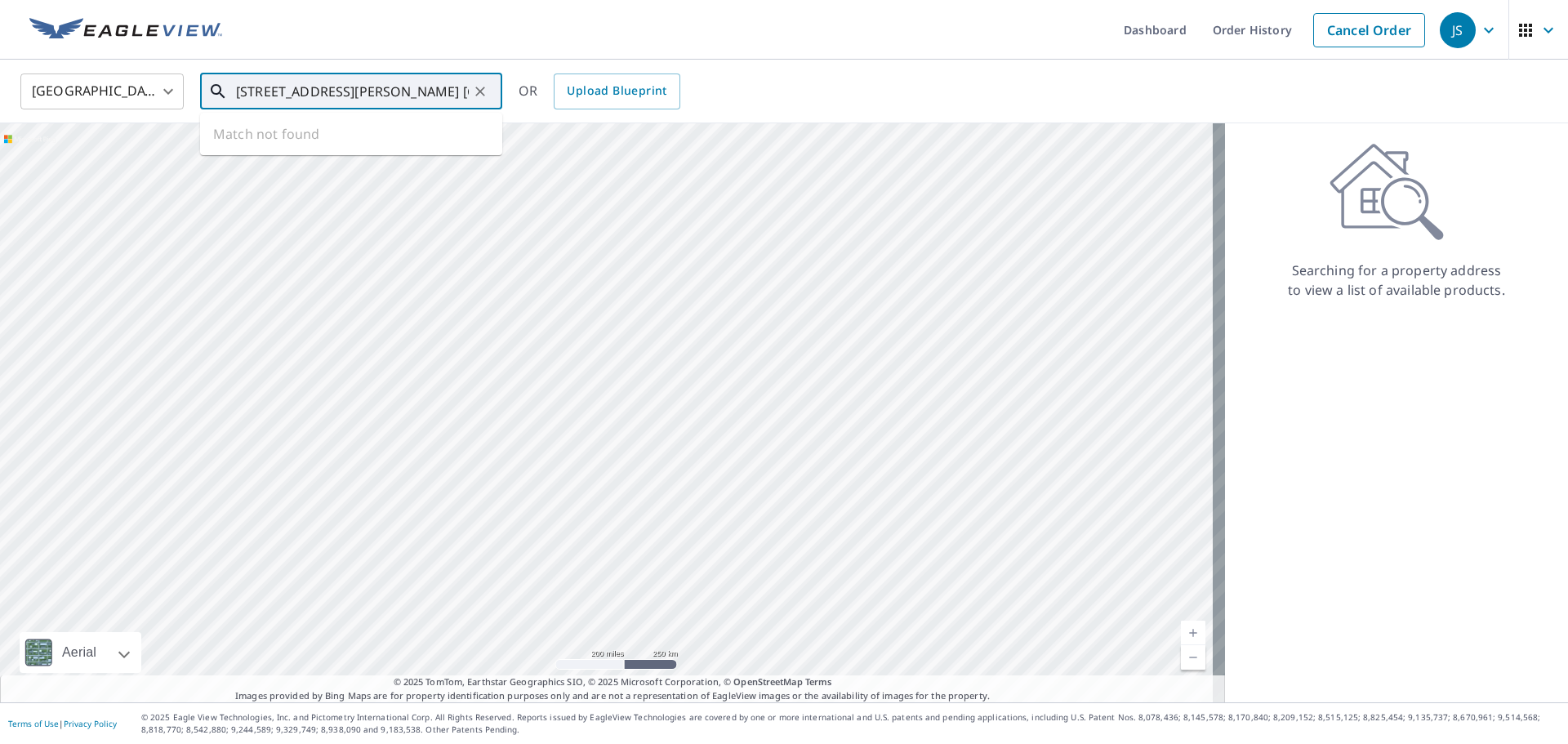
scroll to position [0, 20]
click at [295, 157] on p "[GEOGRAPHIC_DATA], WV 26505" at bounding box center [361, 156] width 257 height 16
type input "[STREET_ADDRESS][PERSON_NAME]"
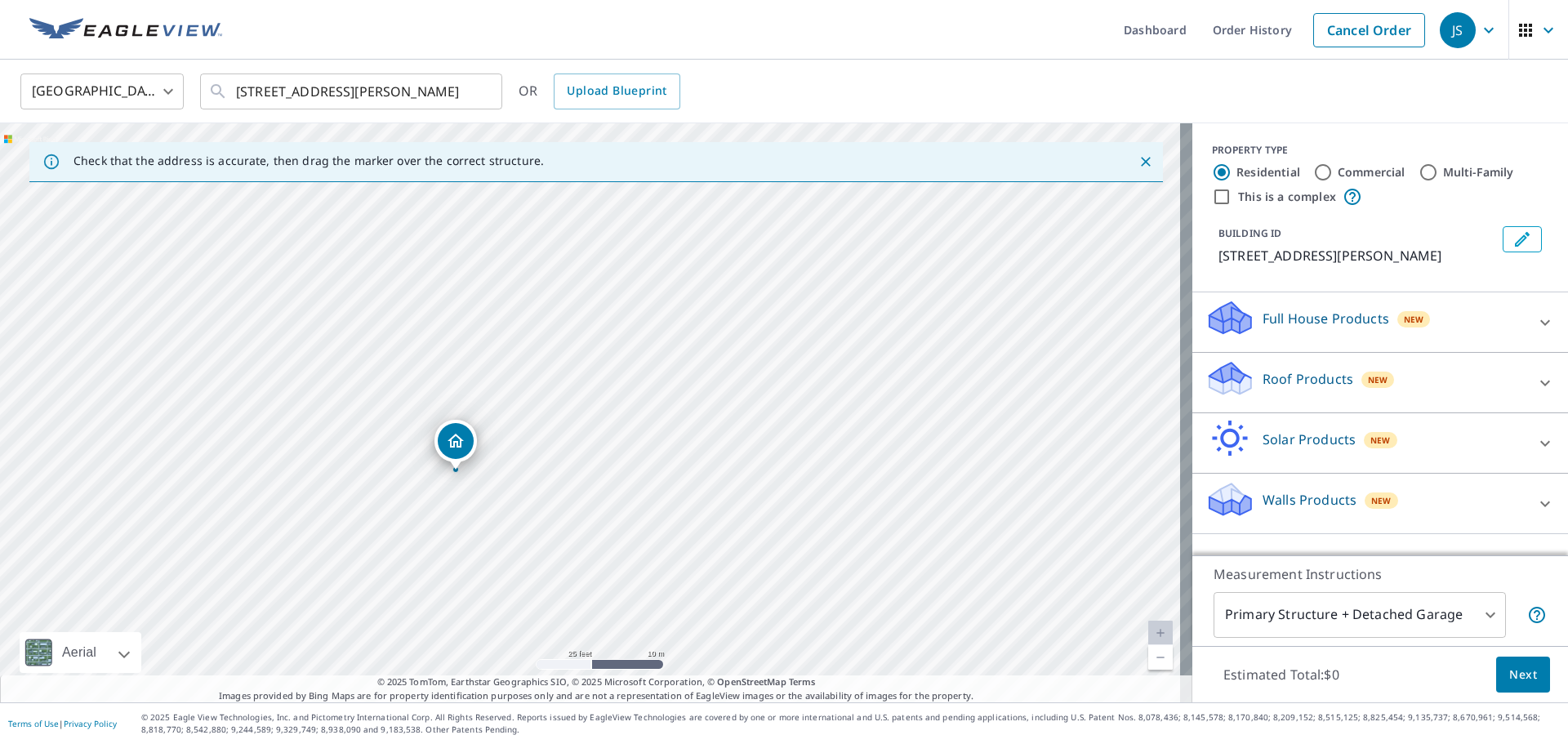
click at [1300, 382] on p "Roof Products" at bounding box center [1308, 379] width 91 height 19
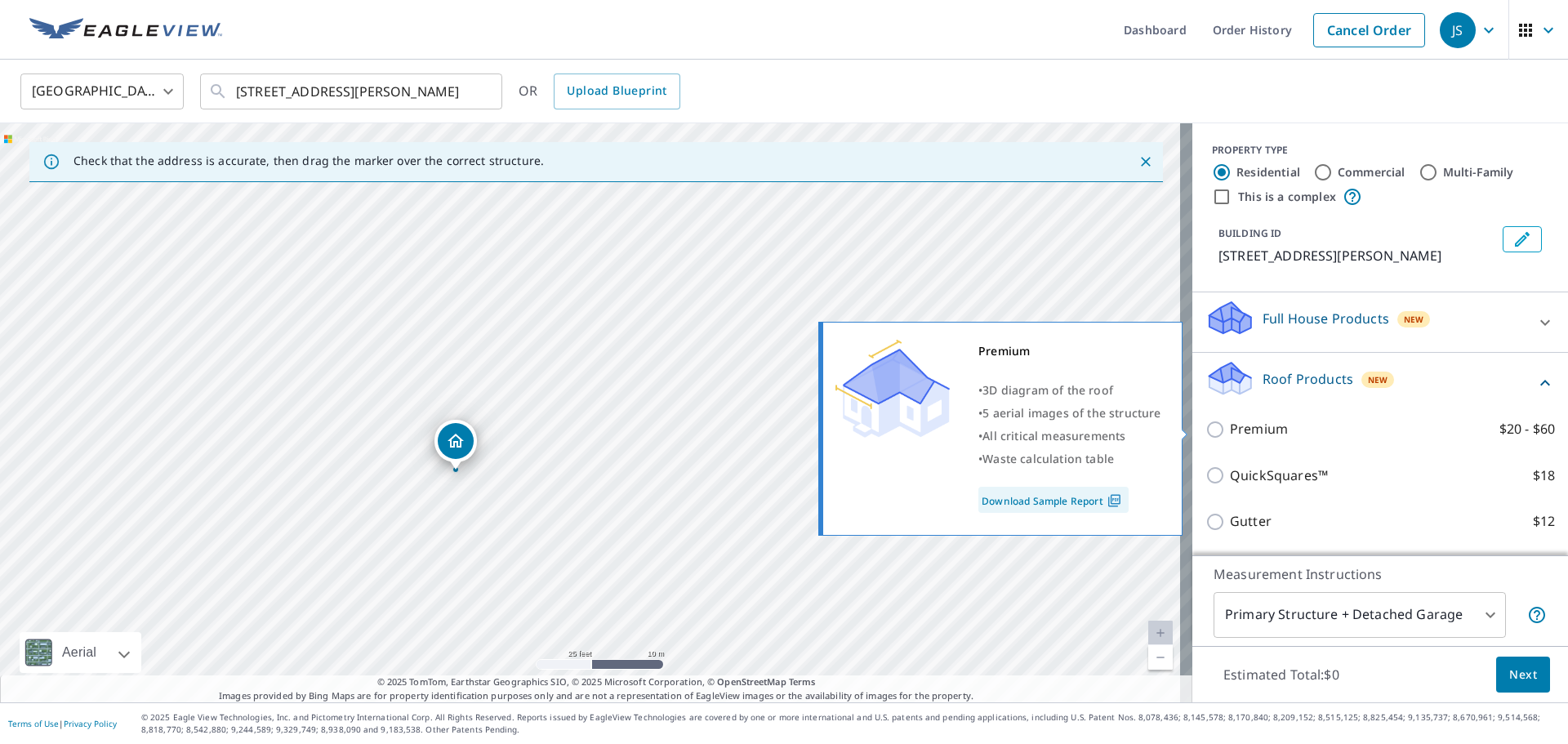
click at [1206, 429] on input "Premium $20 - $60" at bounding box center [1217, 429] width 24 height 19
checkbox input "true"
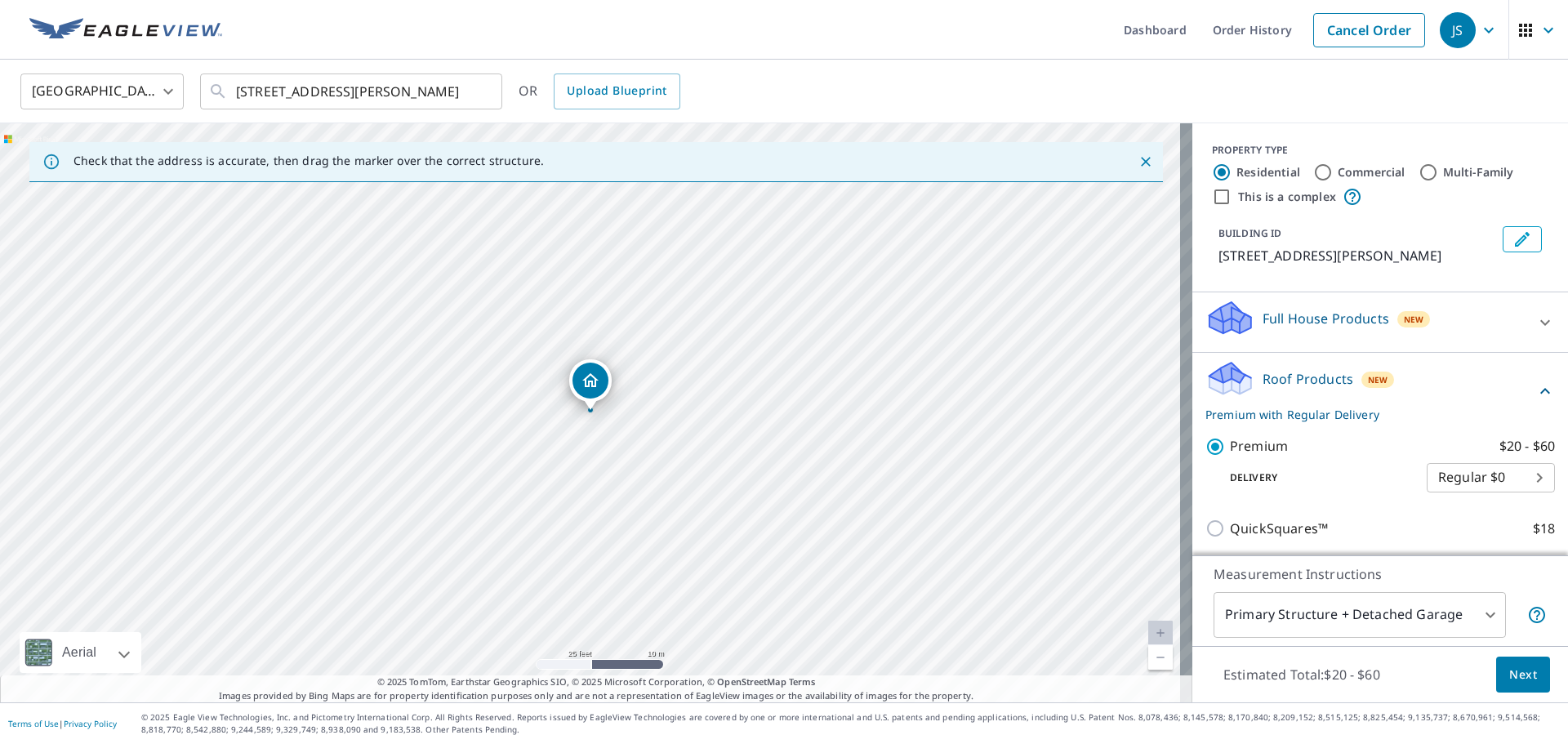
click at [1513, 672] on span "Next" at bounding box center [1522, 674] width 28 height 20
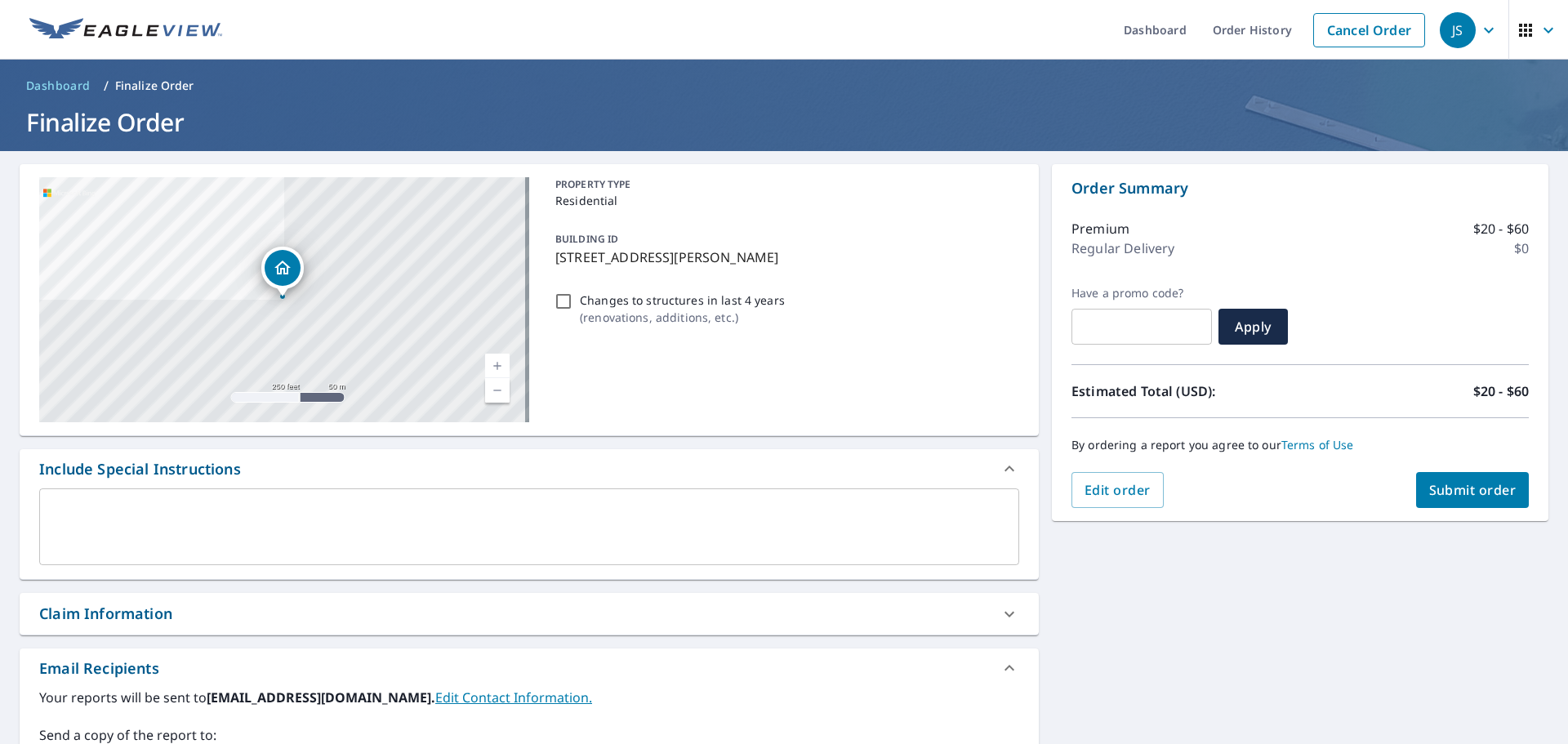
click at [1509, 495] on button "Submit order" at bounding box center [1472, 489] width 113 height 36
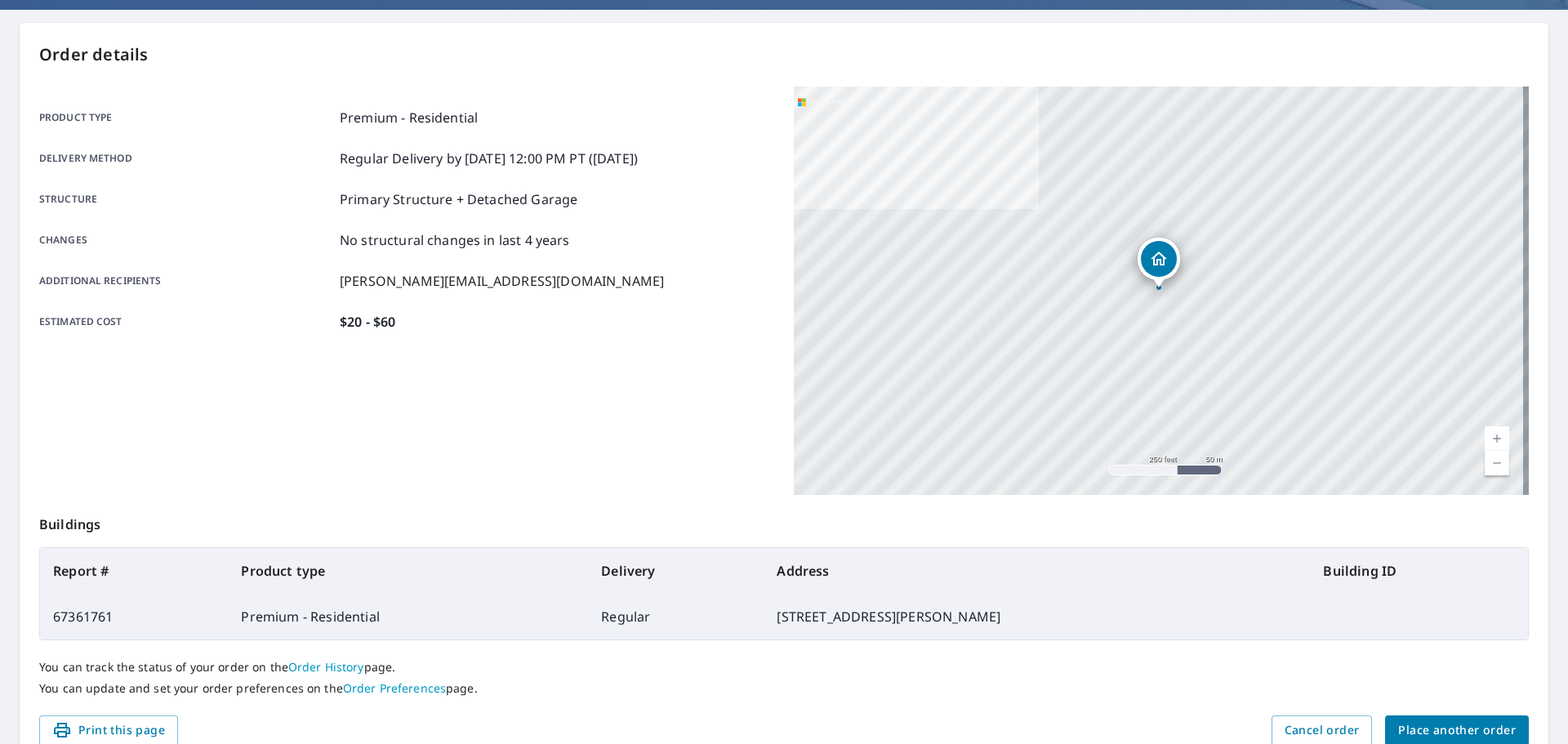
scroll to position [217, 0]
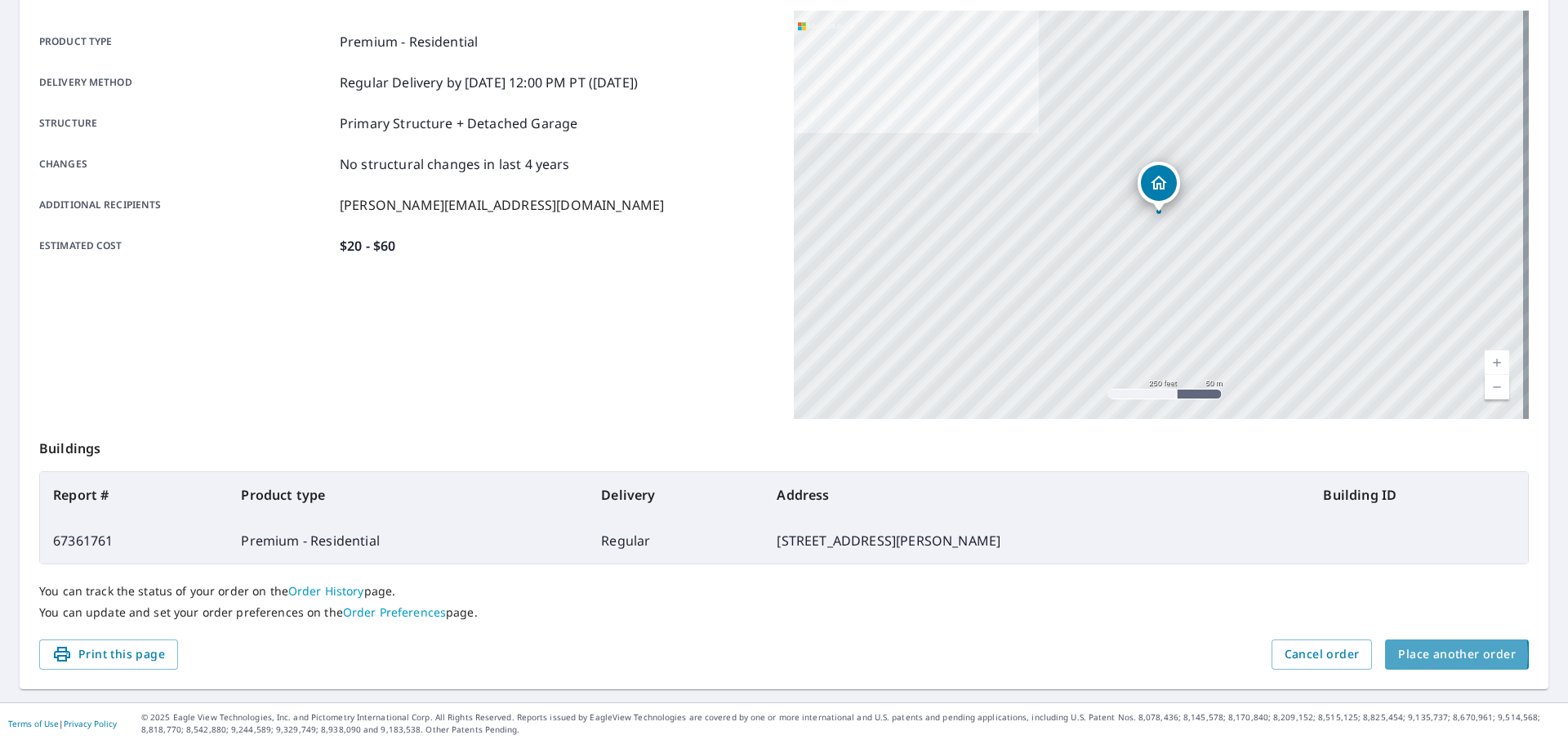
click at [1425, 655] on span "Place another order" at bounding box center [1457, 654] width 117 height 20
